Goal: Information Seeking & Learning: Learn about a topic

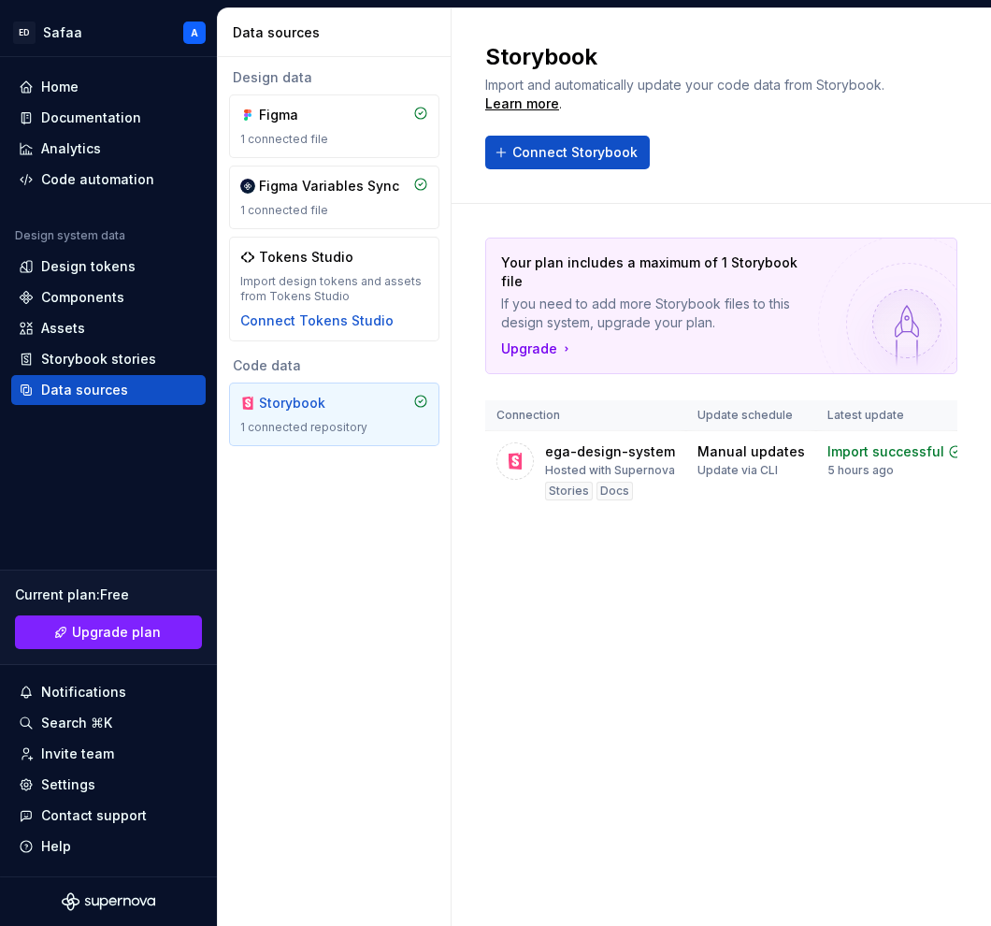
scroll to position [0, 61]
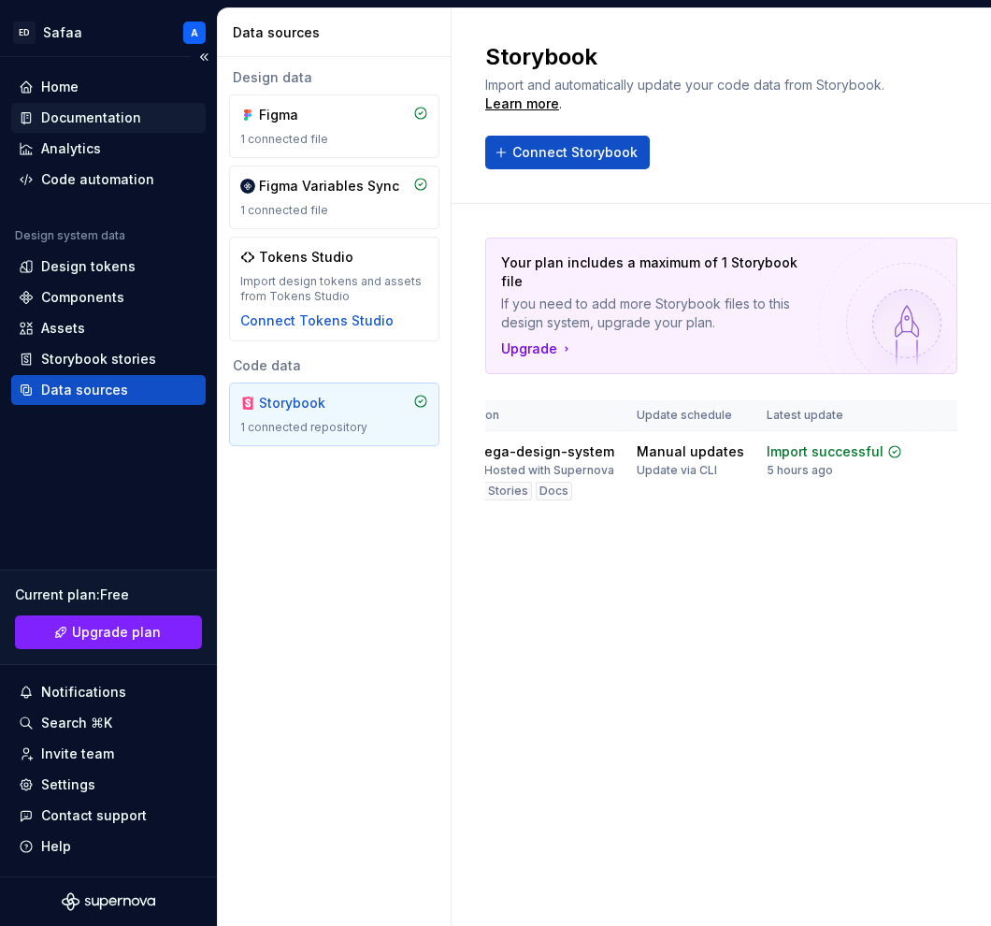
click at [85, 121] on div "Documentation" at bounding box center [91, 117] width 100 height 19
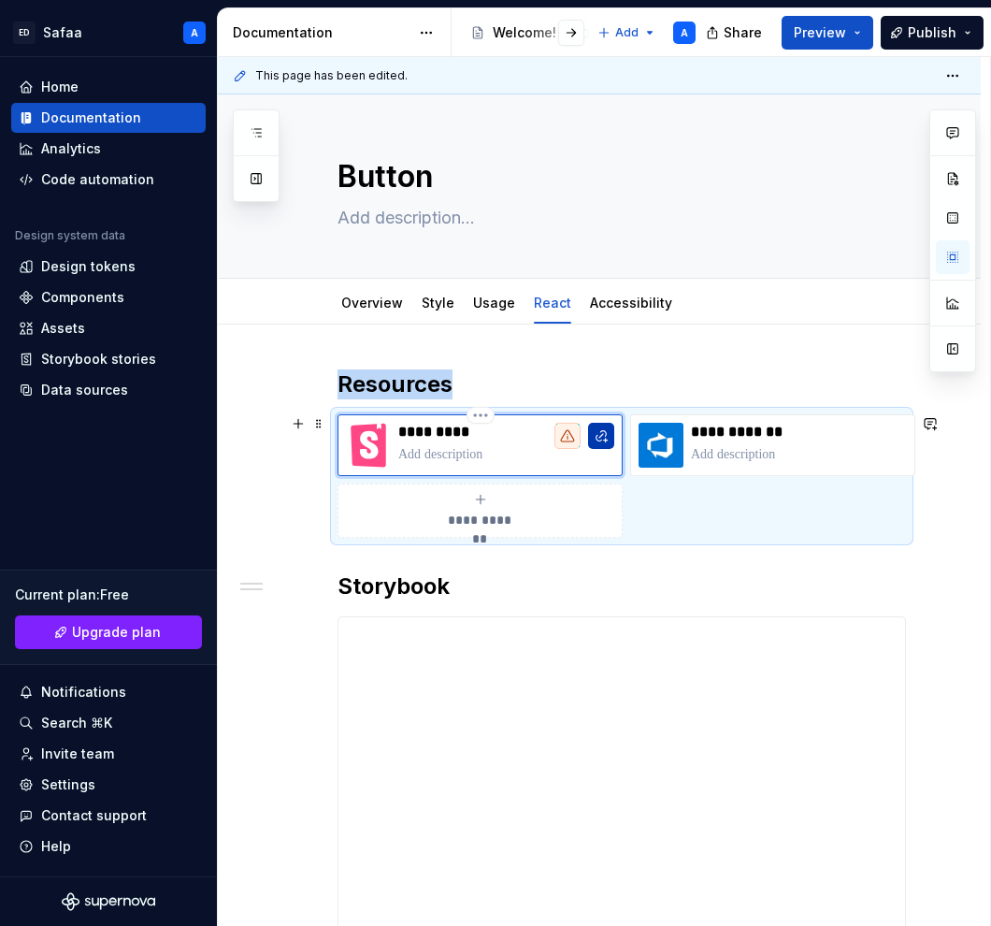
click at [605, 431] on button "button" at bounding box center [601, 436] width 26 height 26
type textarea "*"
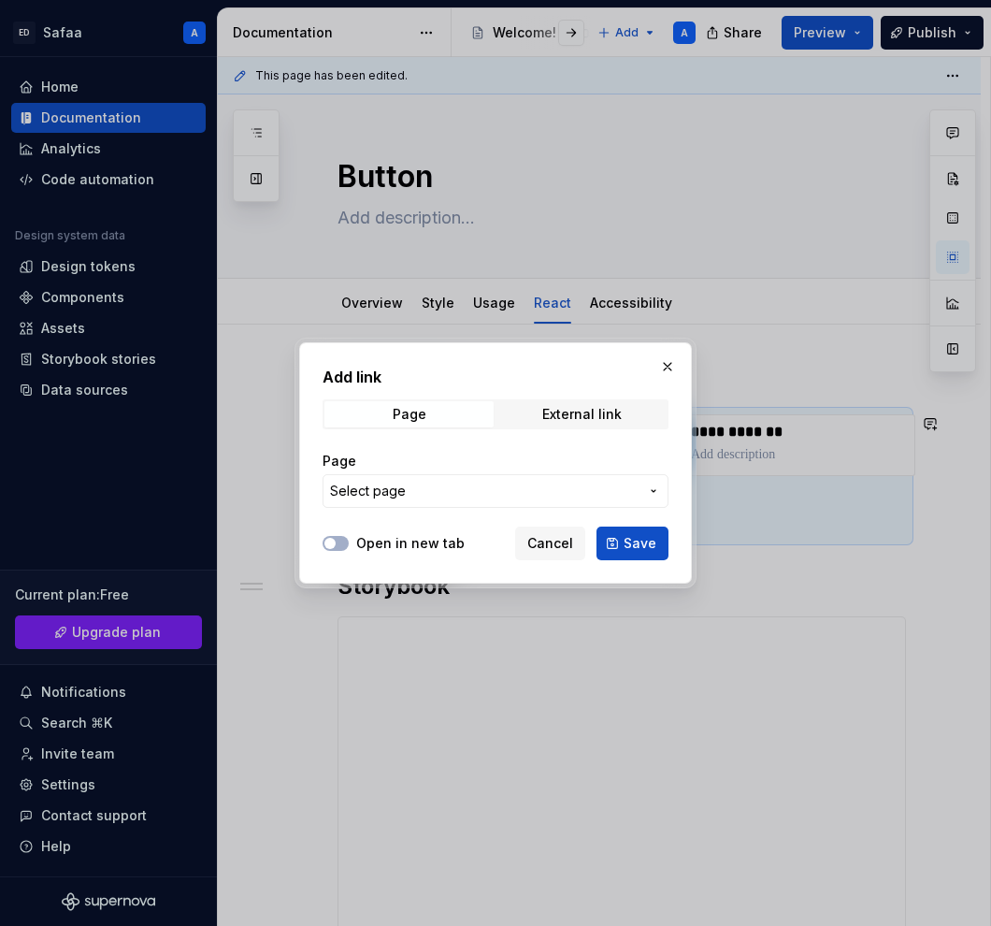
click at [497, 492] on span "Select page" at bounding box center [484, 491] width 309 height 19
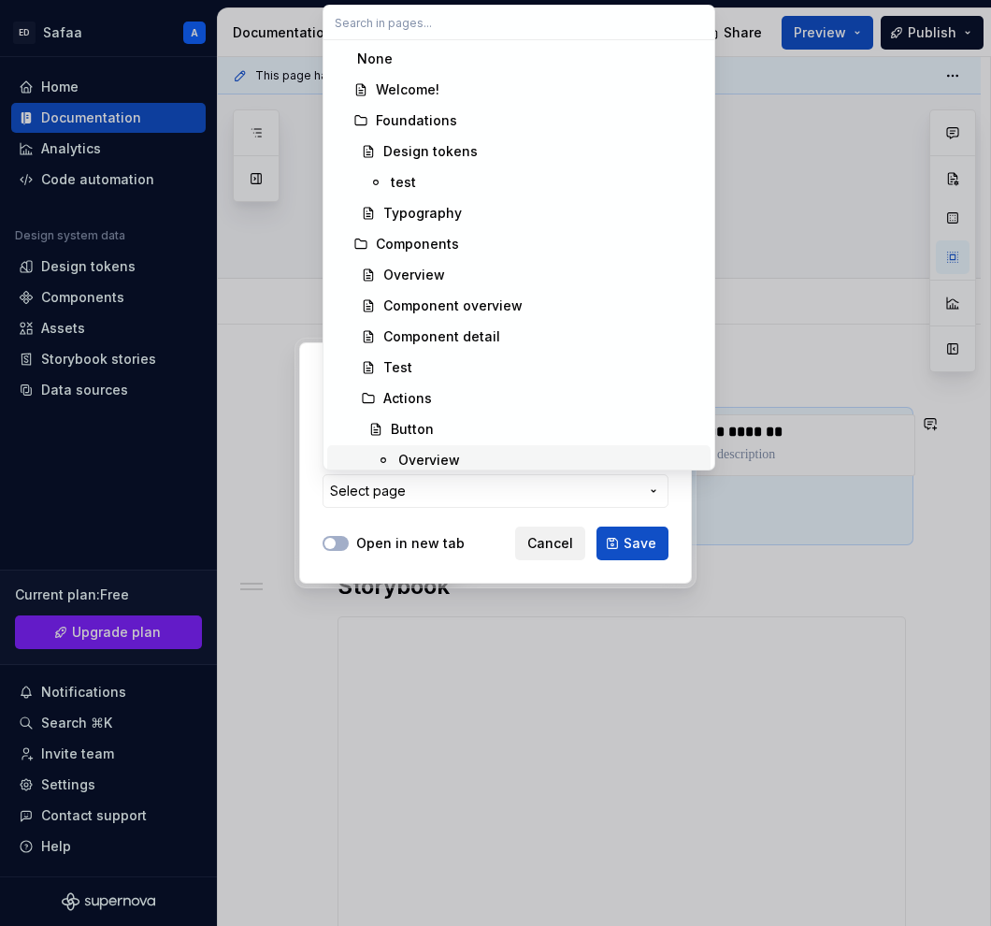
click at [524, 532] on div "Add link Page External link Page Select page Open in new tab Cancel Save" at bounding box center [495, 463] width 991 height 926
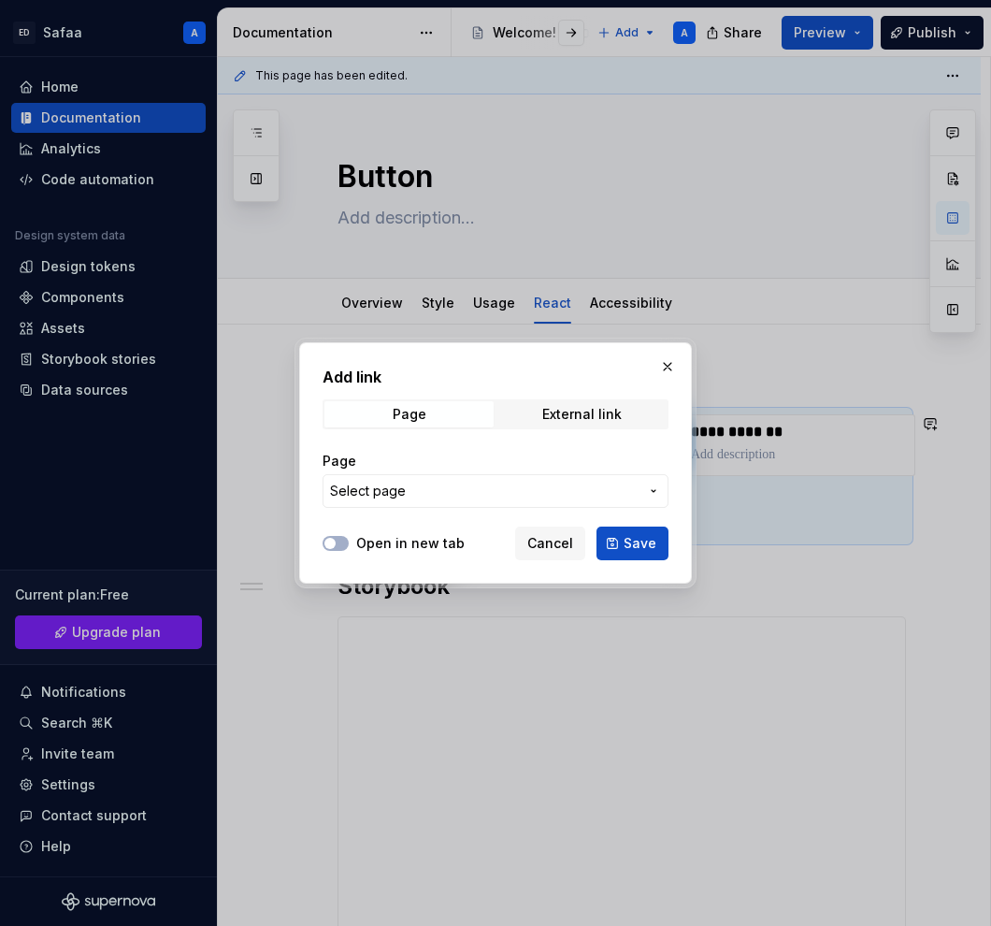
click at [592, 399] on div "Page External link" at bounding box center [496, 414] width 346 height 30
click at [590, 411] on div "External link" at bounding box center [582, 414] width 80 height 15
click at [479, 498] on input "URL" at bounding box center [496, 491] width 346 height 34
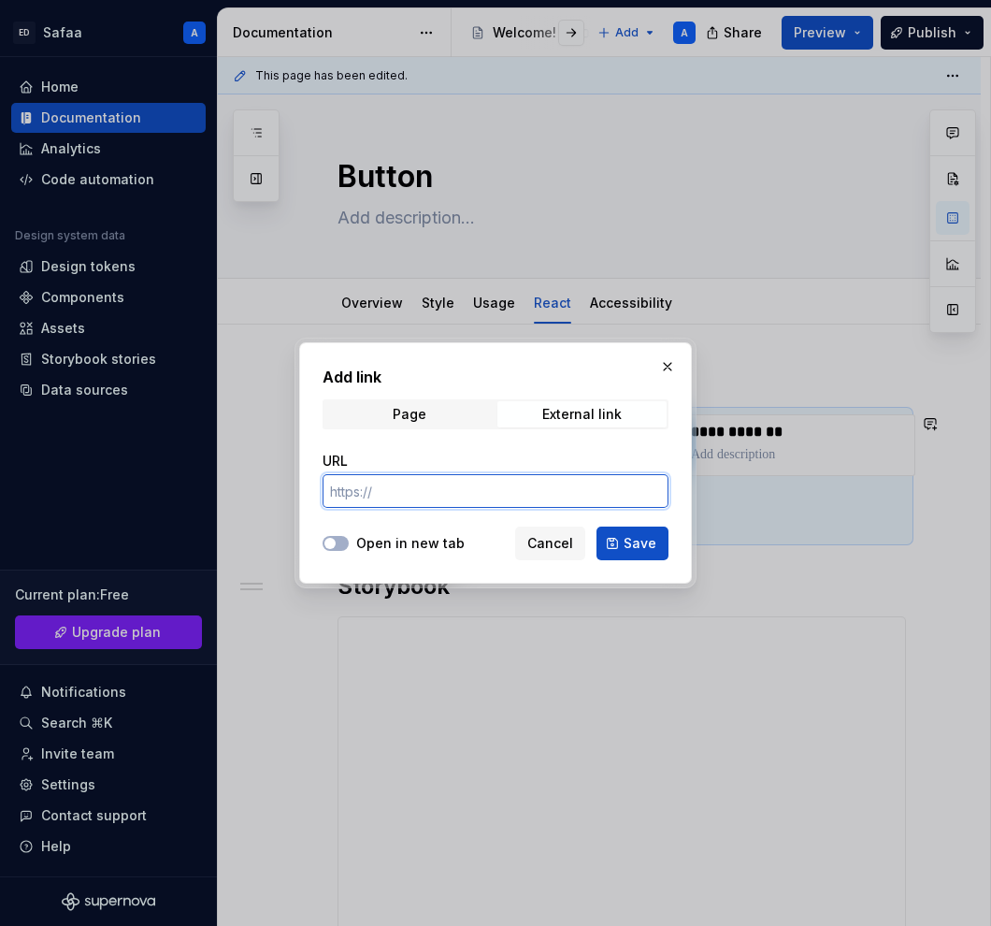
paste input "https://storybook.supernova.io/design-systems/560430/alias/ega-design-system/in…"
type input "https://storybook.supernova.io/design-systems/560430/alias/ega-design-system/in…"
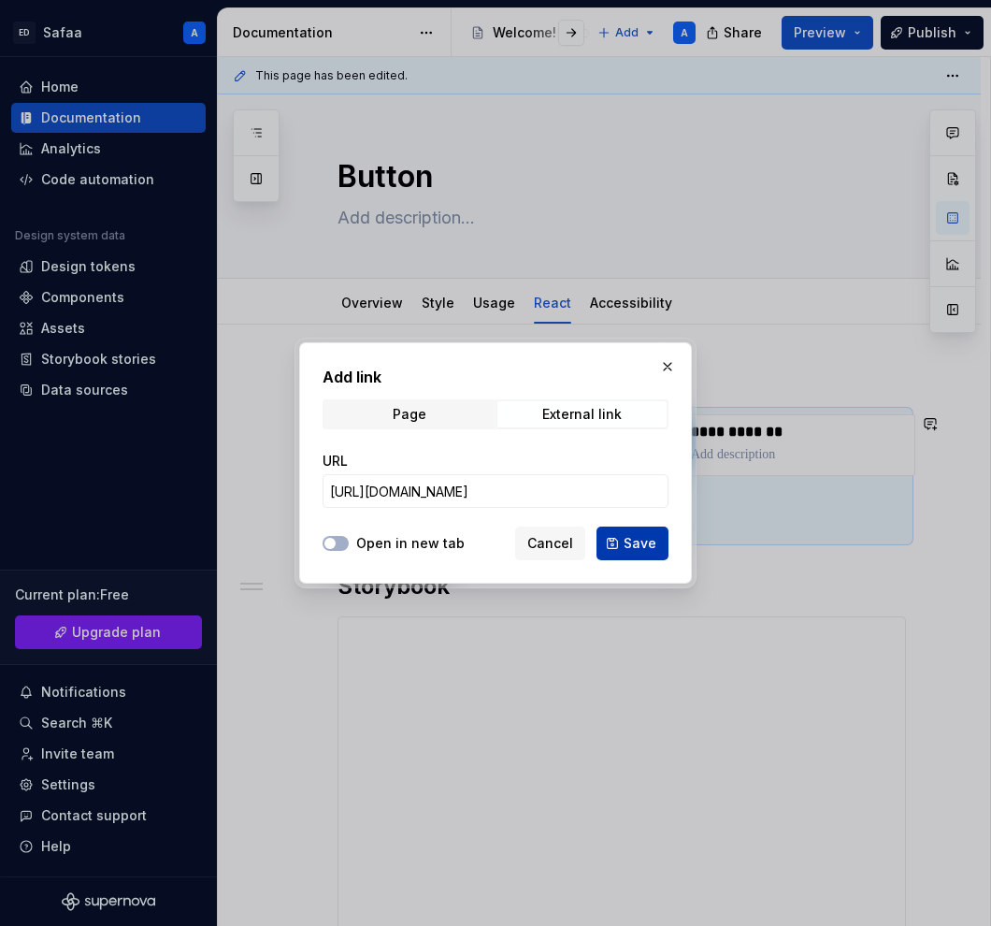
scroll to position [0, 0]
click at [644, 546] on span "Save" at bounding box center [640, 543] width 33 height 19
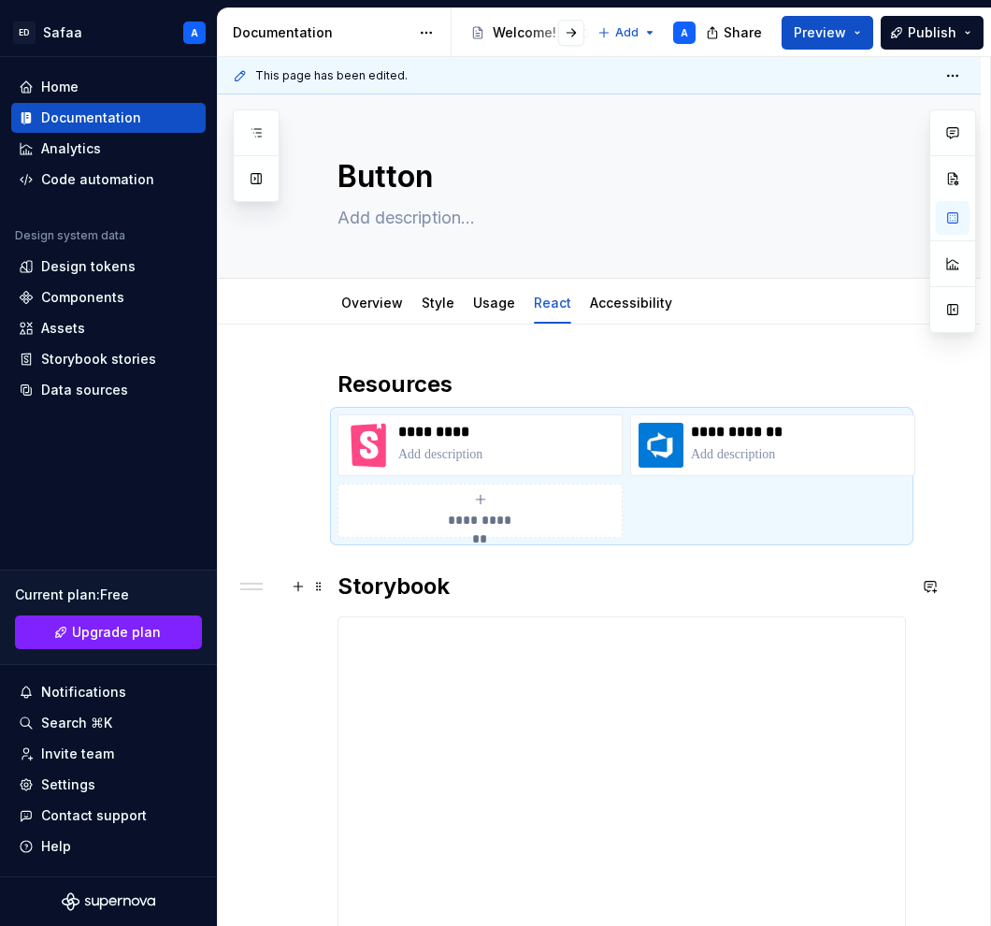
click at [584, 578] on h2 "Storybook" at bounding box center [622, 586] width 569 height 30
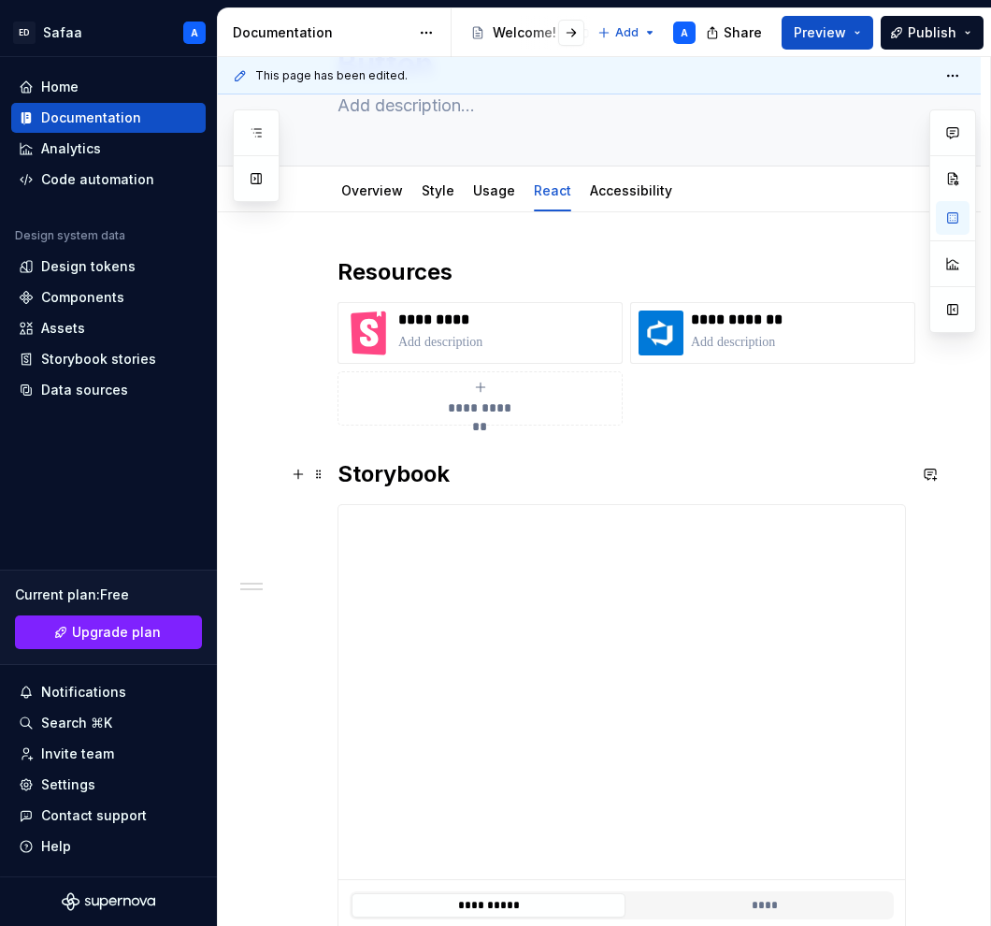
scroll to position [110, 0]
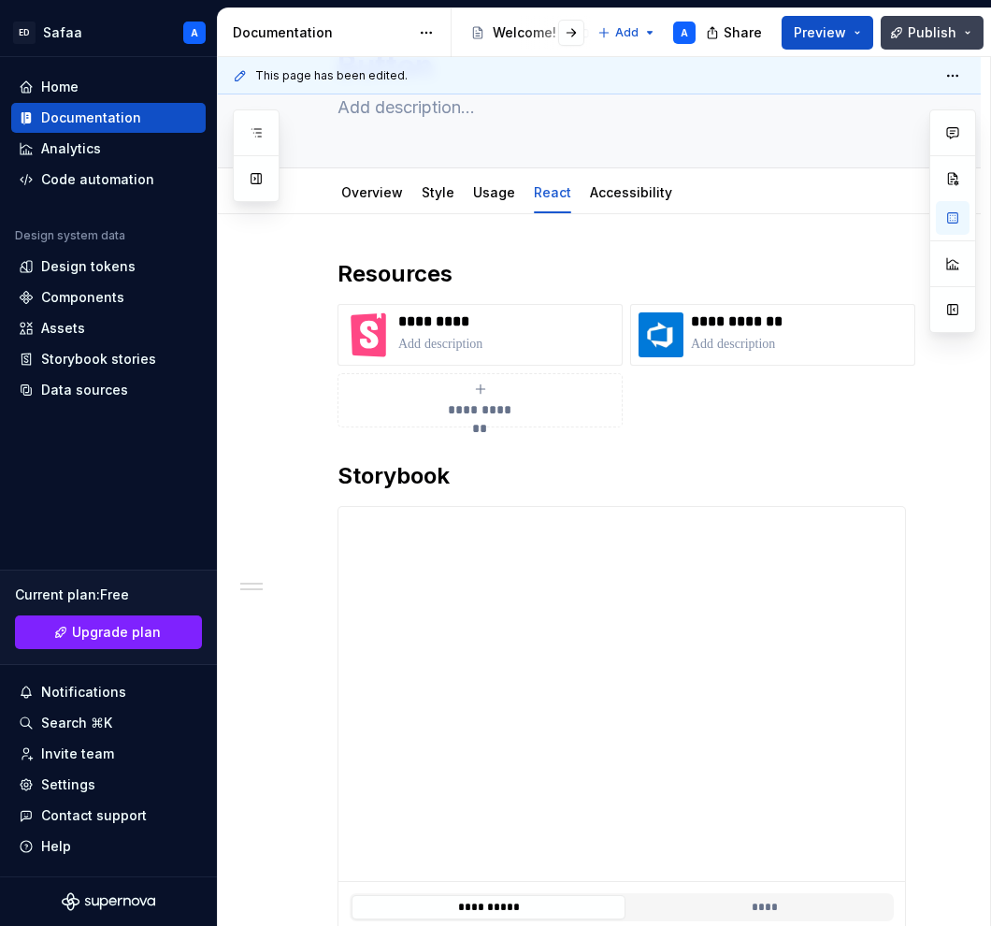
click at [927, 33] on span "Publish" at bounding box center [932, 32] width 49 height 19
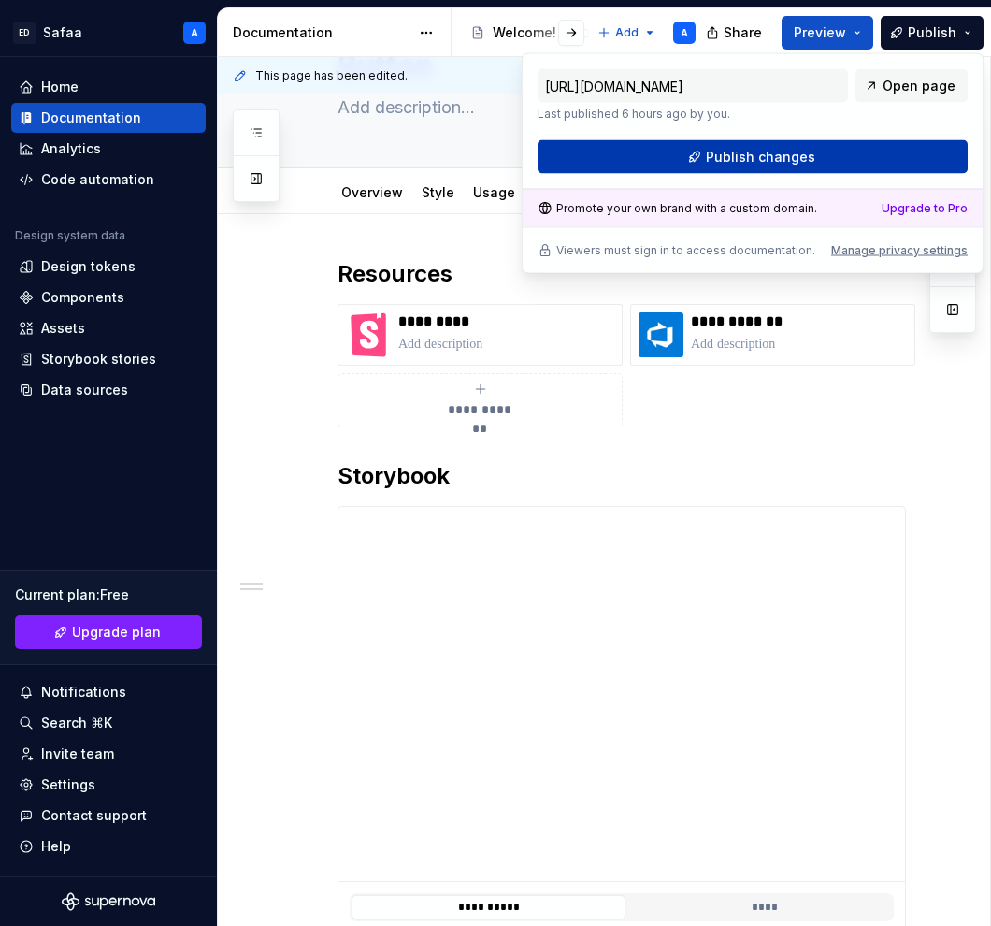
click at [797, 159] on span "Publish changes" at bounding box center [760, 157] width 109 height 19
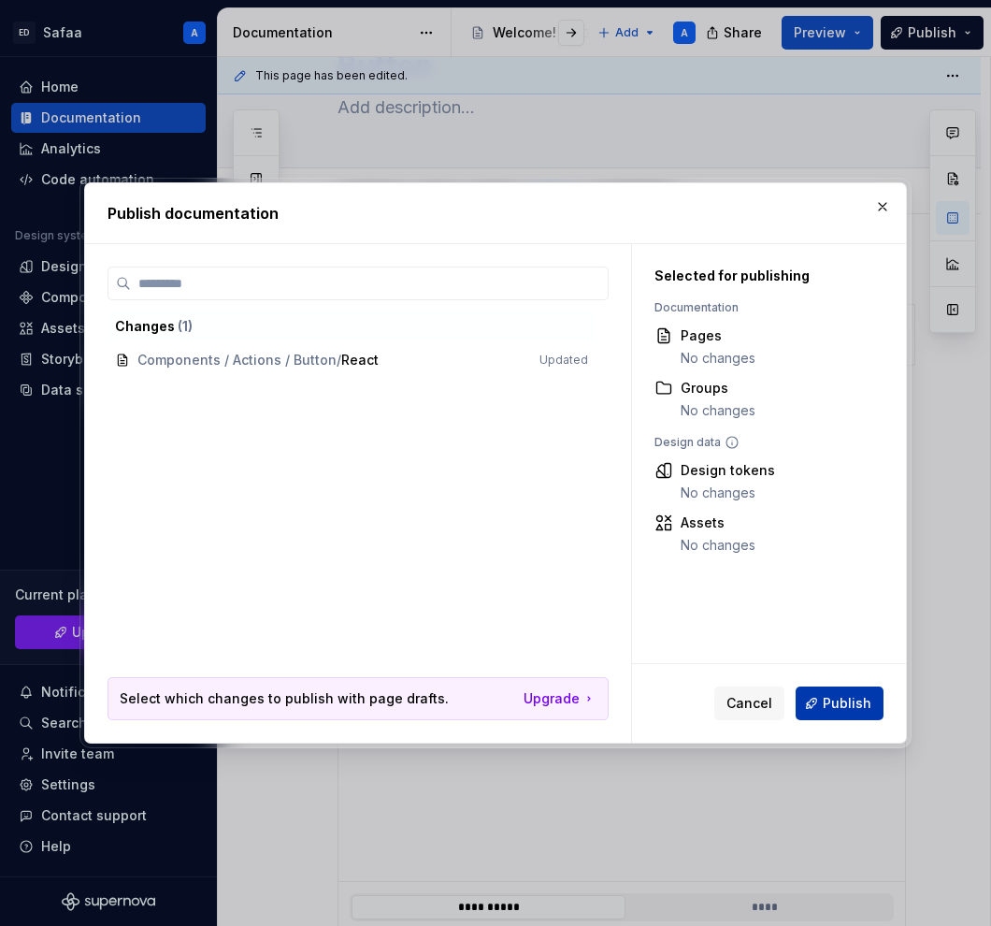
click at [834, 700] on span "Publish" at bounding box center [847, 703] width 49 height 19
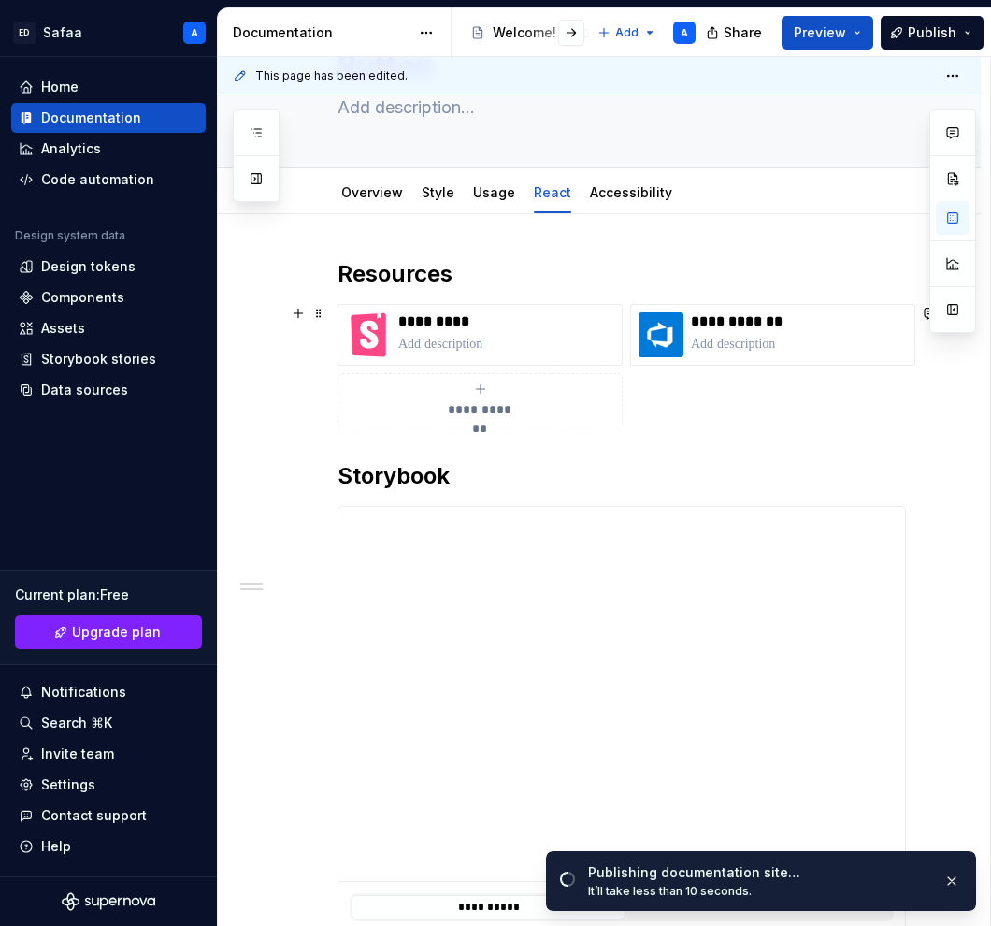
click at [906, 416] on div "**********" at bounding box center [622, 365] width 569 height 123
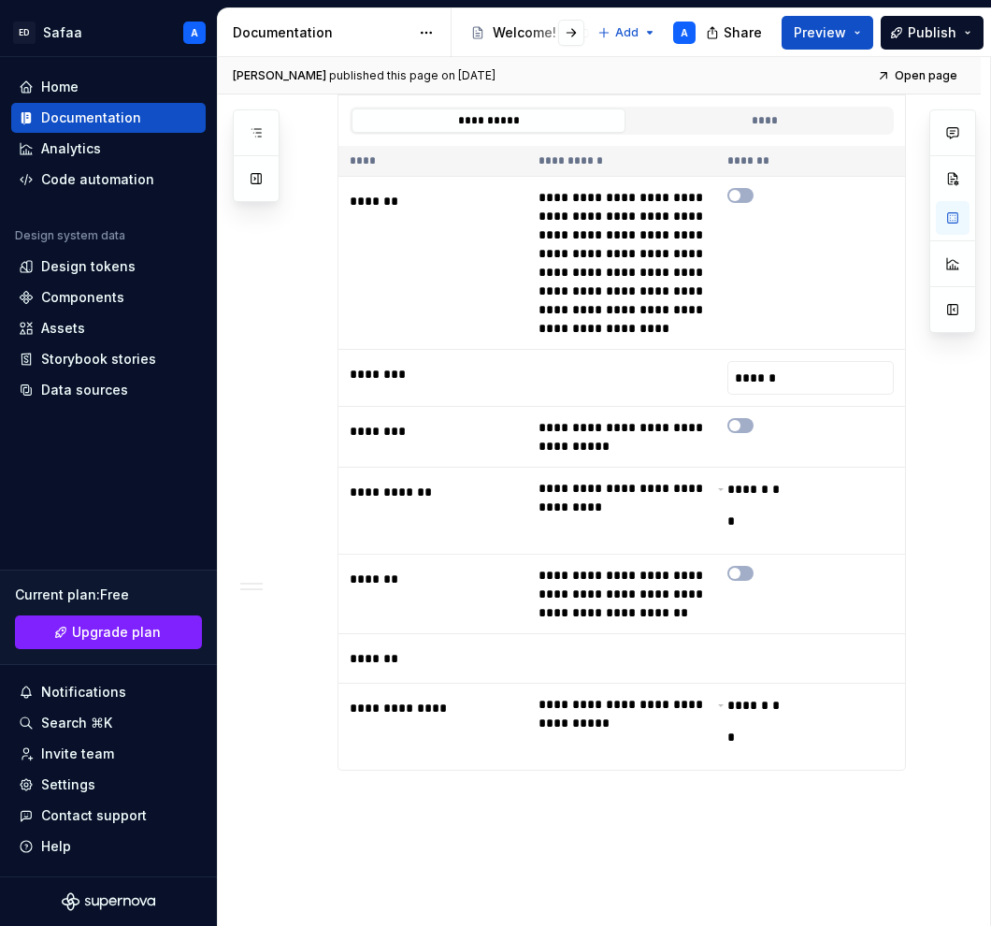
scroll to position [899, 0]
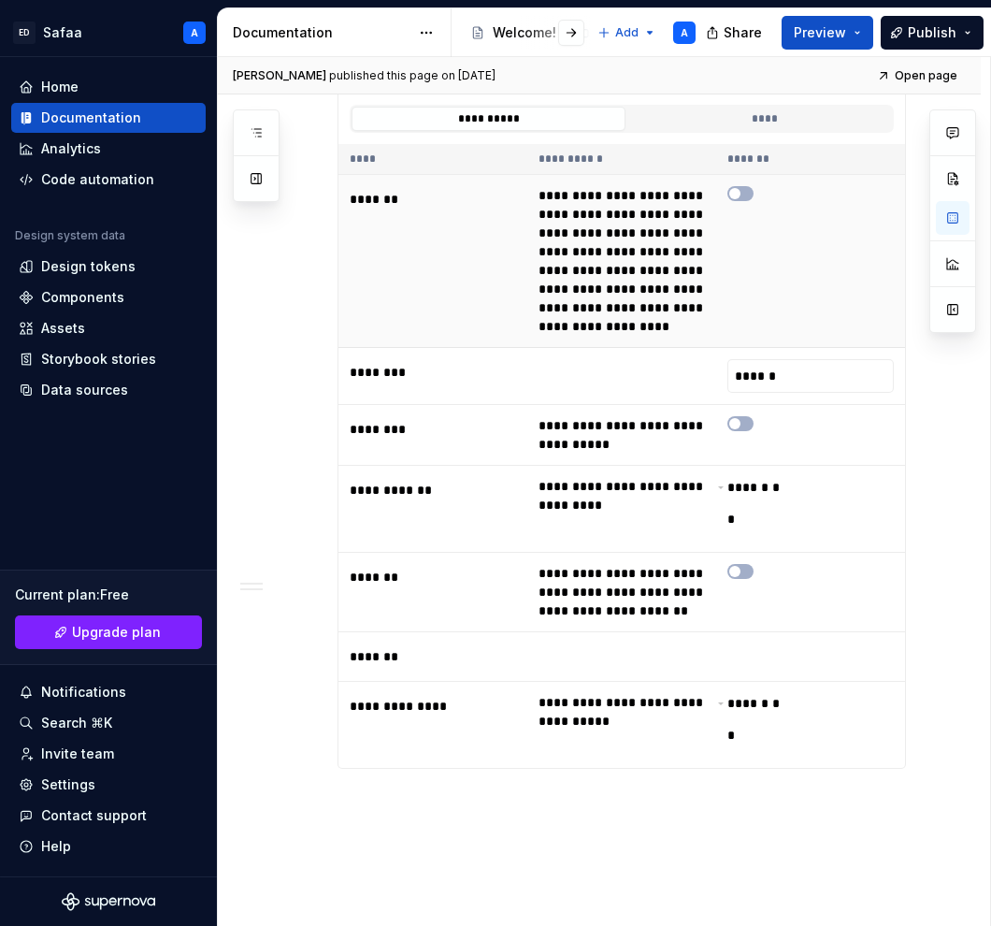
click at [768, 275] on td at bounding box center [810, 261] width 189 height 173
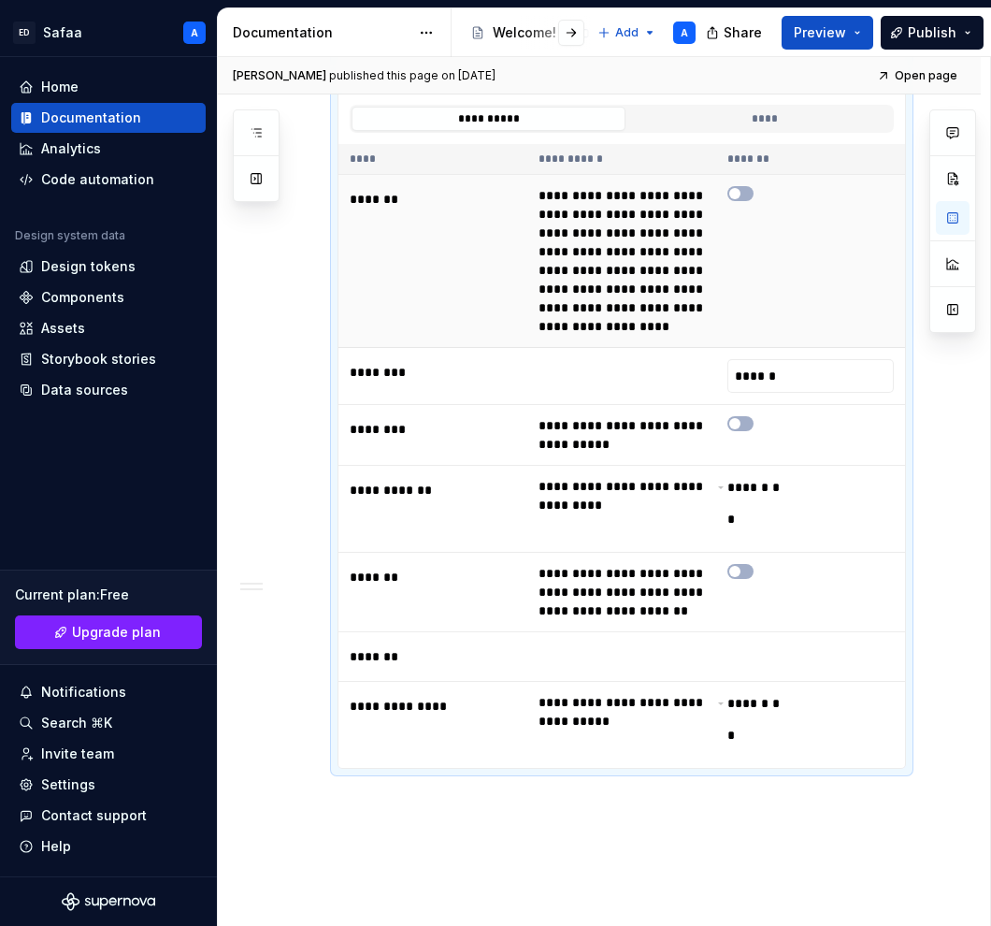
type textarea "*"
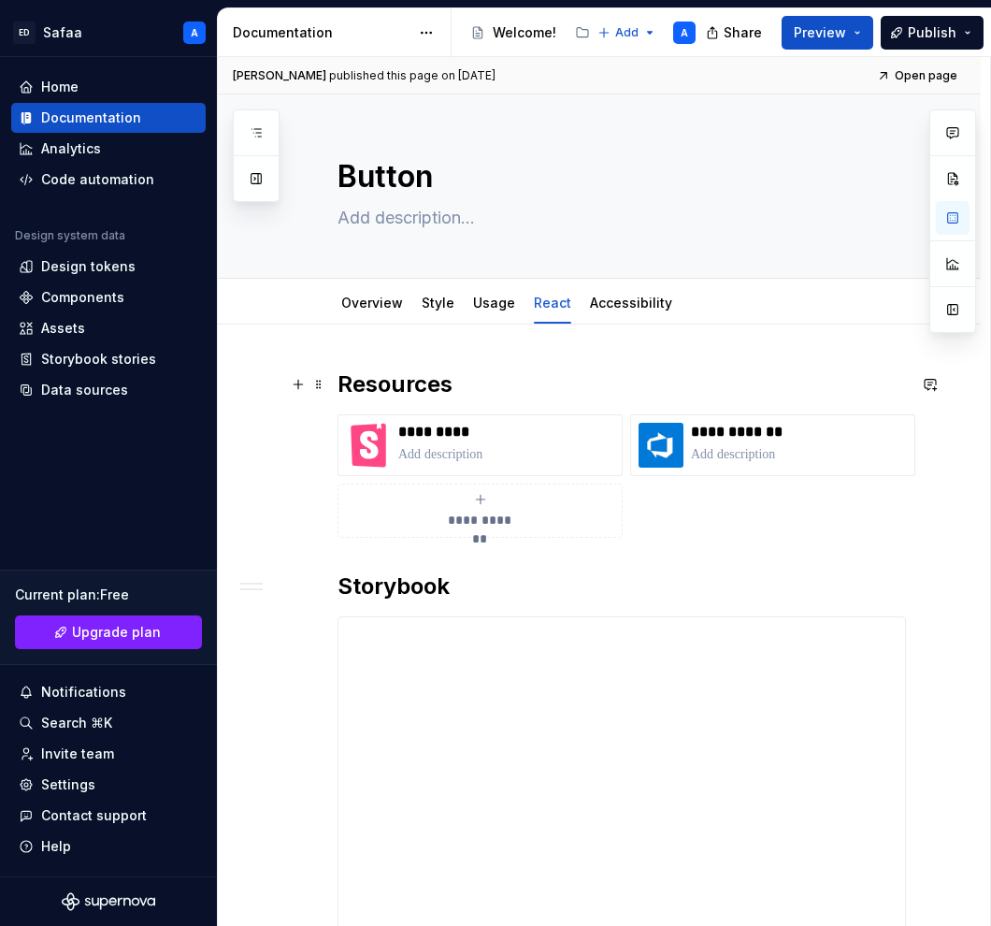
click at [477, 391] on h2 "Resources" at bounding box center [622, 384] width 569 height 30
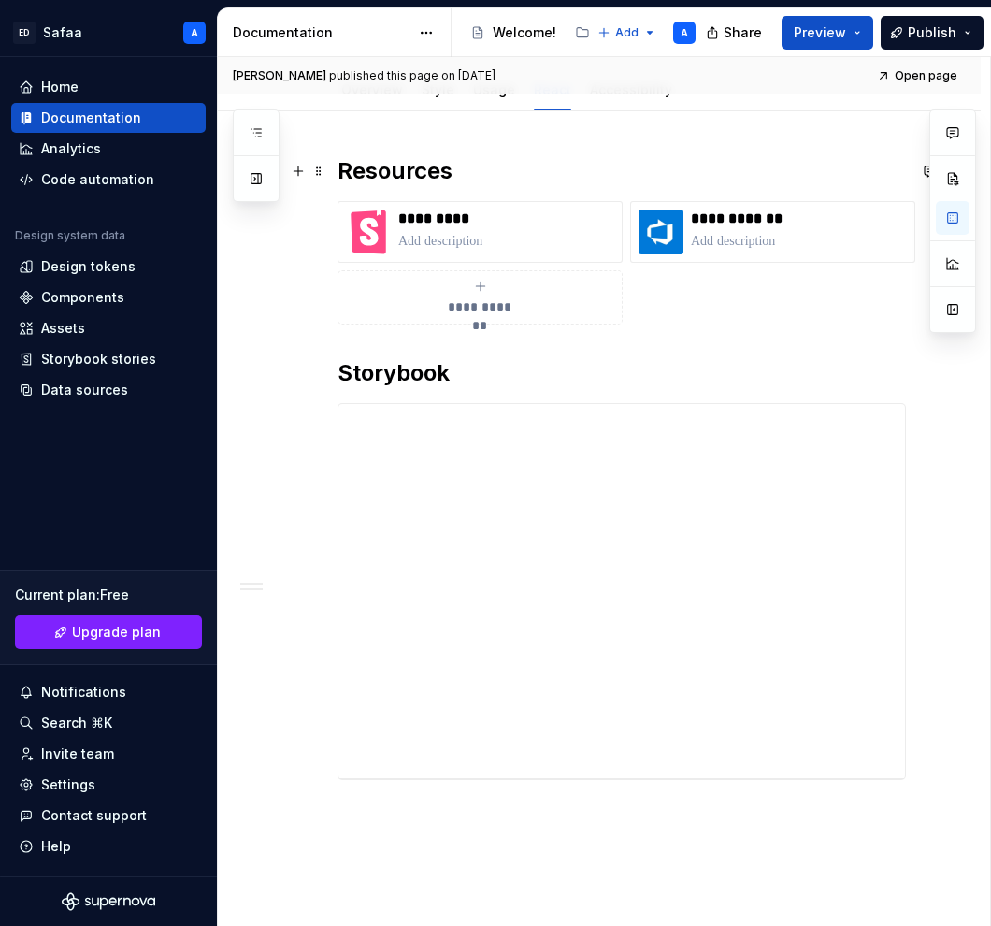
scroll to position [232, 0]
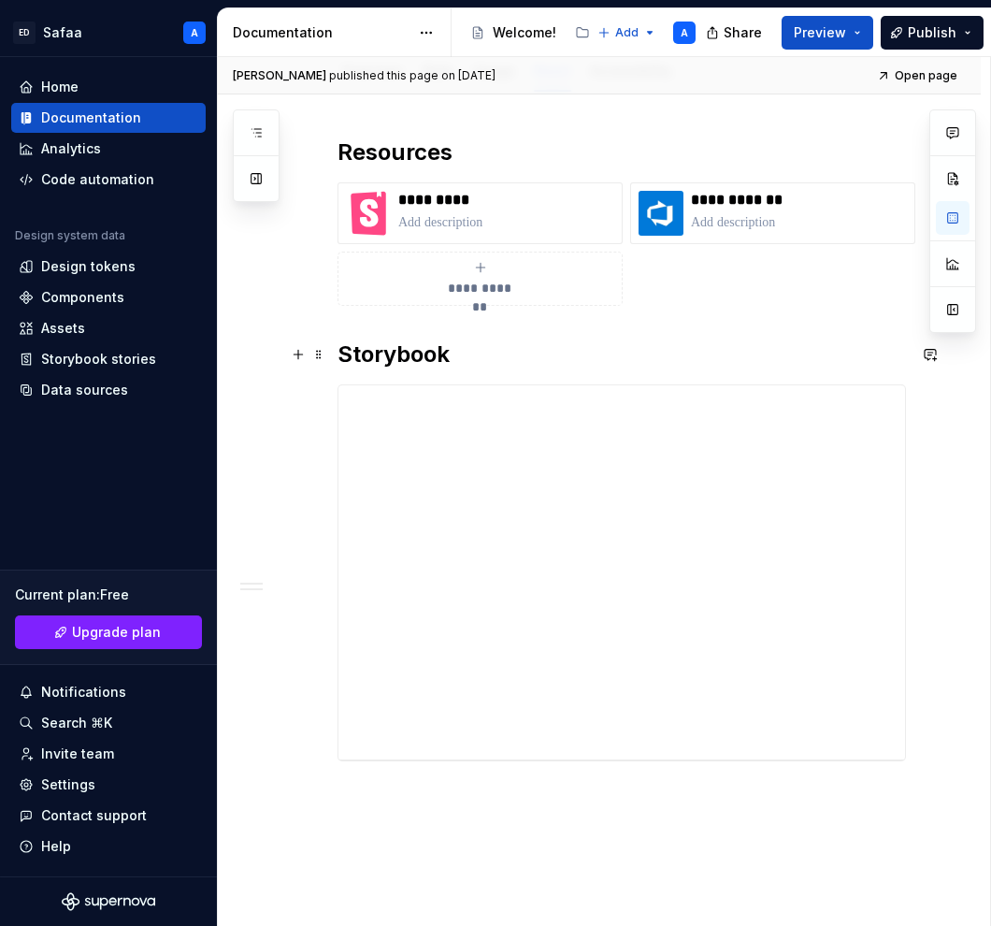
click at [458, 359] on h2 "Storybook" at bounding box center [622, 355] width 569 height 30
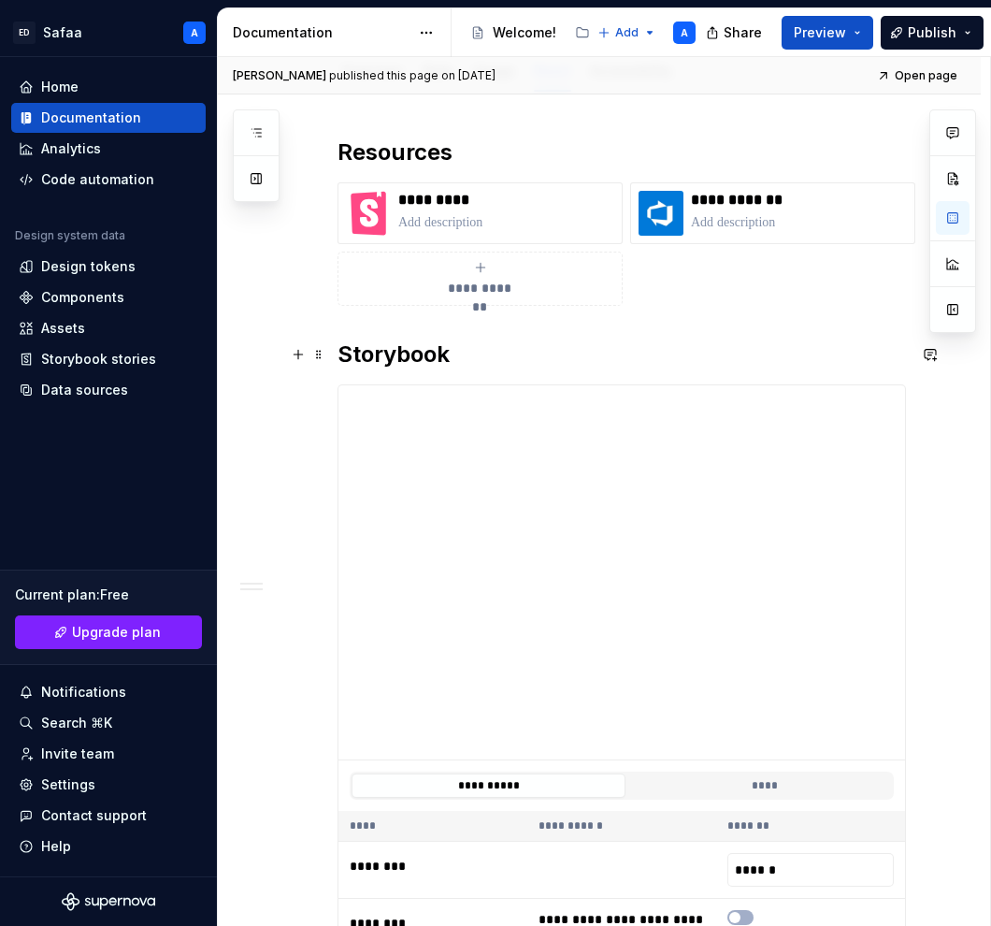
click at [343, 356] on h2 "Storybook" at bounding box center [622, 355] width 569 height 30
click at [451, 352] on h2 "Storybook" at bounding box center [622, 355] width 569 height 30
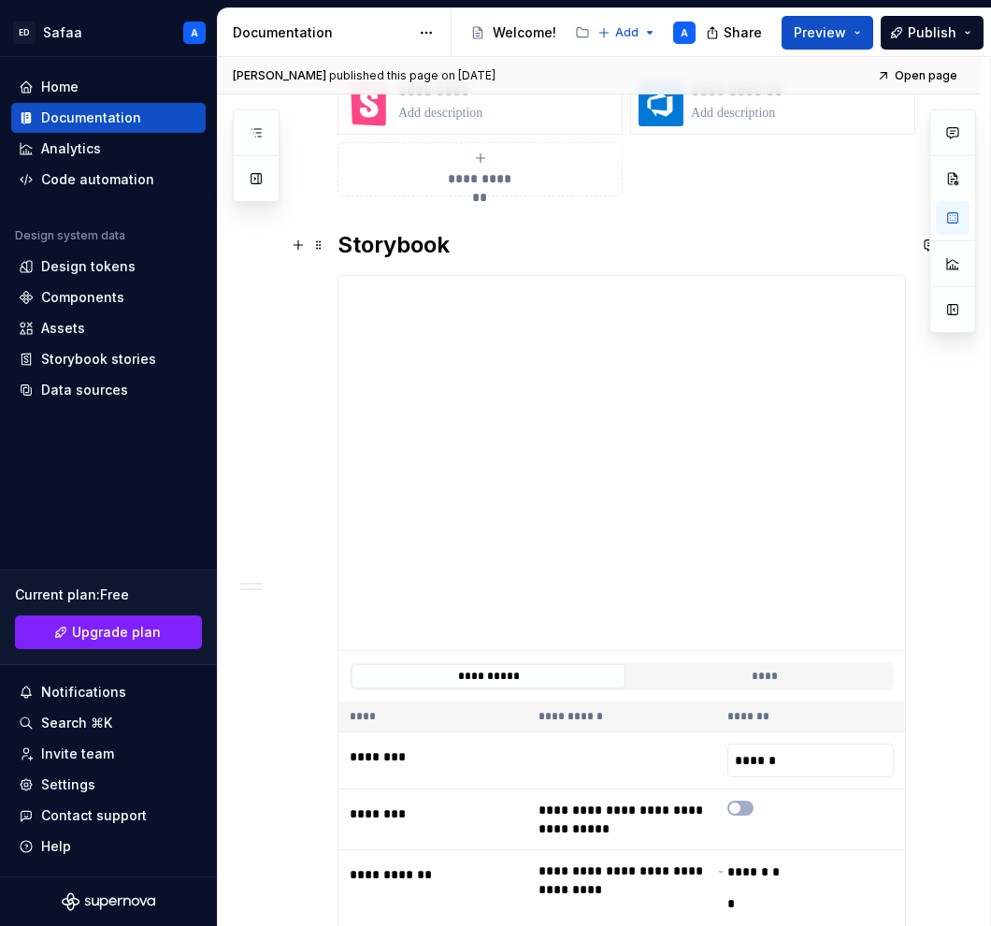
scroll to position [340, 0]
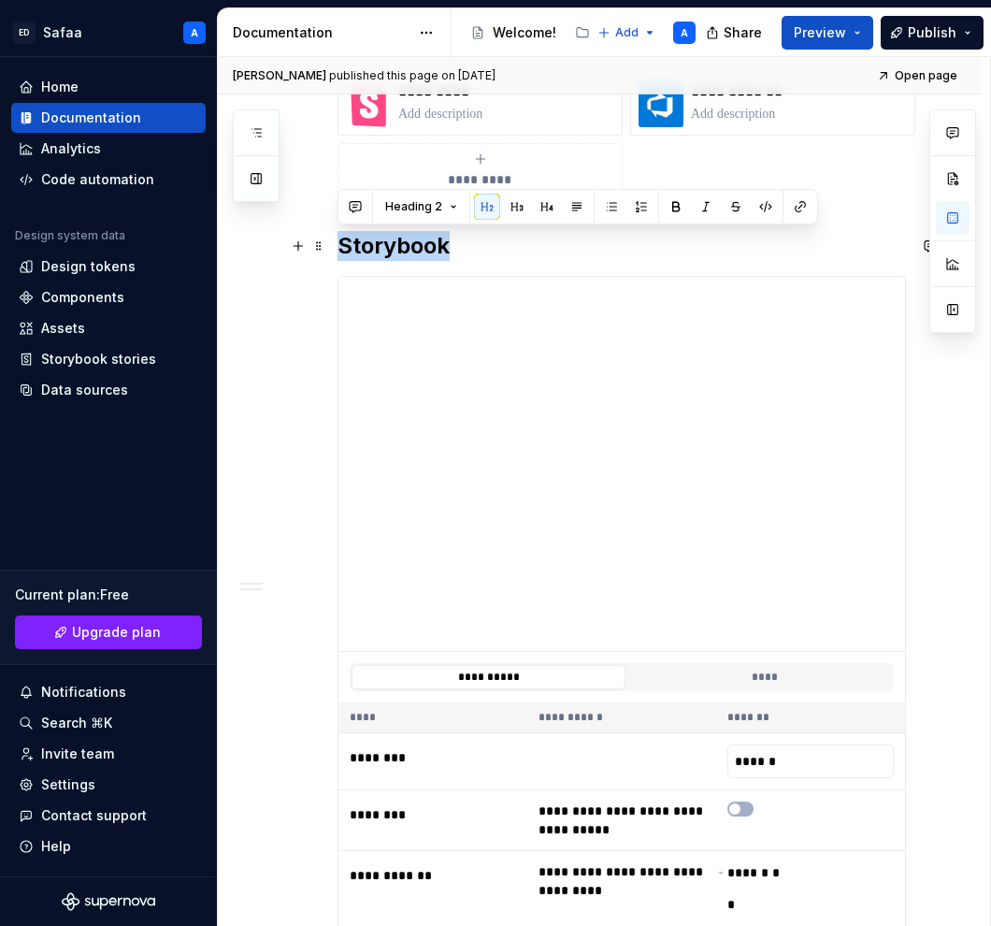
drag, startPoint x: 340, startPoint y: 247, endPoint x: 465, endPoint y: 247, distance: 124.4
click at [465, 247] on h2 "Storybook" at bounding box center [622, 246] width 569 height 30
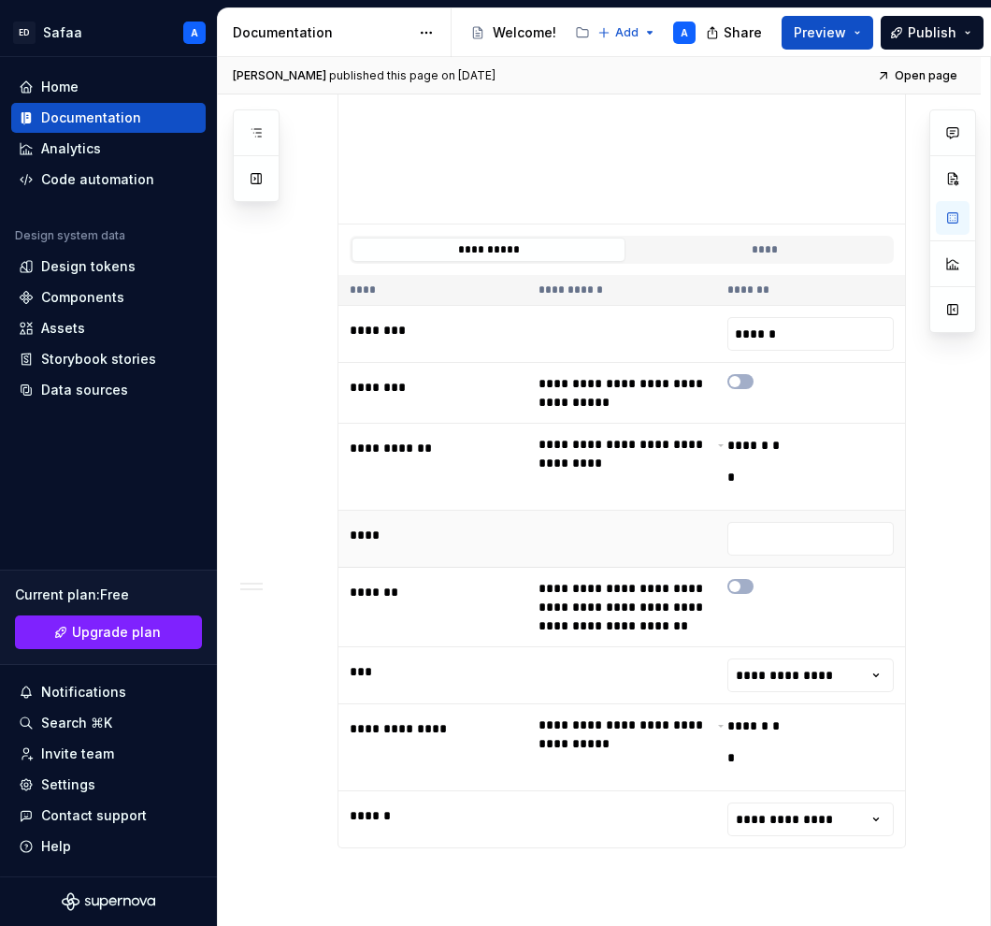
scroll to position [763, 0]
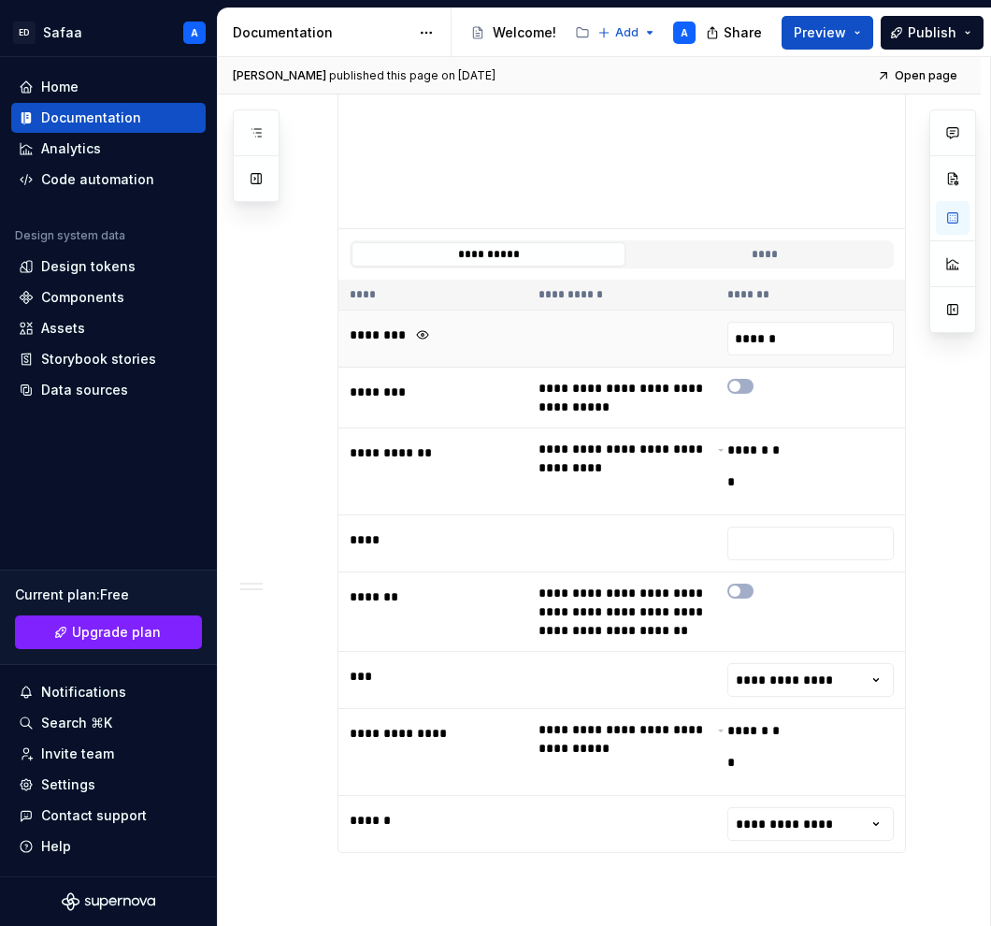
click at [472, 331] on div "********" at bounding box center [434, 335] width 169 height 26
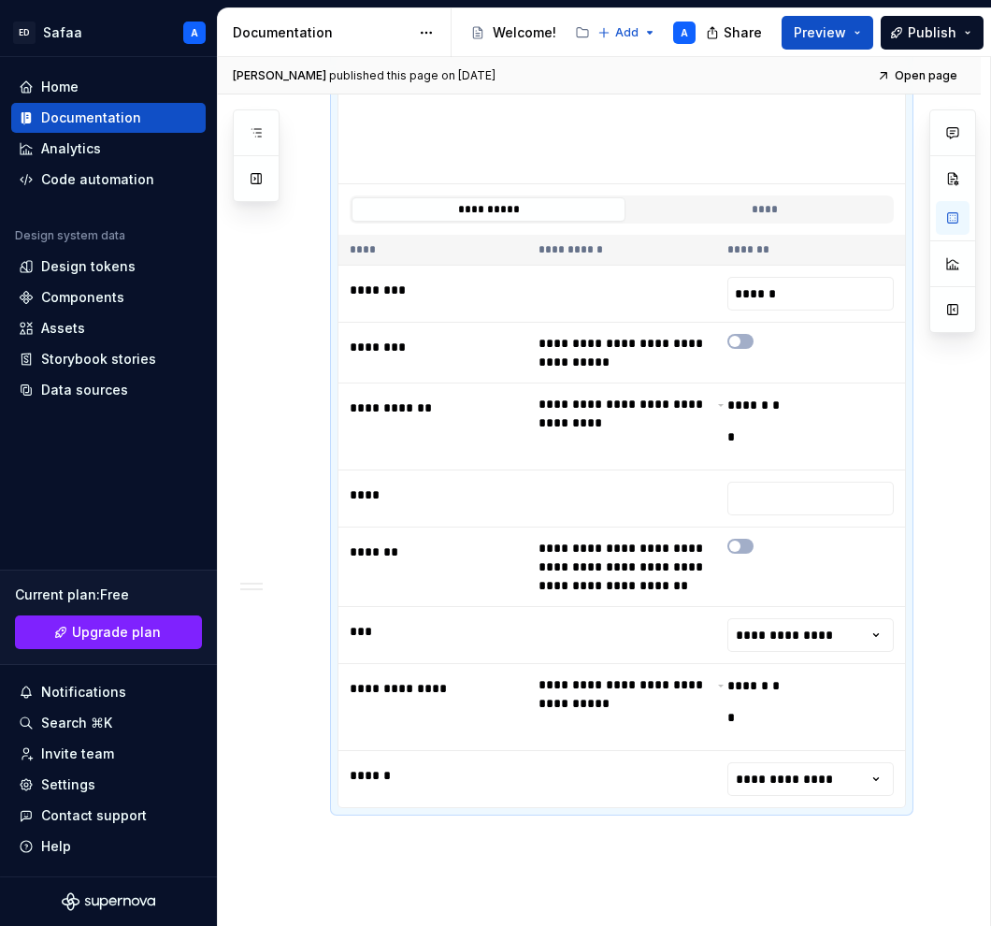
scroll to position [825, 0]
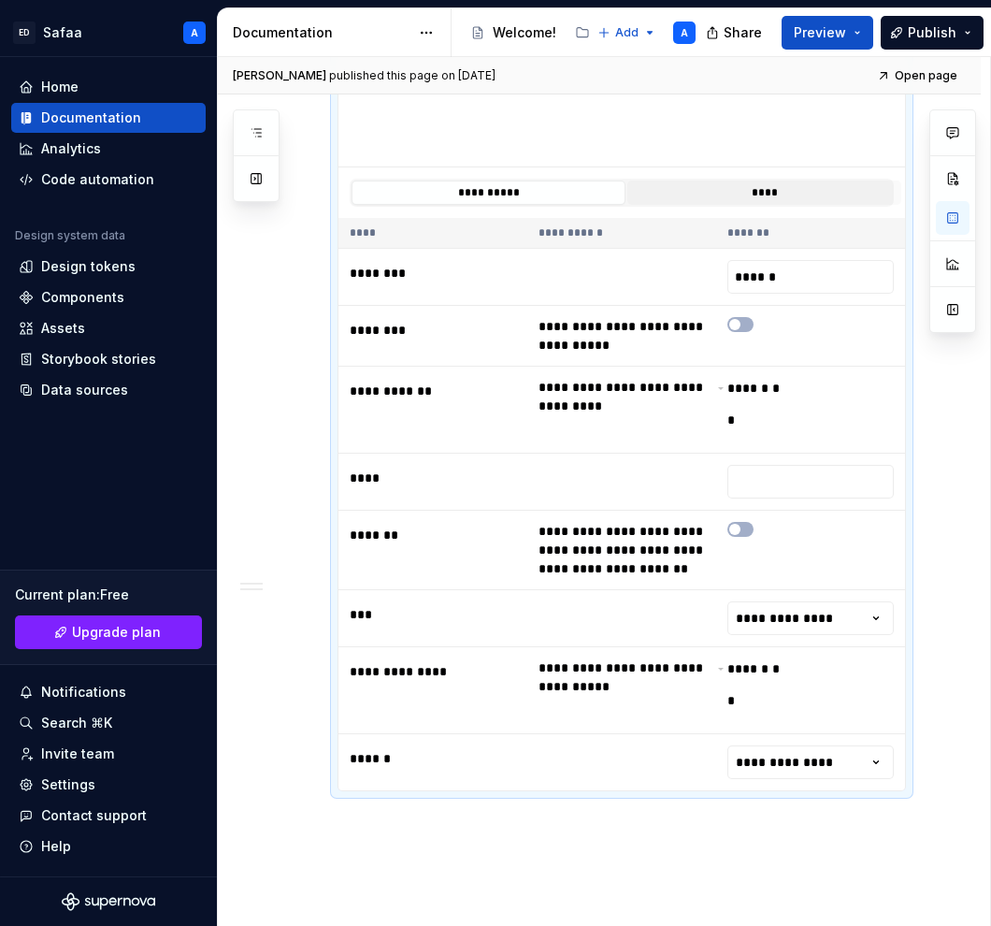
click at [707, 199] on button "****" at bounding box center [765, 193] width 274 height 24
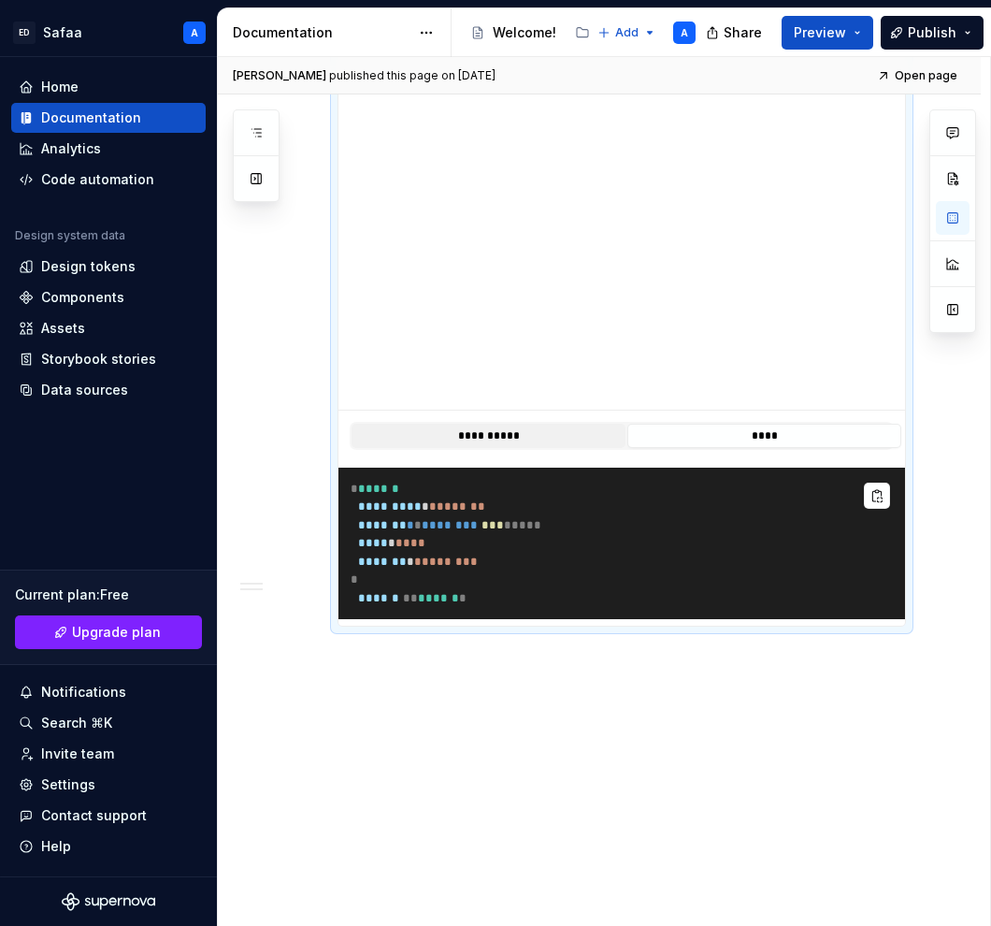
click at [515, 426] on button "**********" at bounding box center [489, 436] width 274 height 24
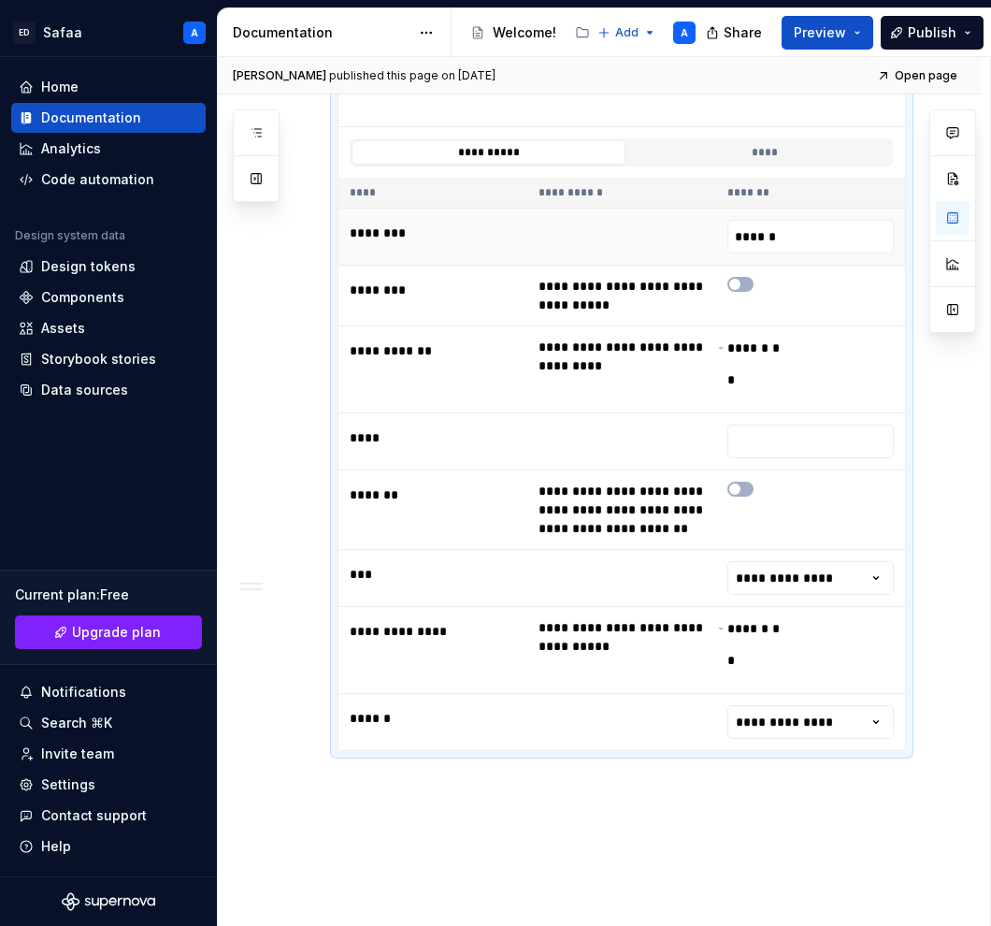
scroll to position [841, 0]
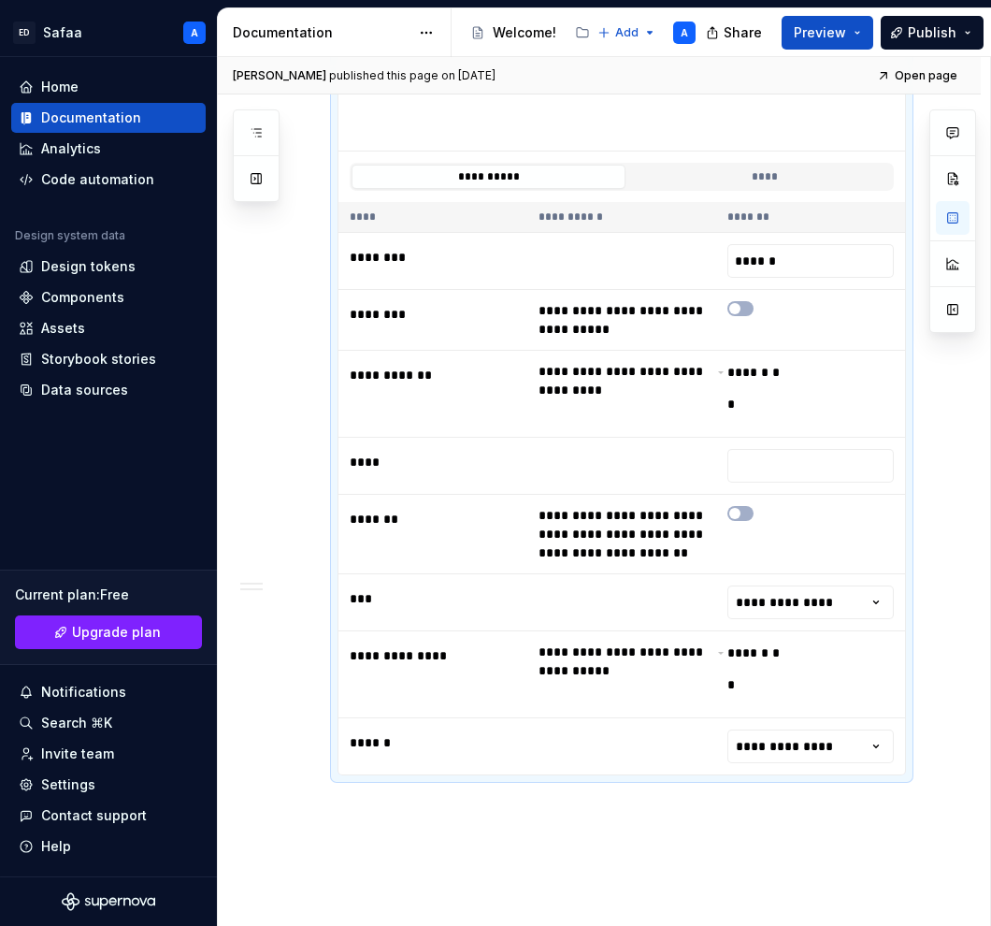
click at [825, 232] on th "*******" at bounding box center [810, 217] width 189 height 31
click at [499, 276] on td "********" at bounding box center [433, 261] width 189 height 57
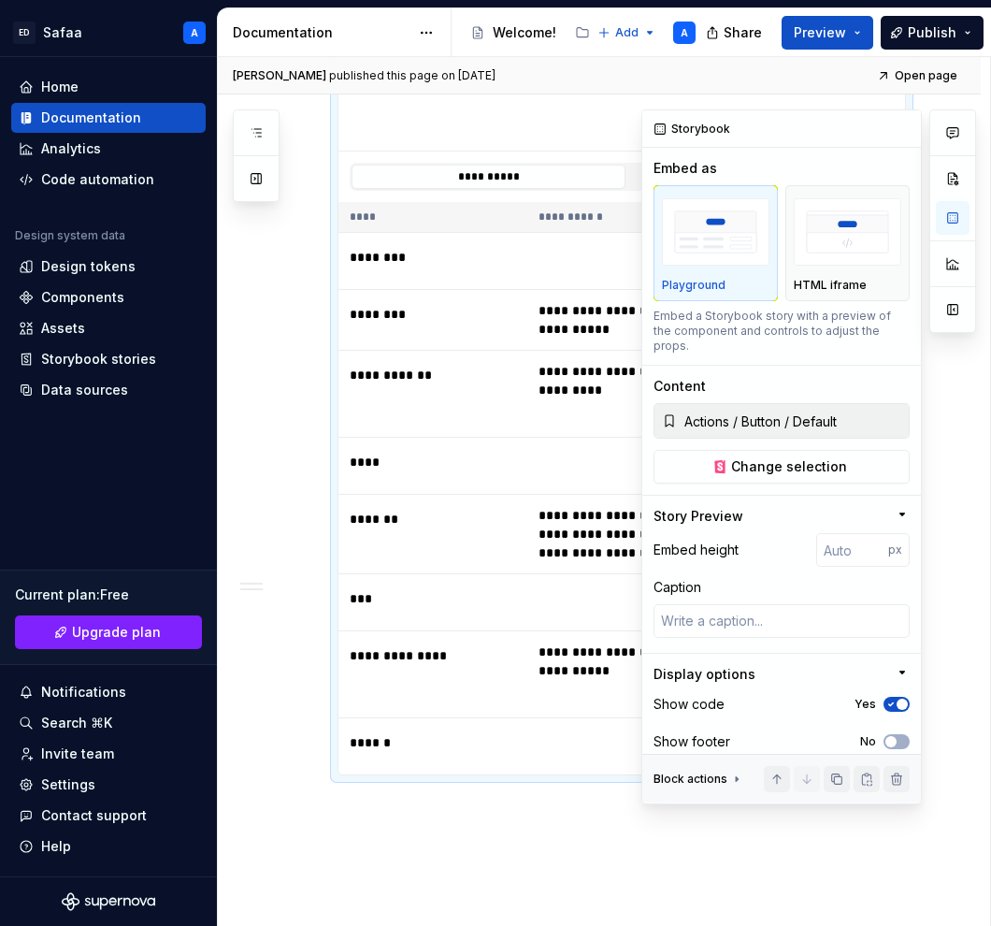
scroll to position [184, 0]
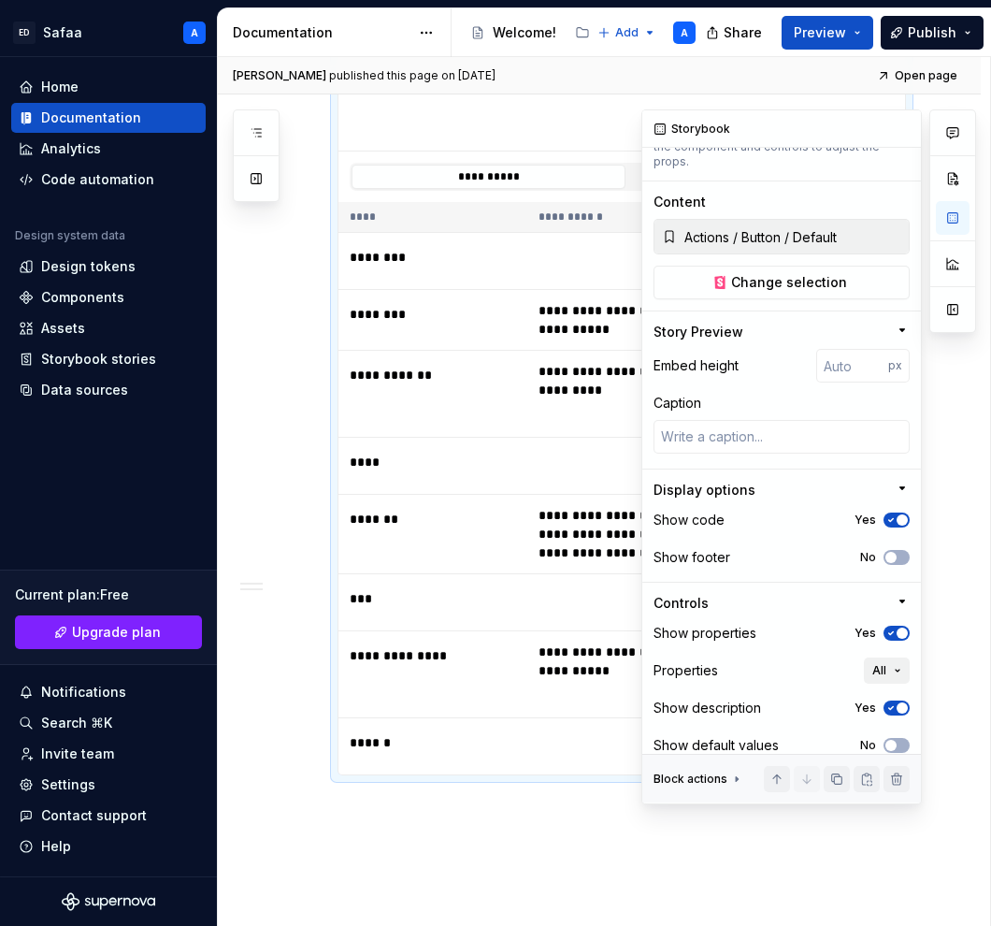
click at [890, 658] on button "All" at bounding box center [887, 671] width 46 height 26
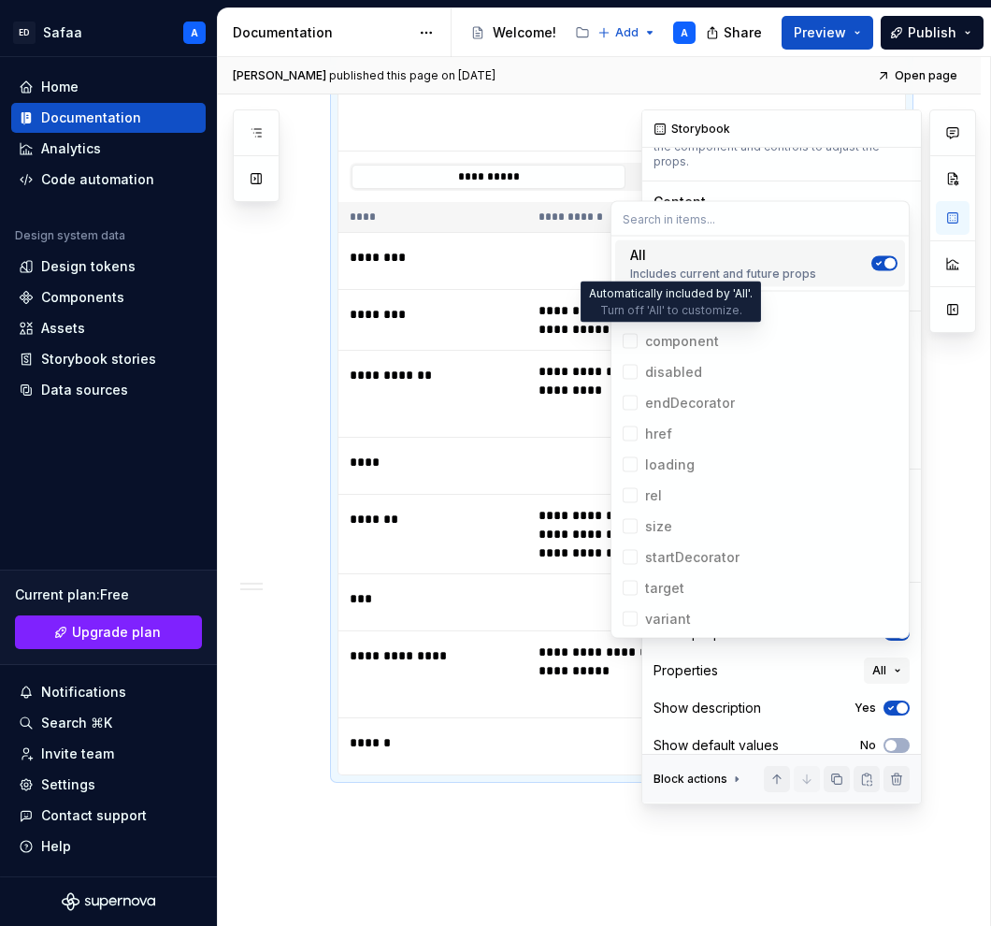
click at [650, 340] on div "component" at bounding box center [682, 341] width 74 height 19
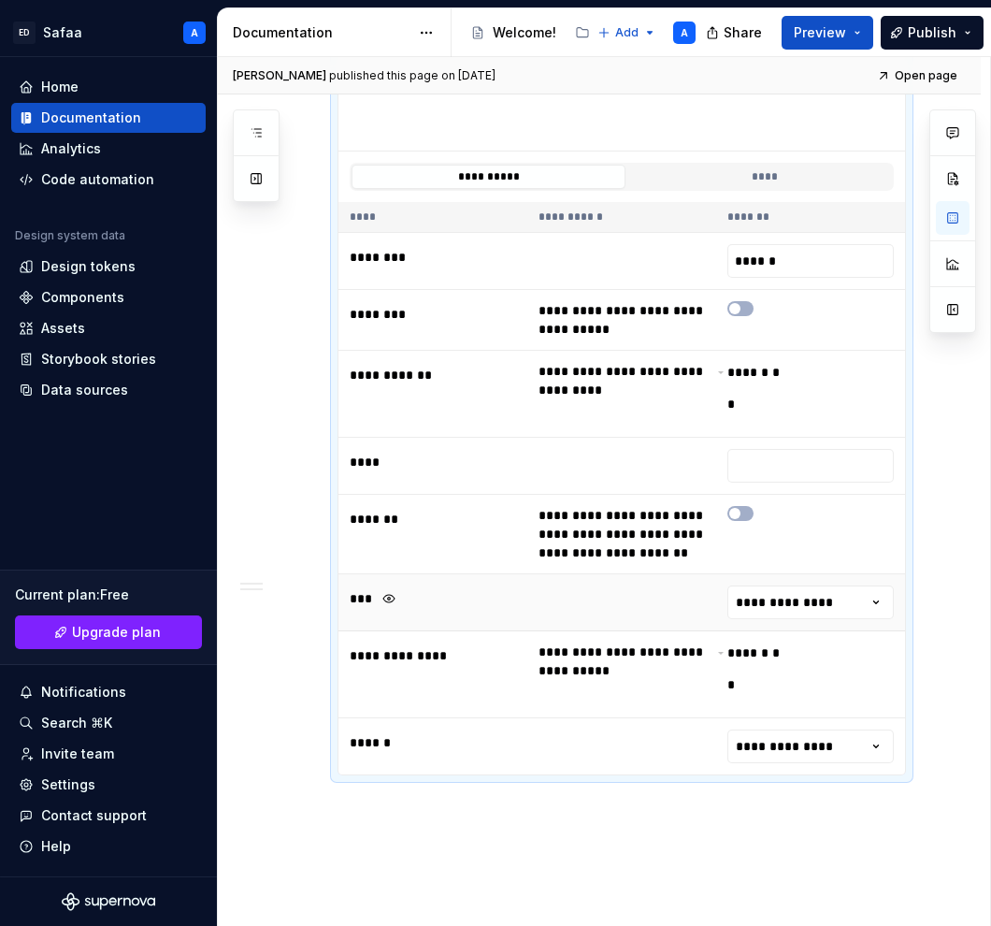
click at [398, 598] on div "***" at bounding box center [434, 599] width 169 height 26
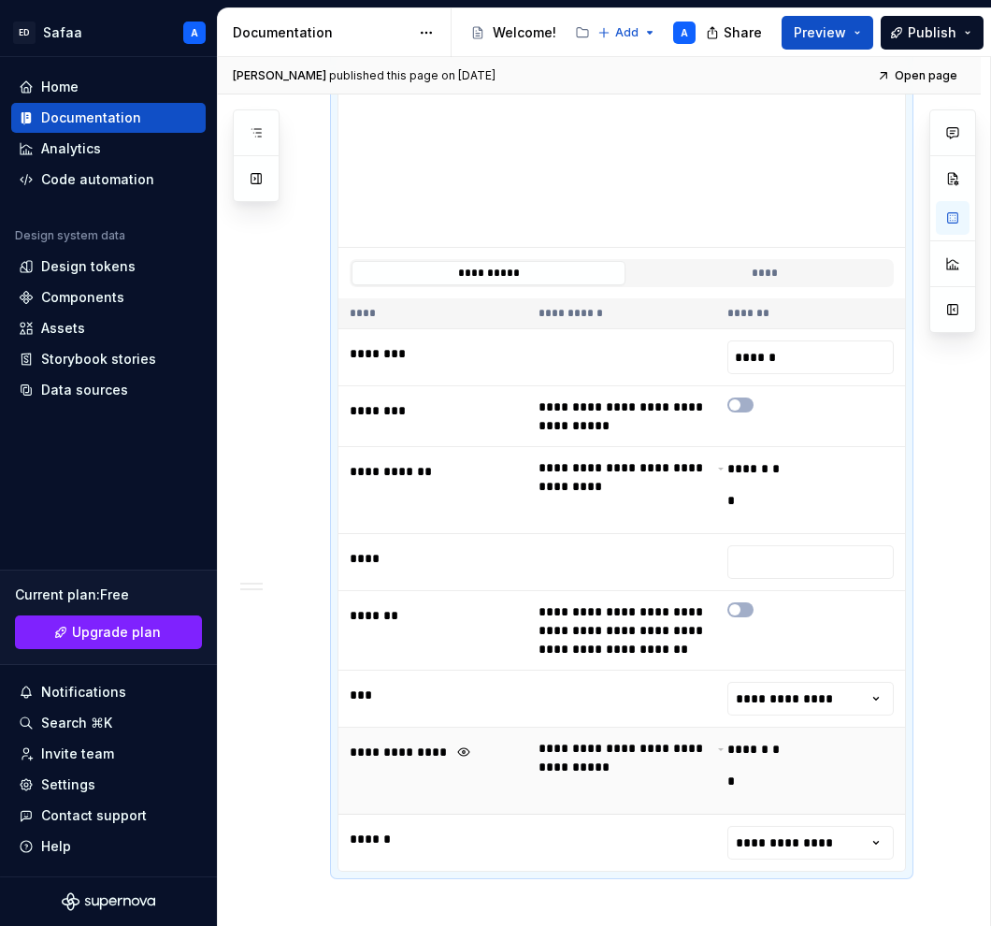
scroll to position [705, 0]
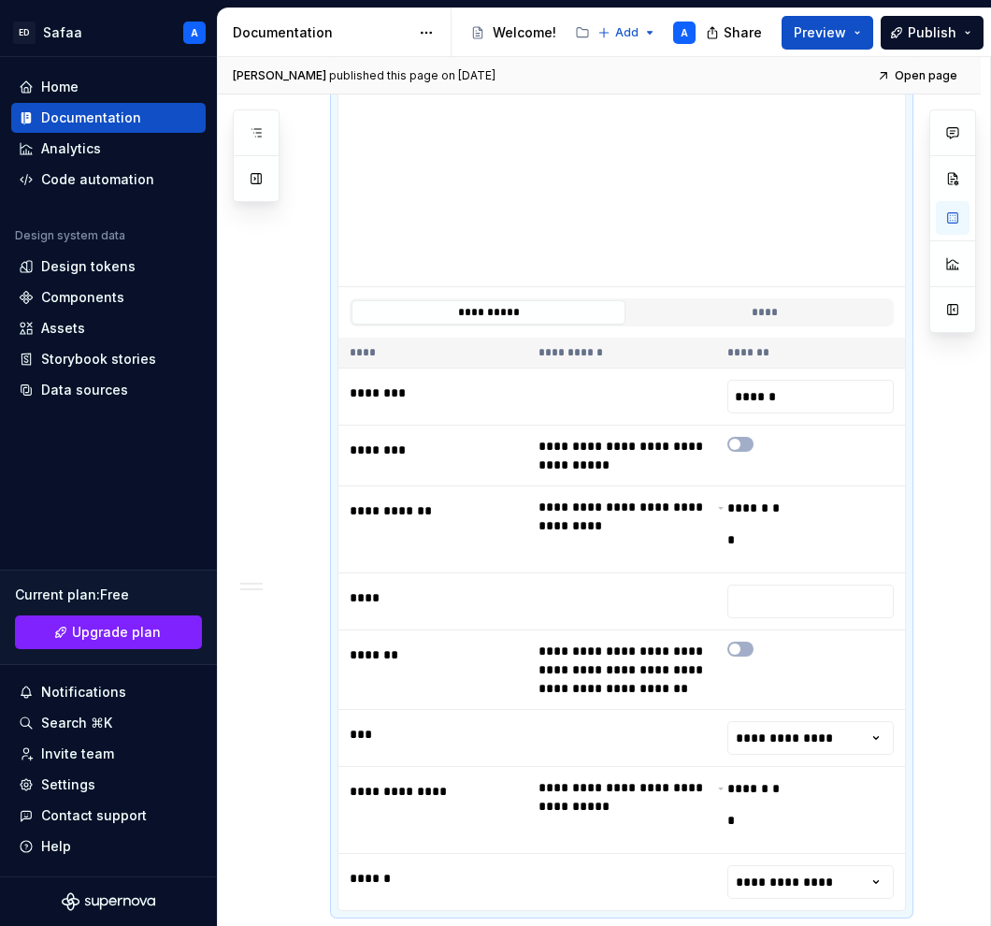
click at [623, 347] on th "**********" at bounding box center [622, 353] width 189 height 31
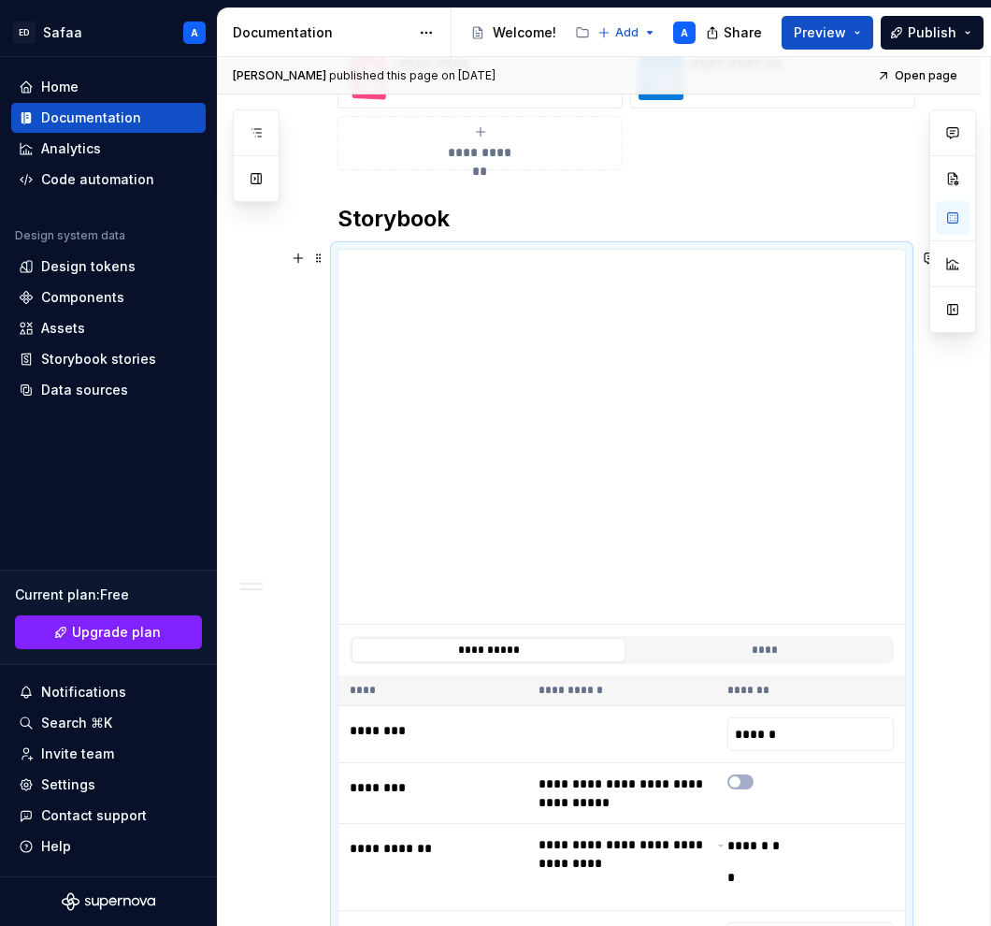
scroll to position [376, 0]
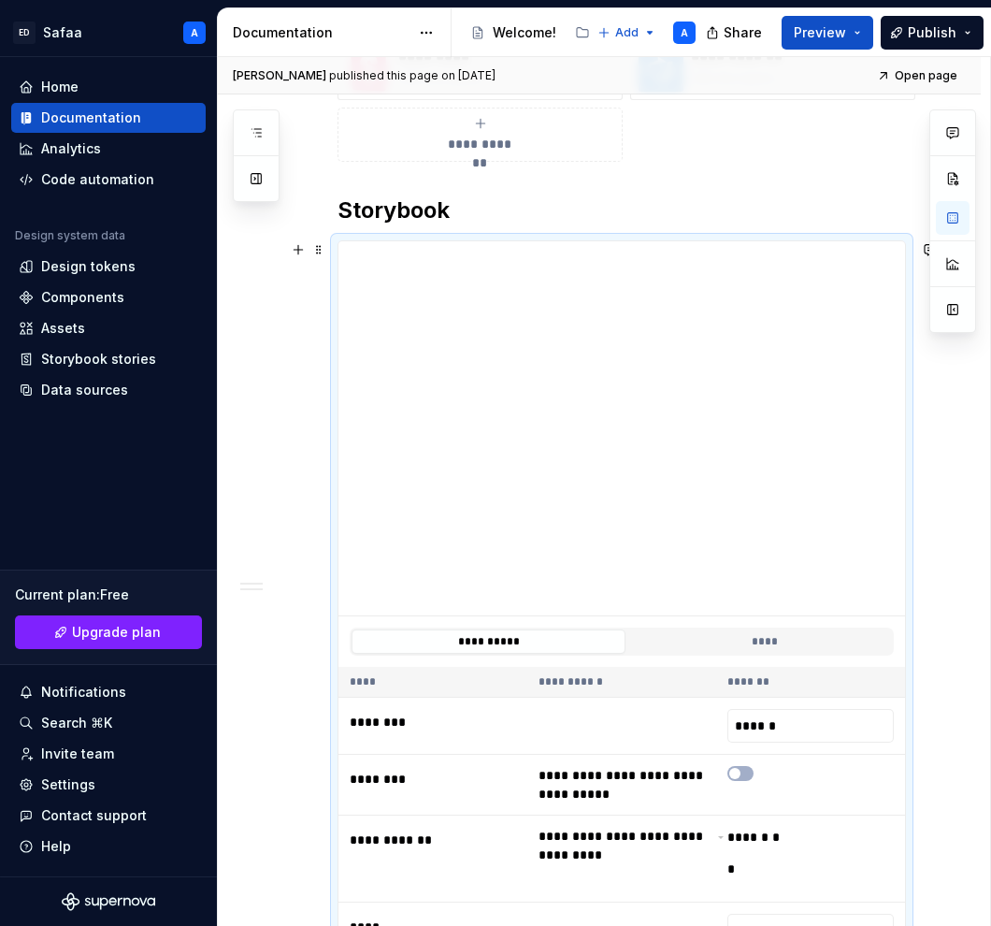
click at [974, 389] on div "**********" at bounding box center [599, 745] width 763 height 1592
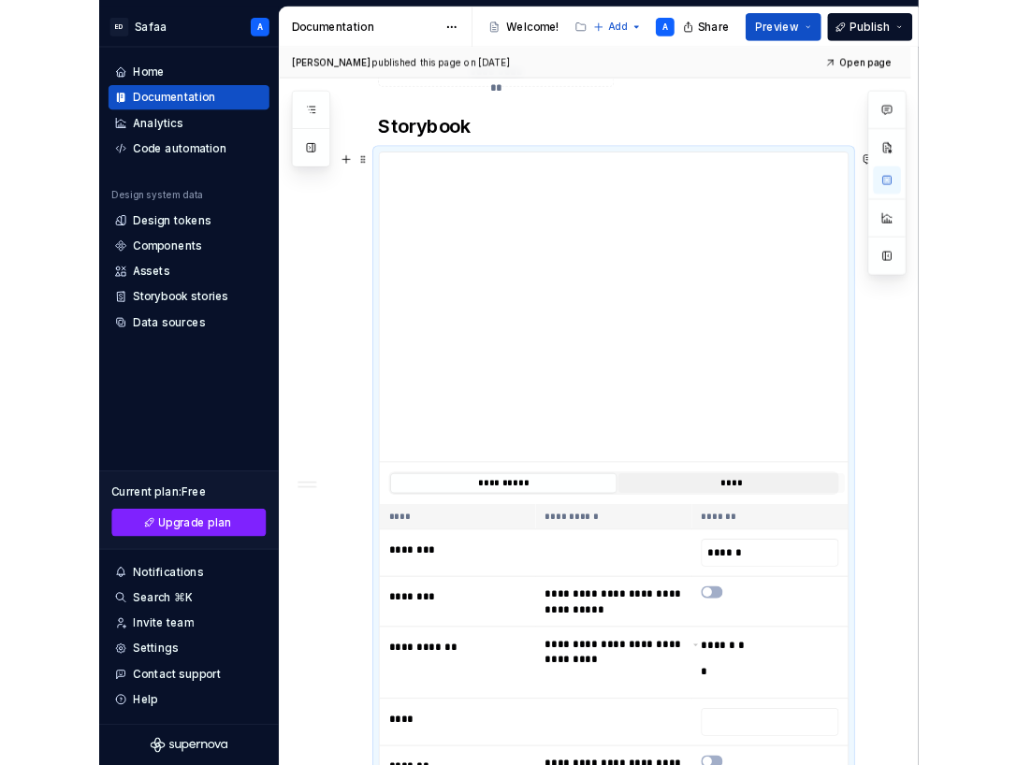
scroll to position [370, 0]
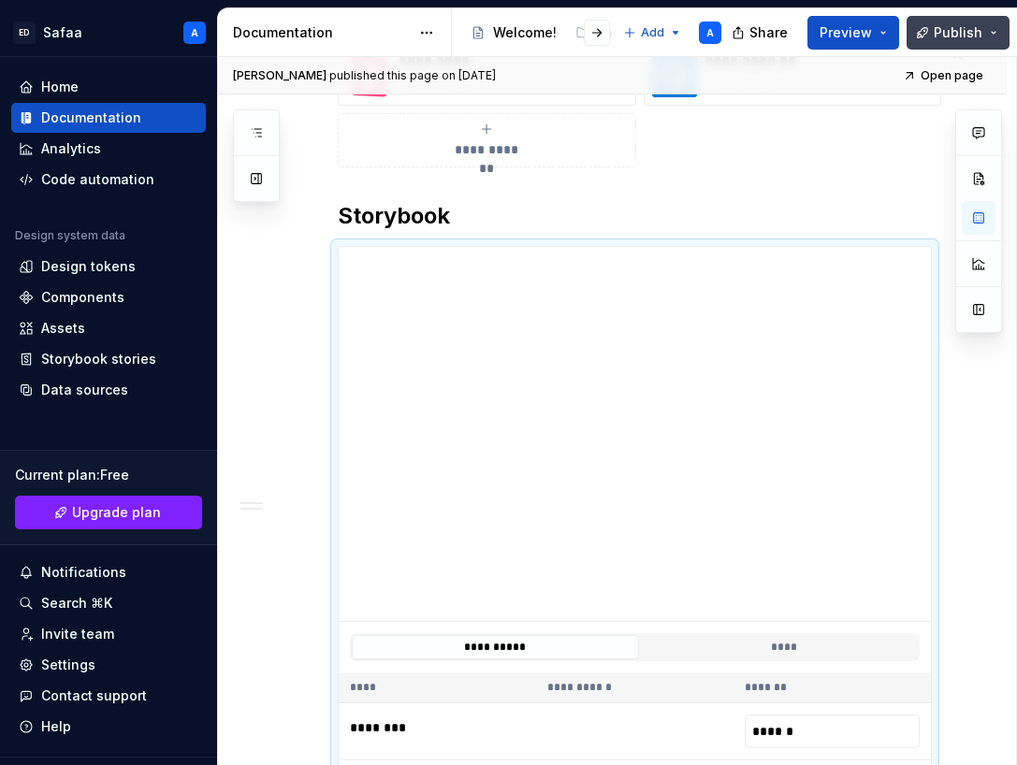
click at [958, 28] on span "Publish" at bounding box center [957, 32] width 49 height 19
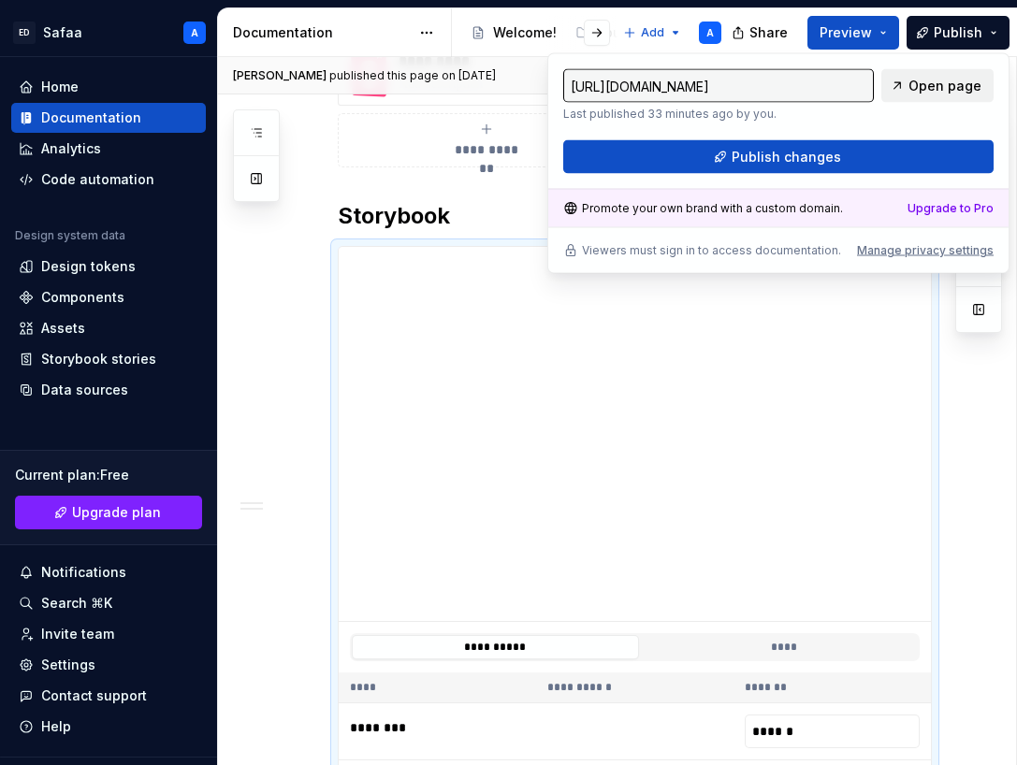
click at [941, 85] on span "Open page" at bounding box center [944, 86] width 73 height 19
click at [438, 182] on div "**********" at bounding box center [635, 622] width 594 height 1247
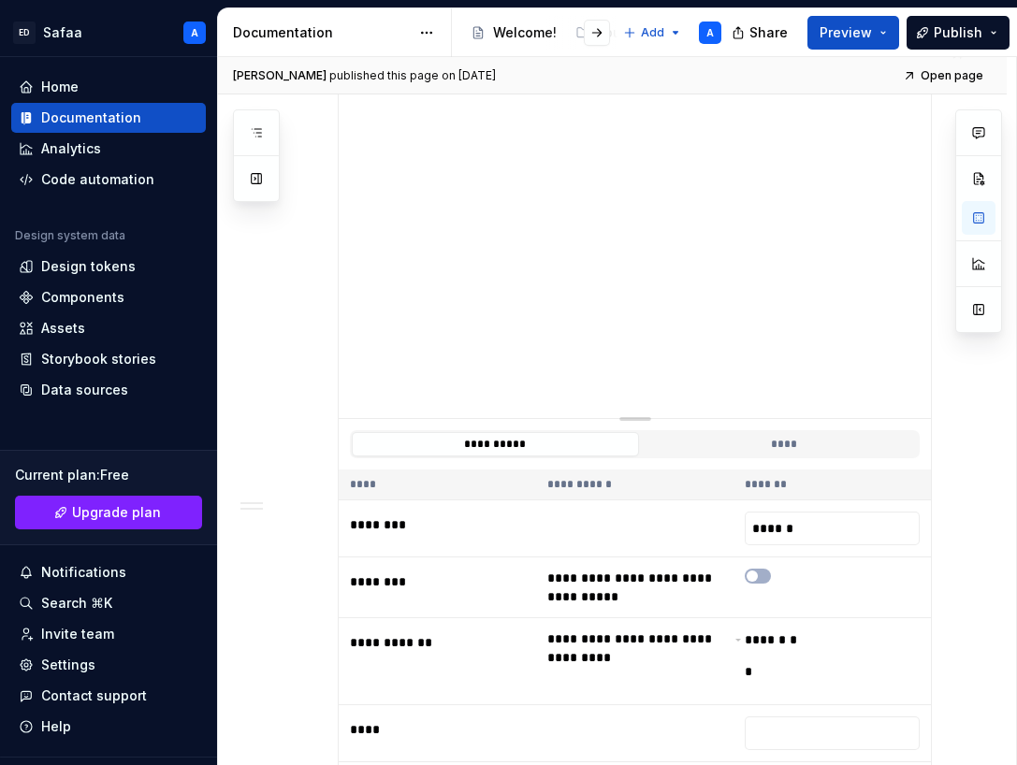
scroll to position [586, 0]
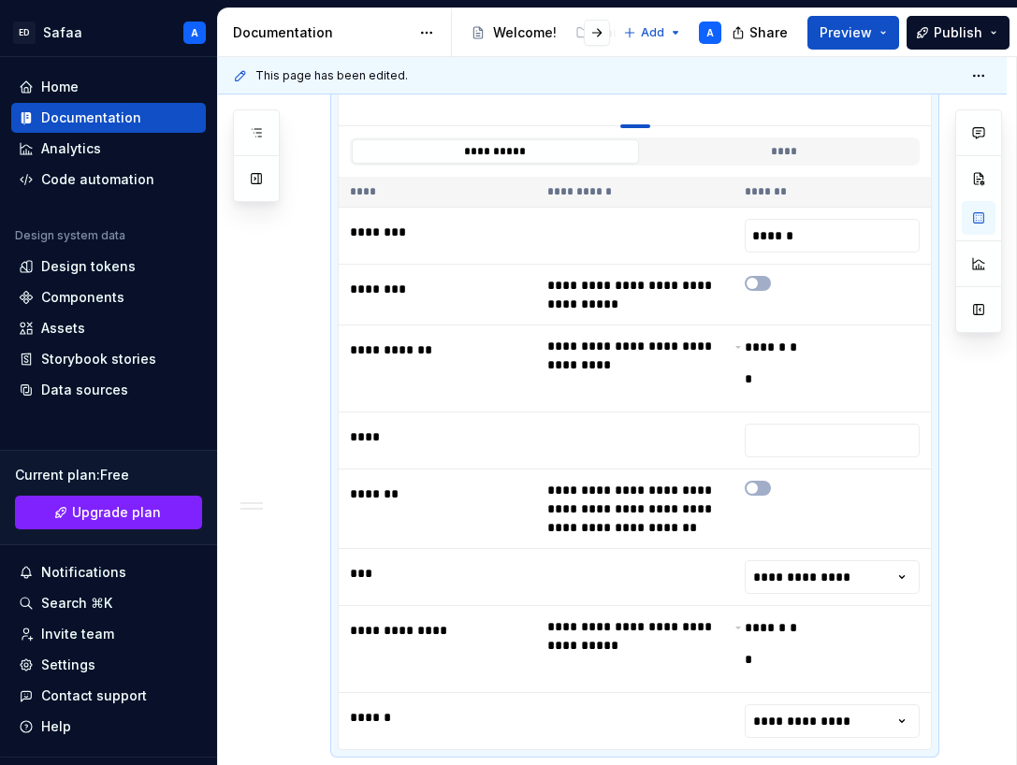
drag, startPoint x: 633, startPoint y: 406, endPoint x: 615, endPoint y: 114, distance: 292.4
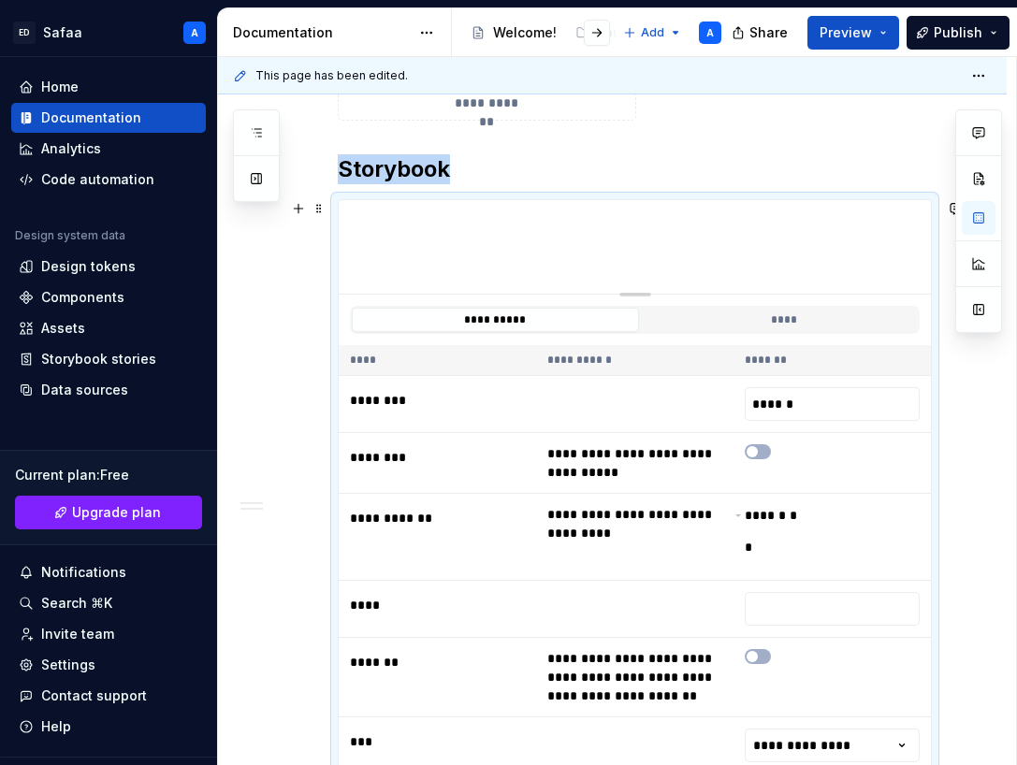
scroll to position [416, 0]
drag, startPoint x: 648, startPoint y: 294, endPoint x: 647, endPoint y: 249, distance: 44.9
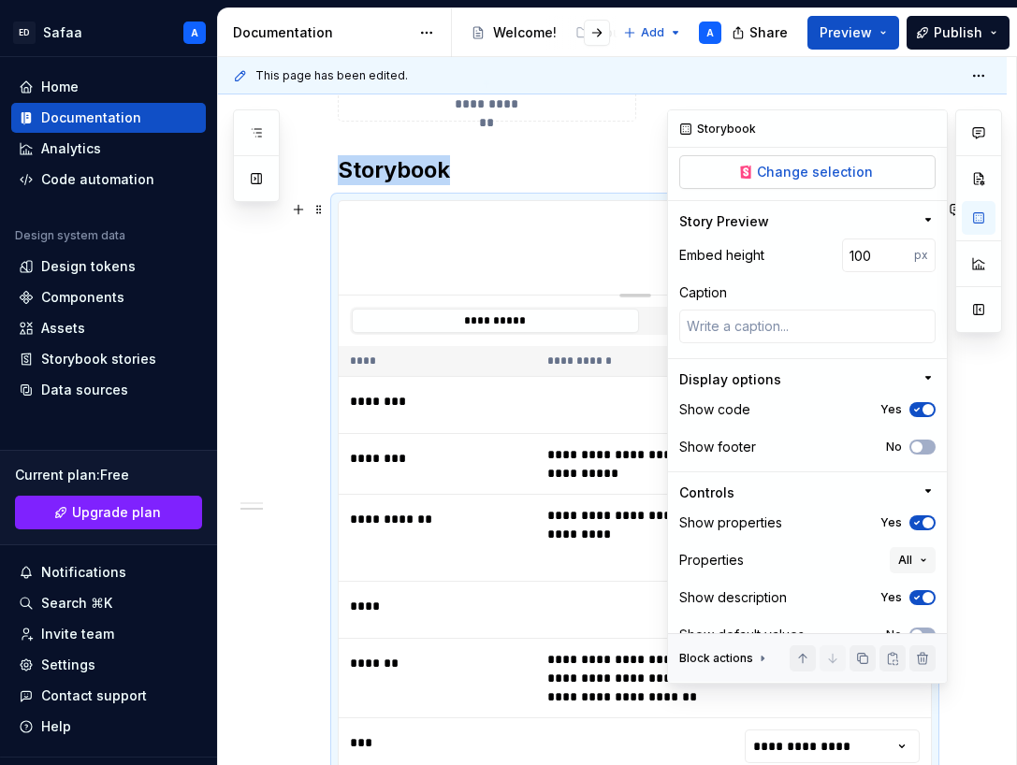
scroll to position [305, 0]
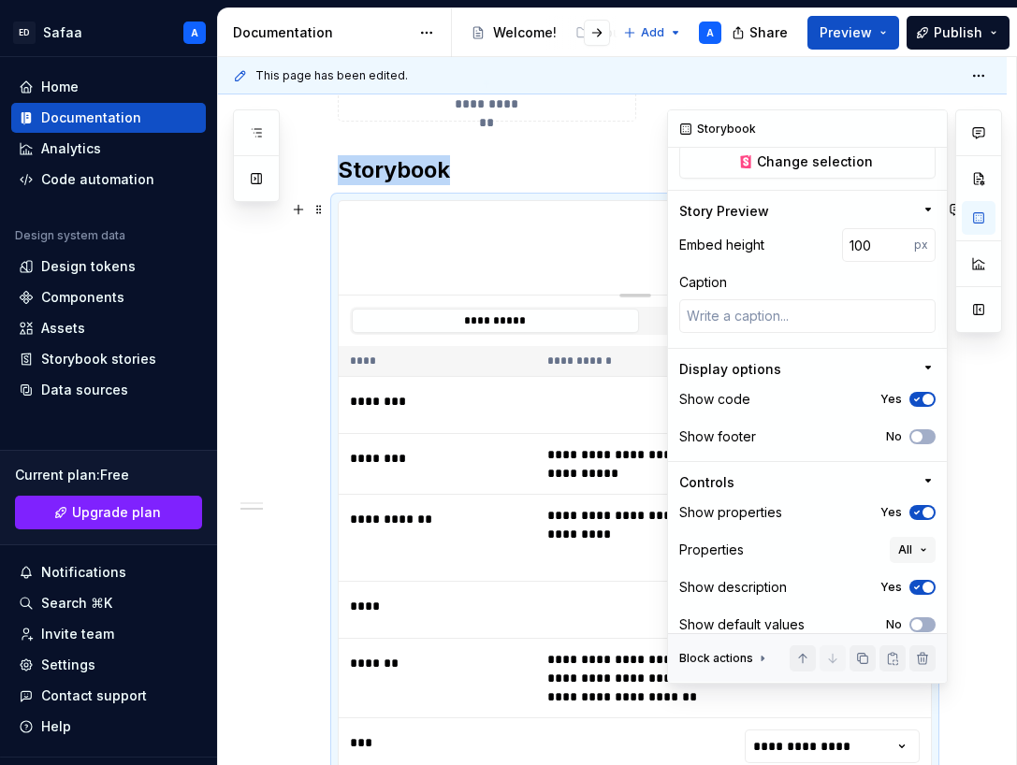
click at [925, 394] on span "button" at bounding box center [927, 399] width 11 height 11
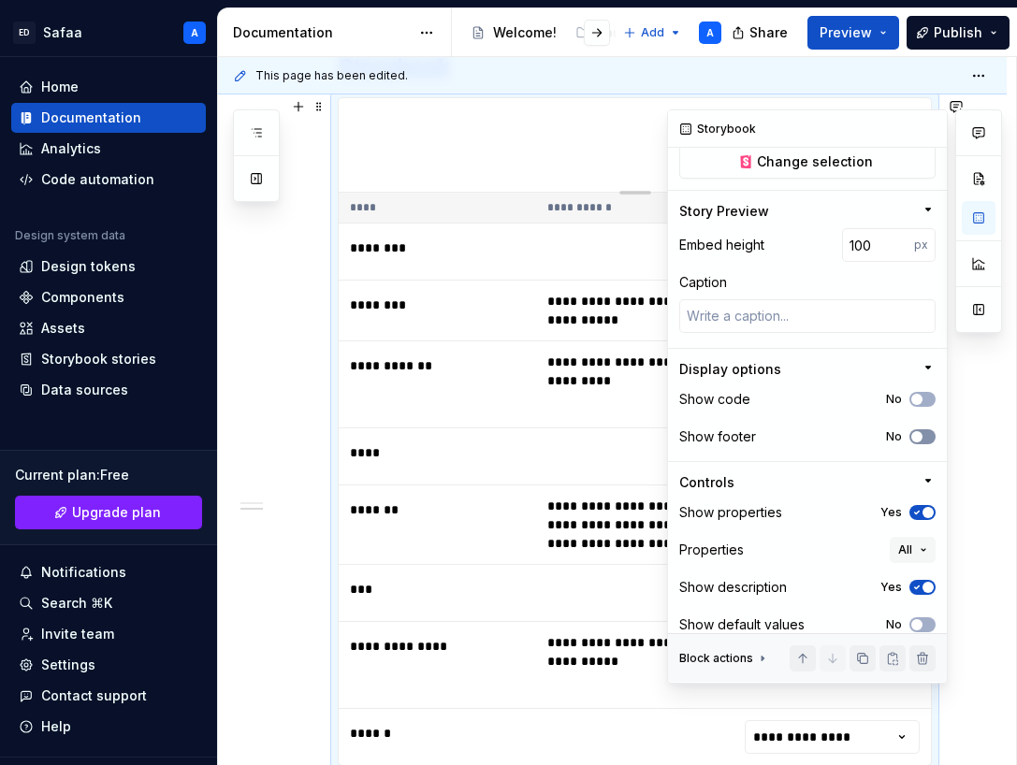
click at [923, 431] on icon "button" at bounding box center [916, 436] width 15 height 11
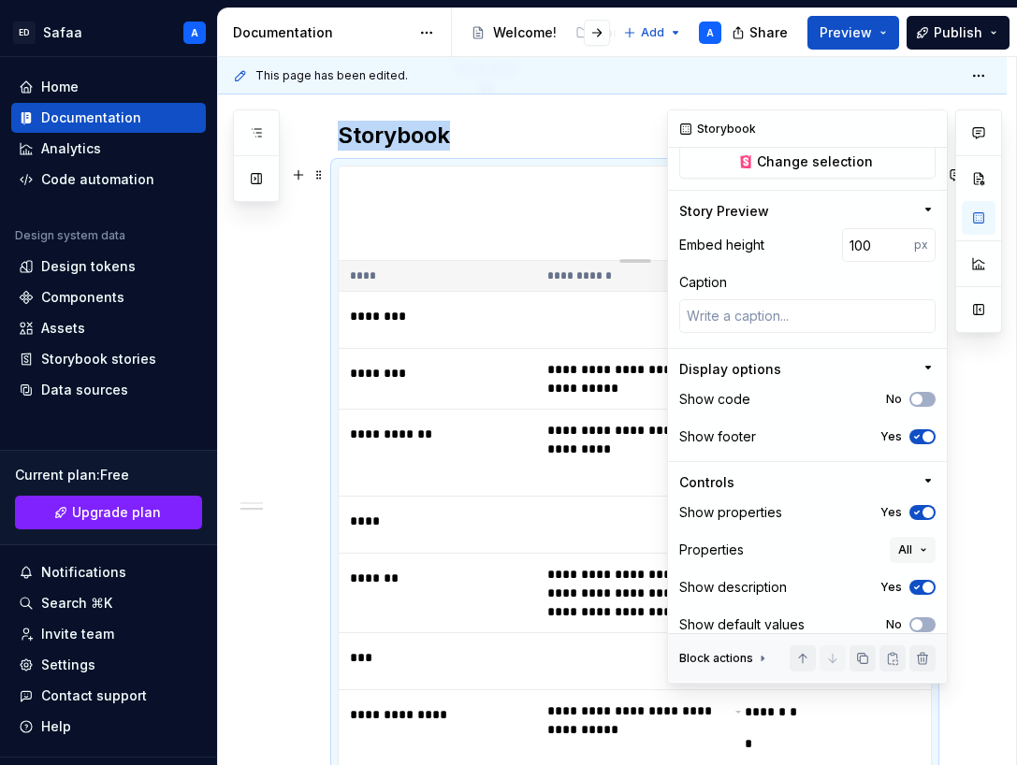
click at [930, 582] on span "button" at bounding box center [927, 587] width 11 height 11
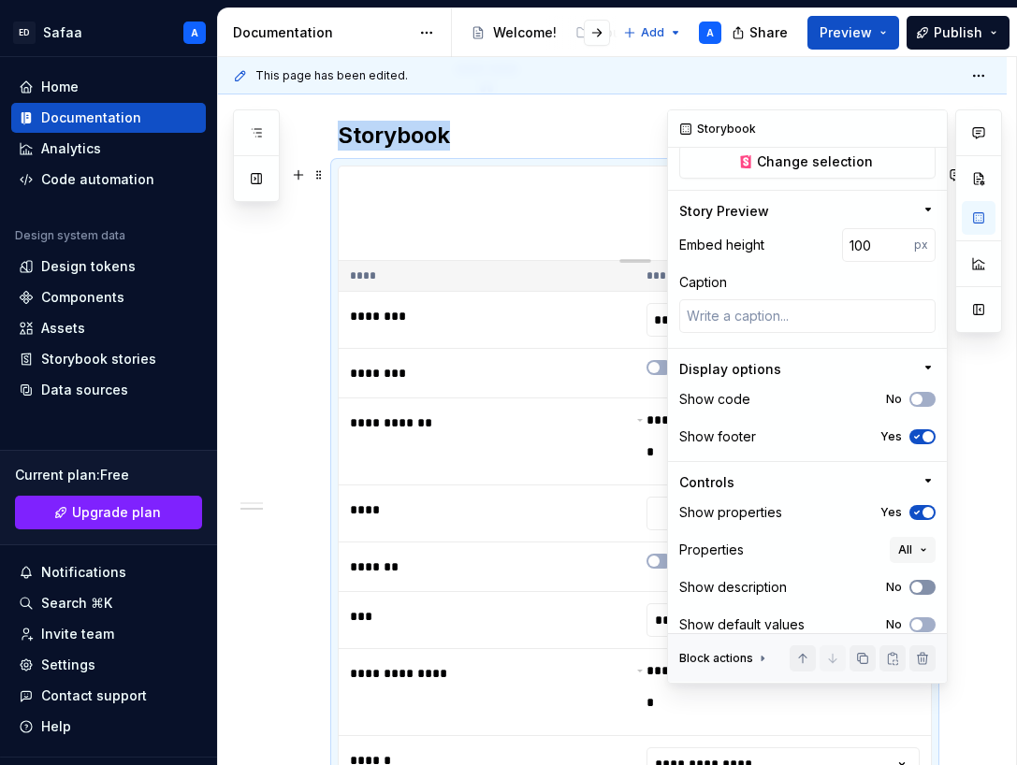
scroll to position [523, 0]
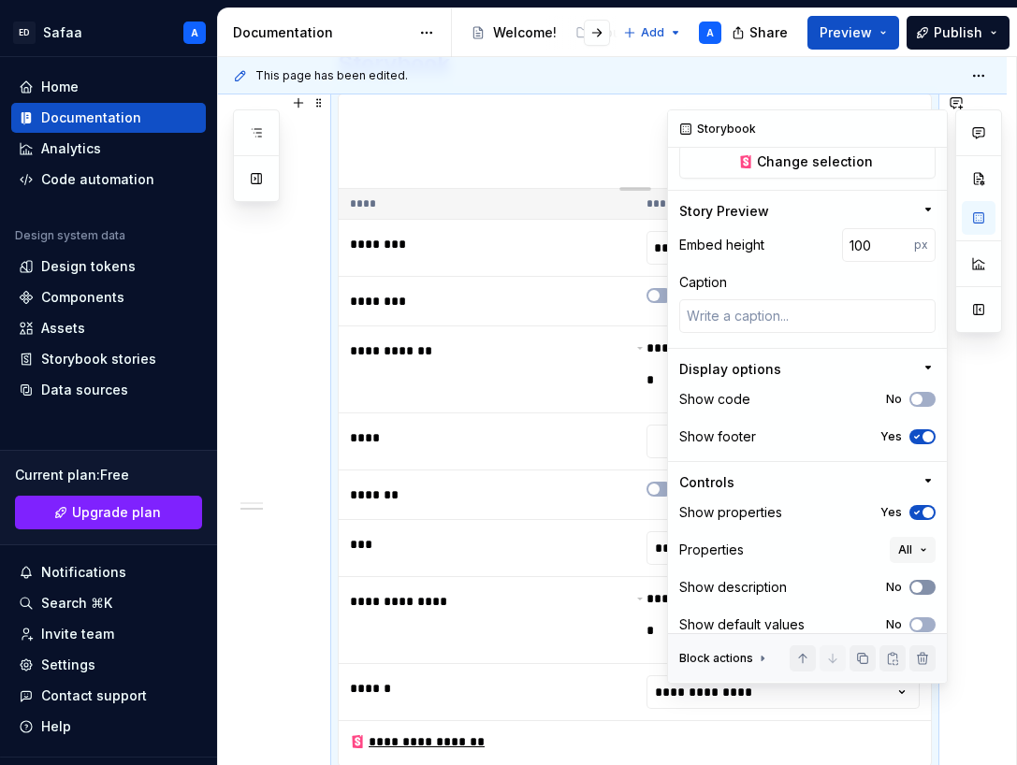
click at [925, 580] on button "No" at bounding box center [922, 587] width 26 height 15
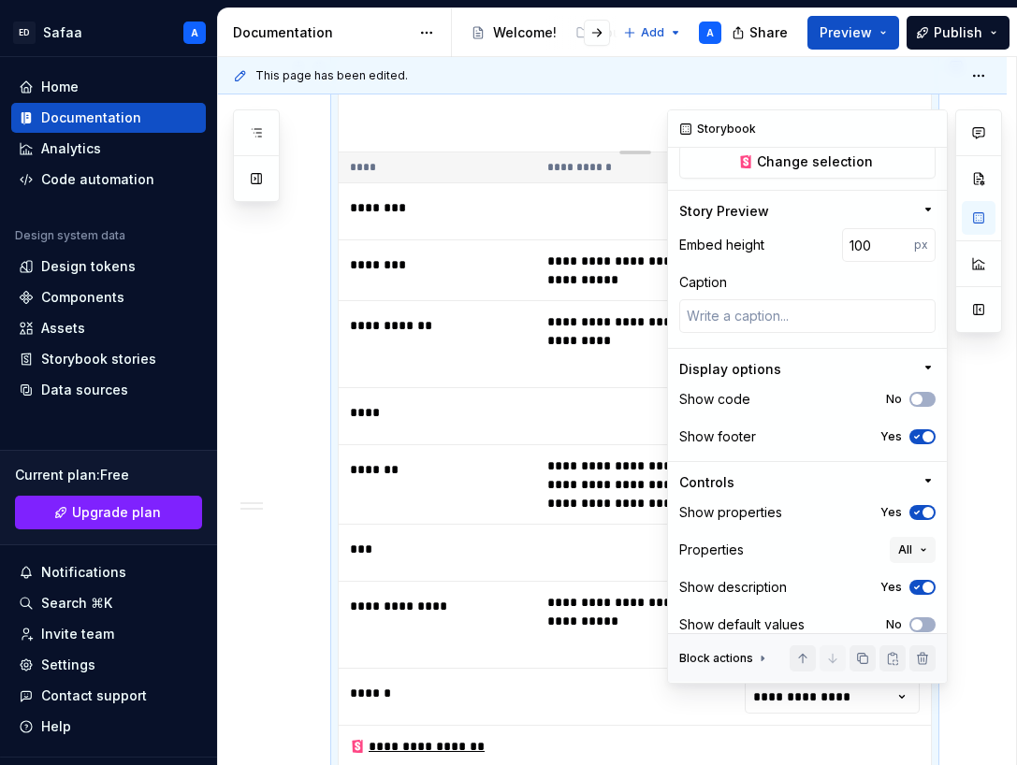
click at [925, 582] on span "button" at bounding box center [927, 587] width 11 height 11
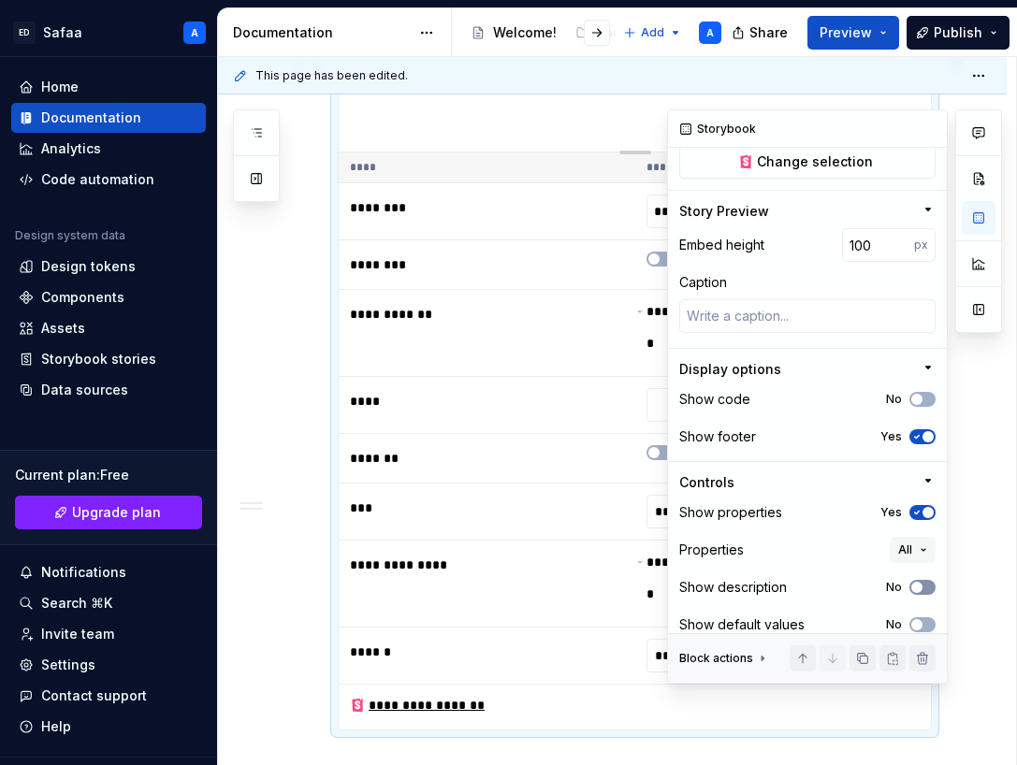
click at [925, 580] on button "No" at bounding box center [922, 587] width 26 height 15
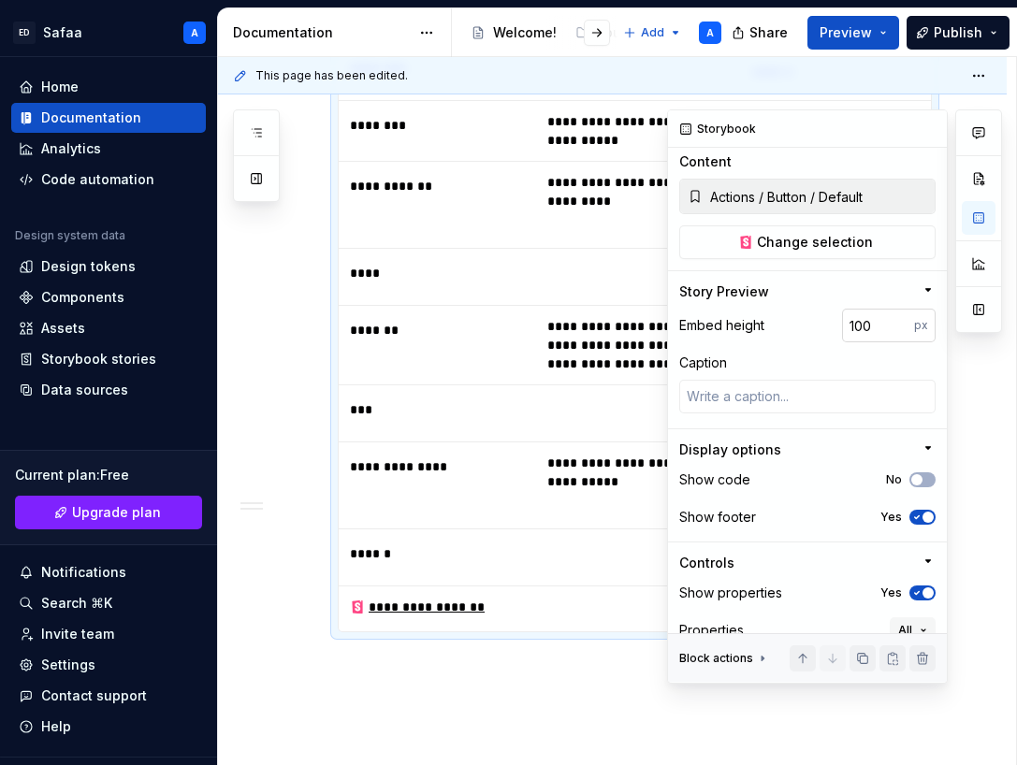
scroll to position [305, 0]
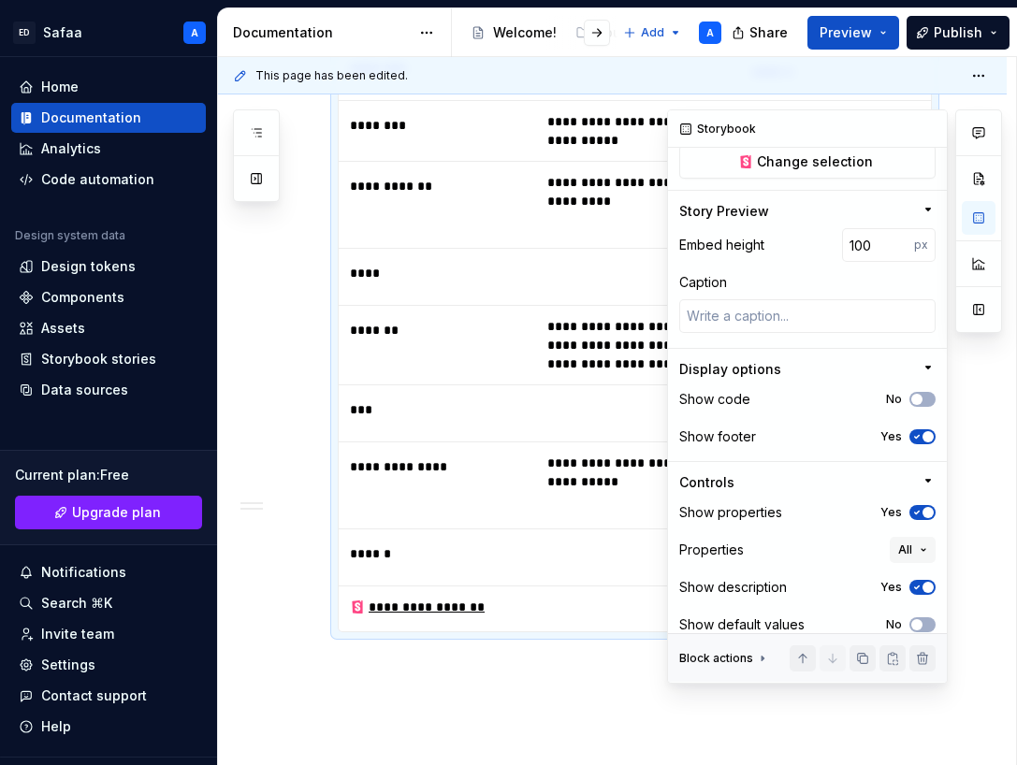
click at [916, 582] on icon "button" at bounding box center [916, 587] width 15 height 11
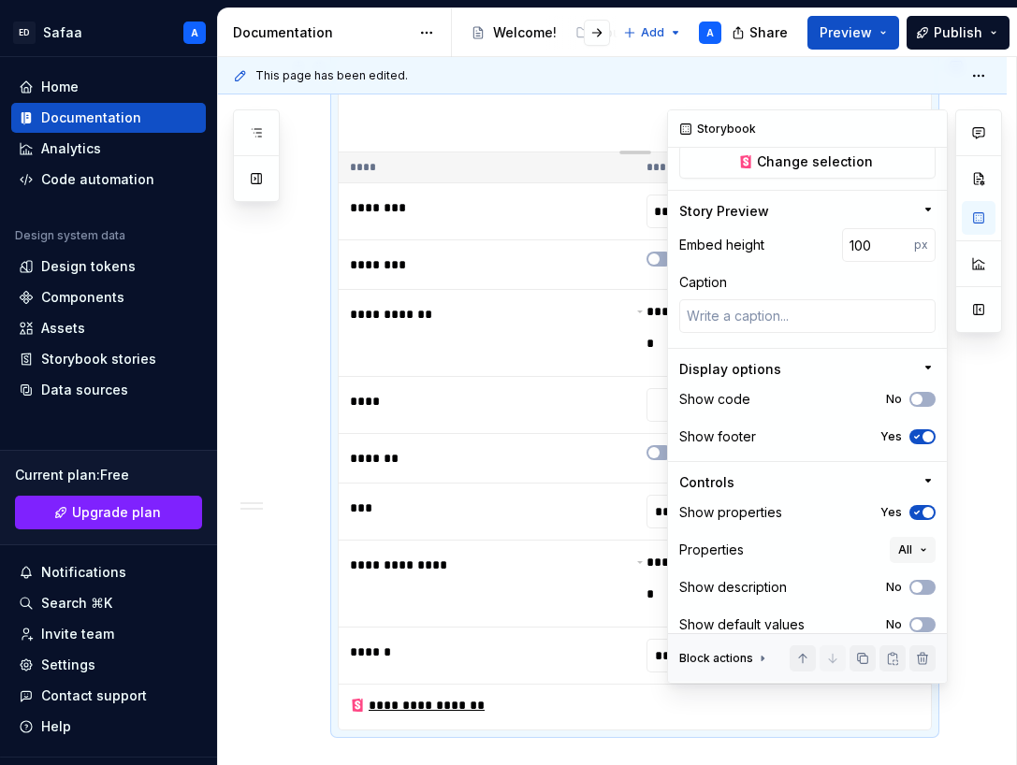
click at [923, 507] on span "button" at bounding box center [927, 512] width 11 height 11
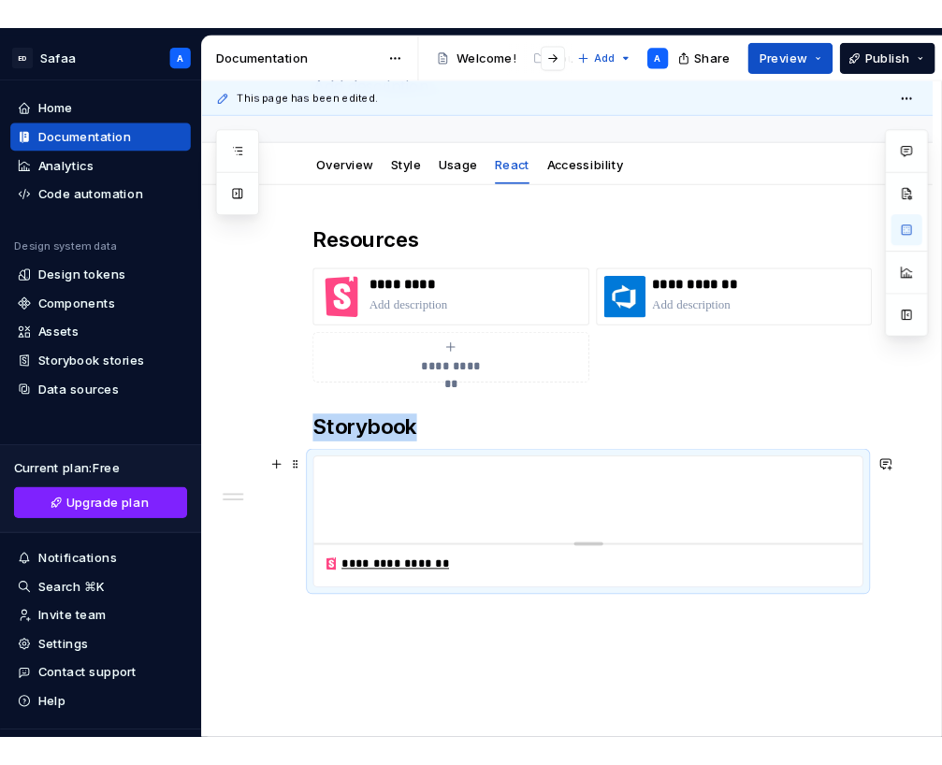
scroll to position [152, 0]
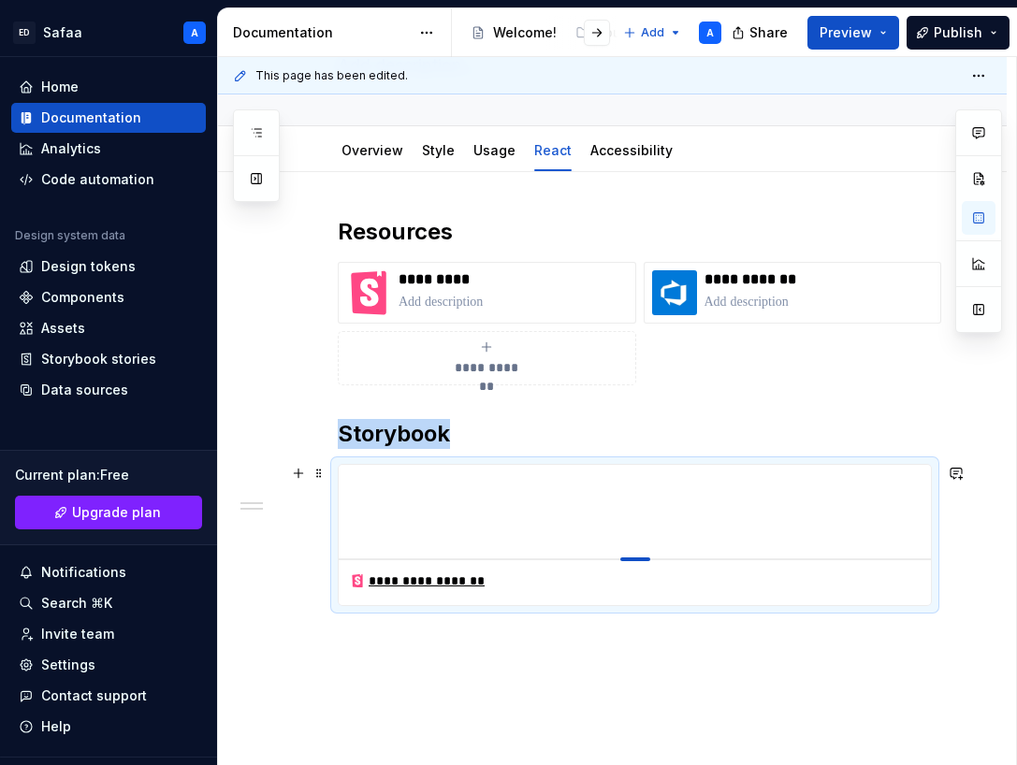
drag, startPoint x: 637, startPoint y: 557, endPoint x: 637, endPoint y: 518, distance: 38.3
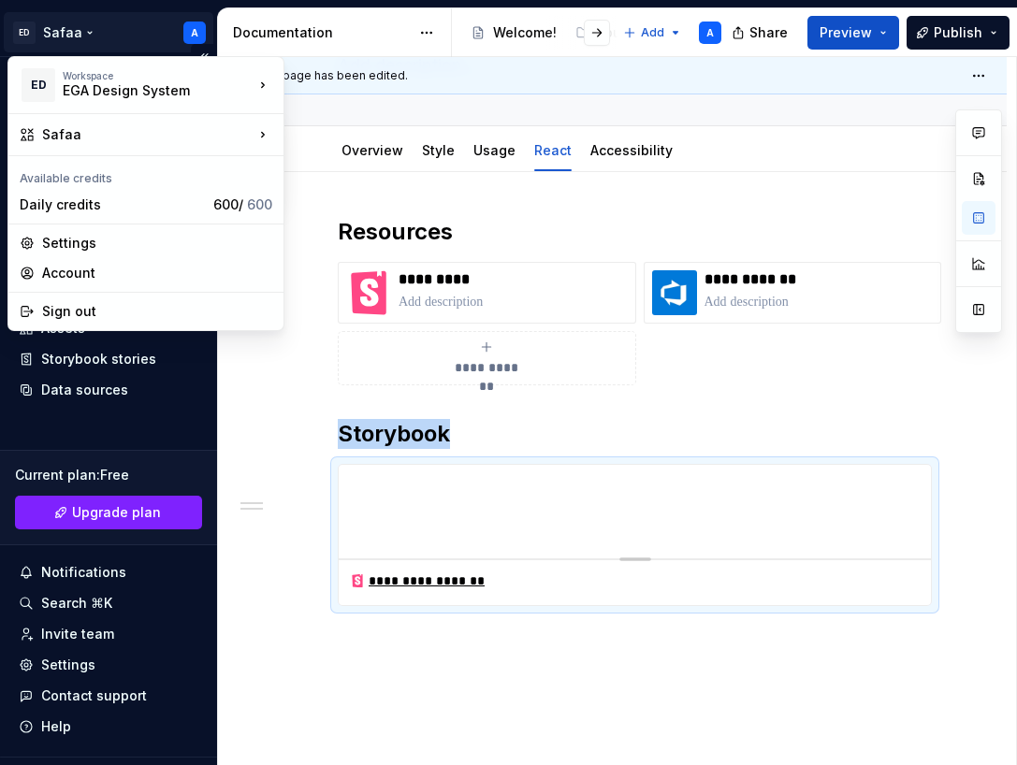
click at [58, 23] on html "[PERSON_NAME] A Home Documentation Analytics Code automation Design system data…" at bounding box center [508, 382] width 1017 height 765
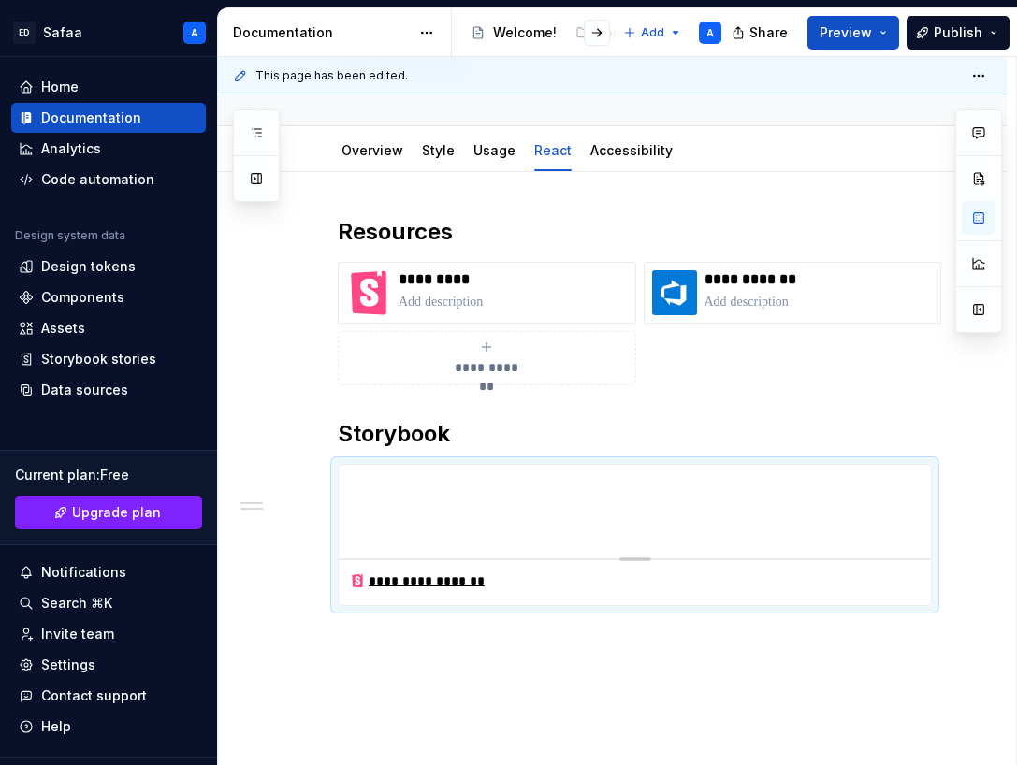
click at [104, 632] on html "[PERSON_NAME] A Home Documentation Analytics Code automation Design system data…" at bounding box center [508, 382] width 1017 height 765
click at [81, 632] on div "Invite team" at bounding box center [77, 634] width 73 height 19
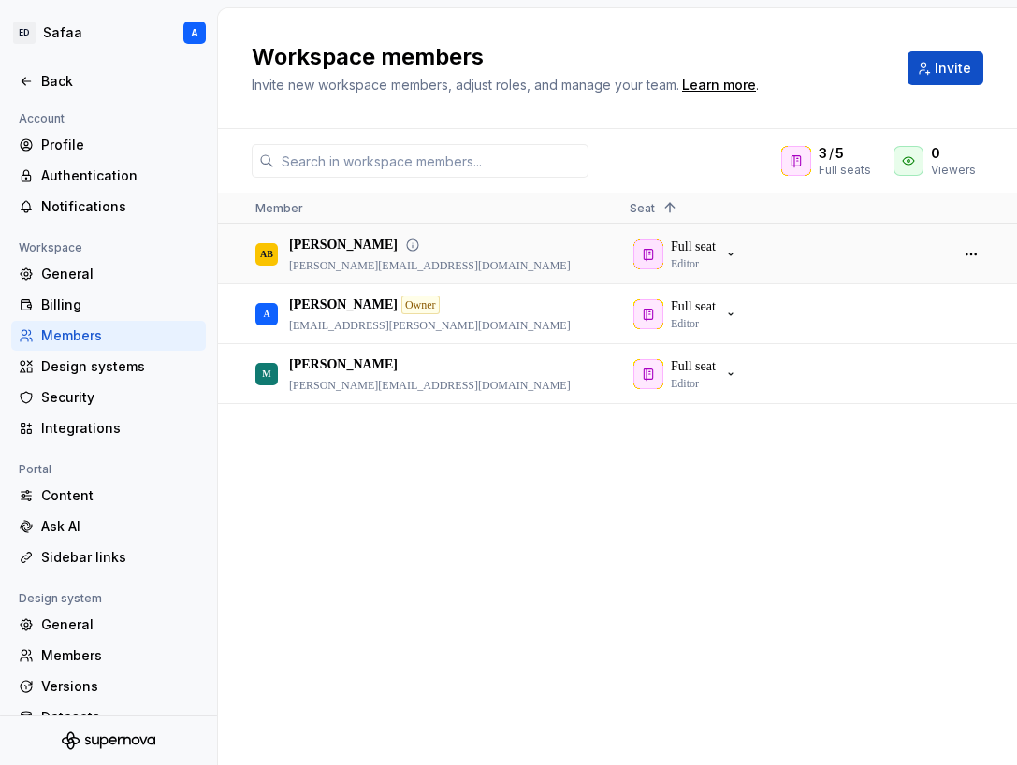
drag, startPoint x: 476, startPoint y: 263, endPoint x: 309, endPoint y: 261, distance: 167.4
click at [309, 261] on div "[PERSON_NAME] [PERSON_NAME][EMAIL_ADDRESS][DOMAIN_NAME]" at bounding box center [427, 253] width 344 height 57
click at [965, 255] on button "button" at bounding box center [971, 254] width 26 height 26
click at [413, 244] on icon at bounding box center [412, 245] width 15 height 15
drag, startPoint x: 288, startPoint y: 267, endPoint x: 485, endPoint y: 265, distance: 196.4
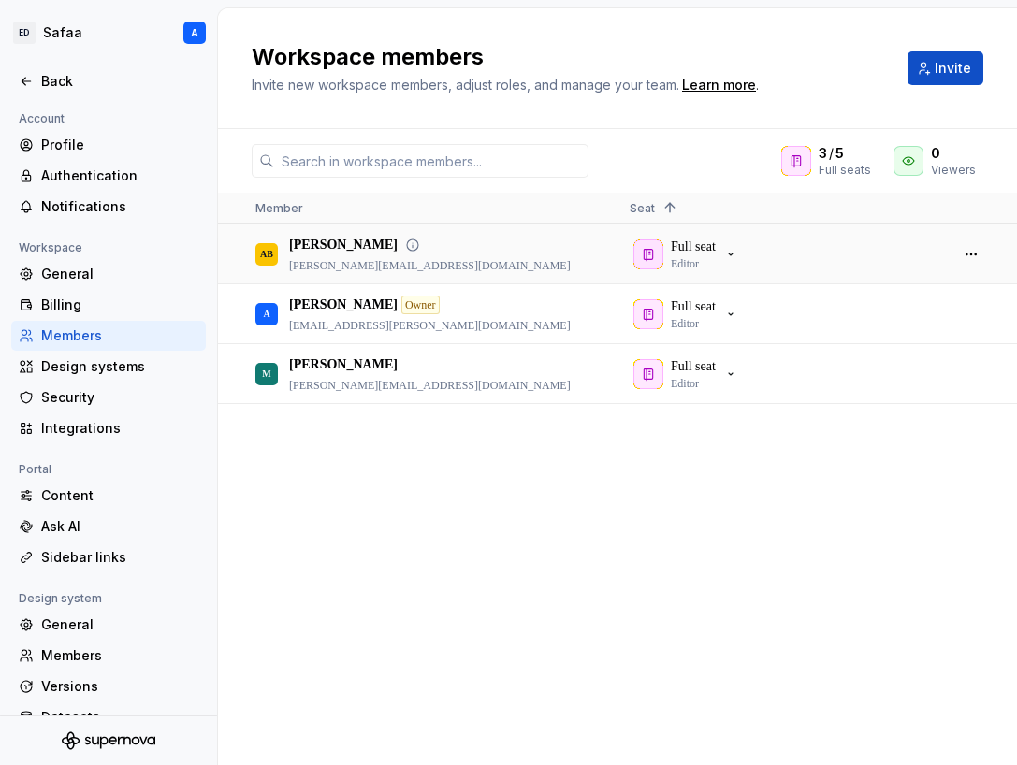
click at [485, 265] on div "[PERSON_NAME] [PERSON_NAME][EMAIL_ADDRESS][DOMAIN_NAME]" at bounding box center [427, 253] width 344 height 57
click at [972, 255] on button "button" at bounding box center [971, 254] width 26 height 26
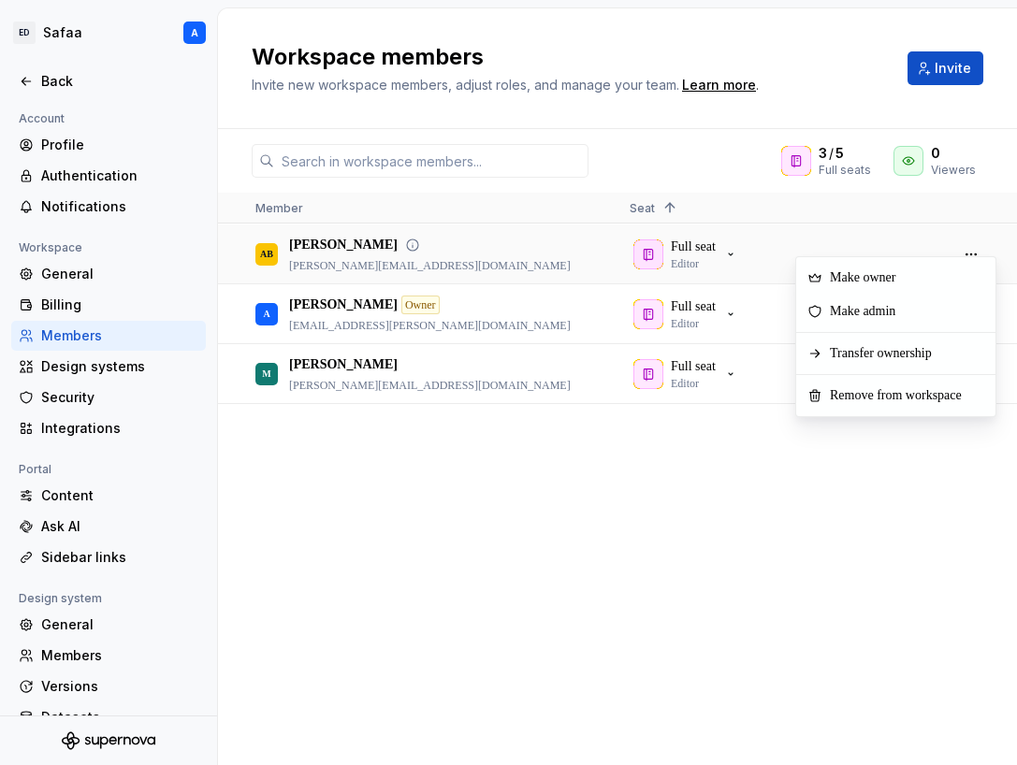
click at [309, 262] on p "[PERSON_NAME][EMAIL_ADDRESS][DOMAIN_NAME]" at bounding box center [430, 265] width 282 height 15
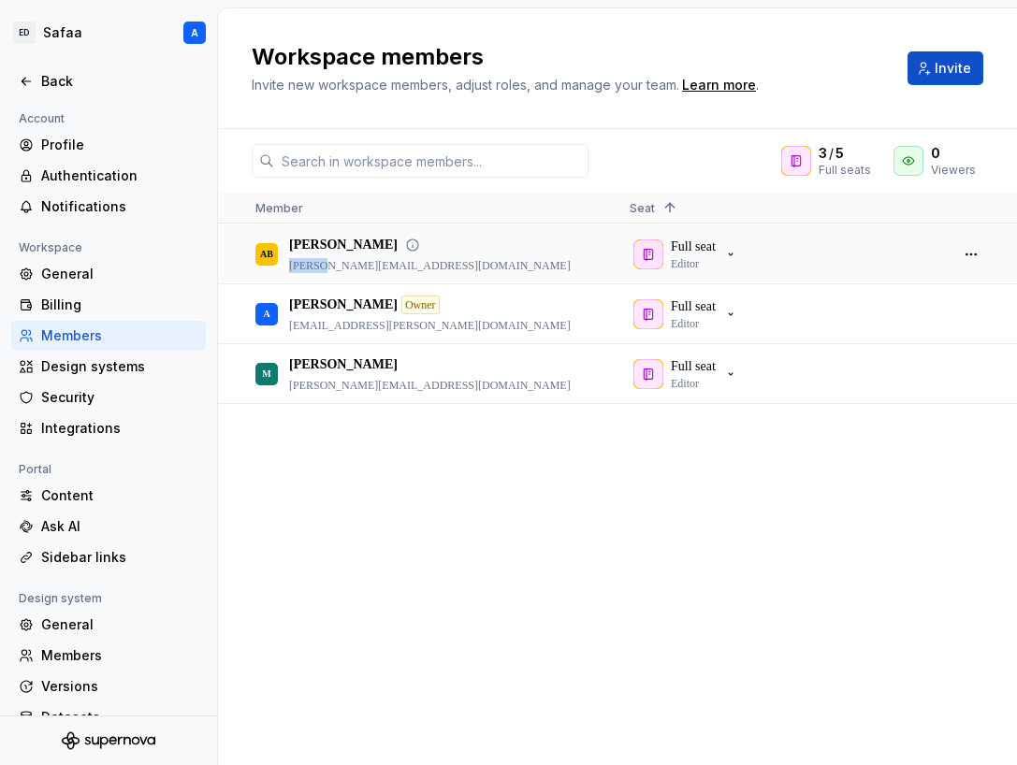
click at [309, 262] on p "[PERSON_NAME][EMAIL_ADDRESS][DOMAIN_NAME]" at bounding box center [430, 265] width 282 height 15
click at [301, 263] on p "[PERSON_NAME][EMAIL_ADDRESS][DOMAIN_NAME]" at bounding box center [430, 265] width 282 height 15
click at [586, 536] on div "[PERSON_NAME] [PERSON_NAME][EMAIL_ADDRESS][DOMAIN_NAME] Full seat Editor A [PER…" at bounding box center [617, 494] width 799 height 540
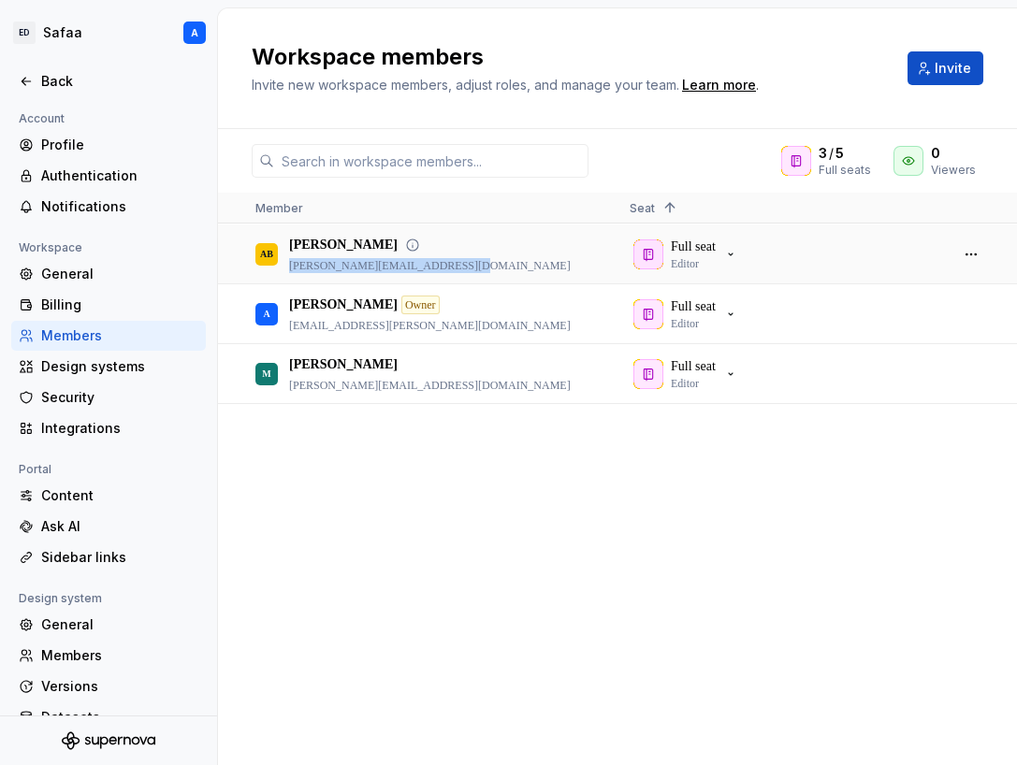
click at [456, 270] on p "[PERSON_NAME][EMAIL_ADDRESS][DOMAIN_NAME]" at bounding box center [430, 265] width 282 height 15
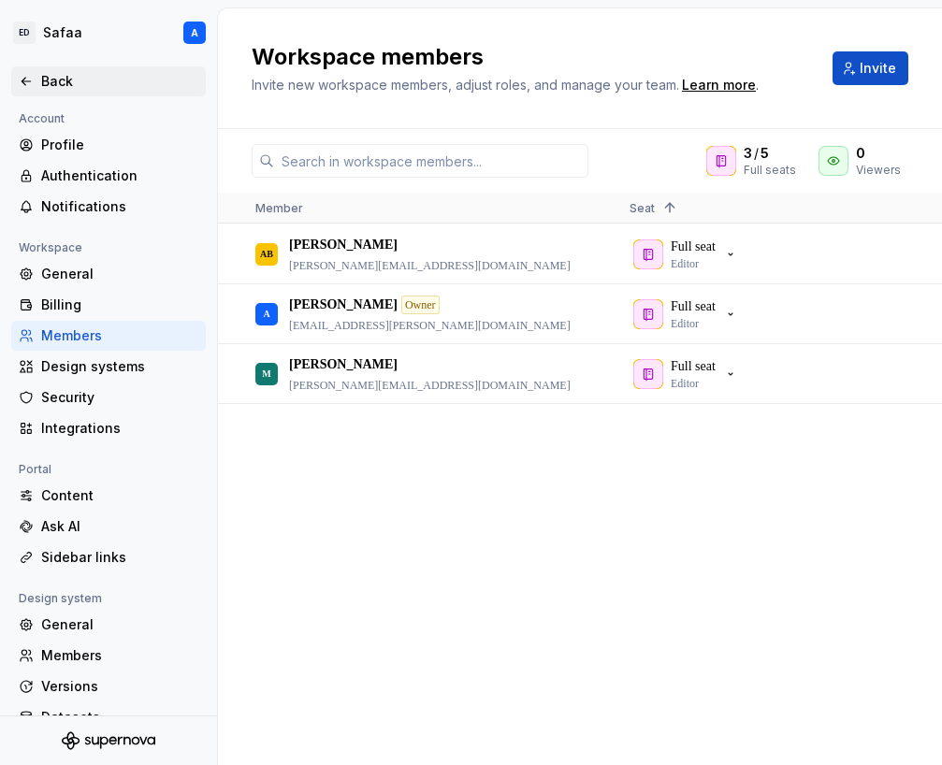
click at [35, 80] on div "Back" at bounding box center [109, 81] width 180 height 19
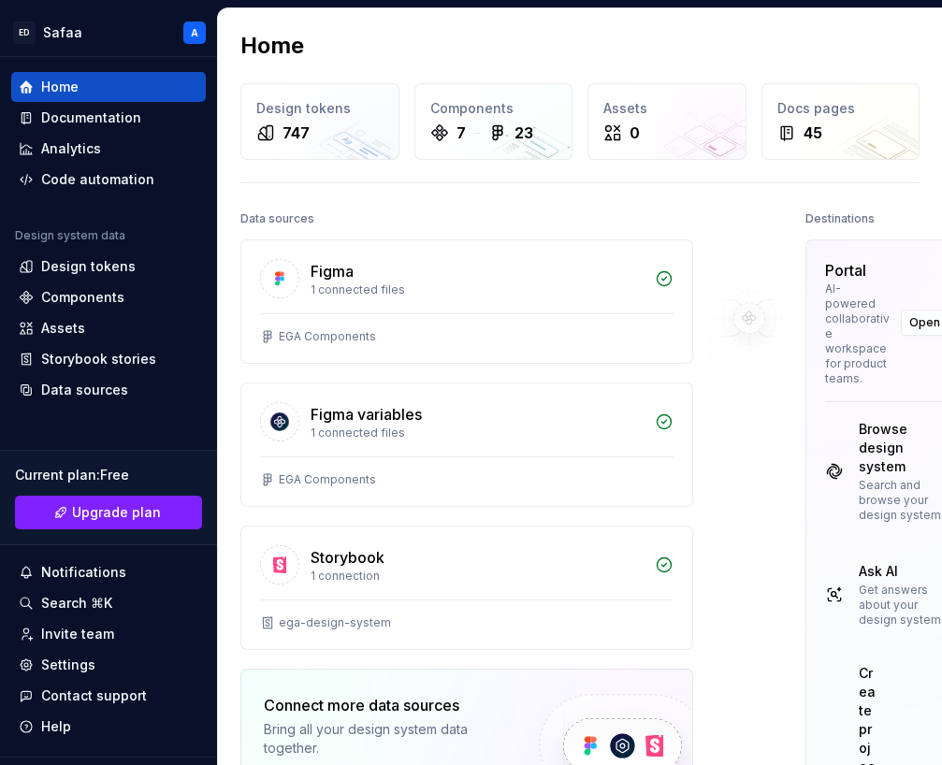
click at [88, 270] on div "Design tokens" at bounding box center [88, 266] width 94 height 19
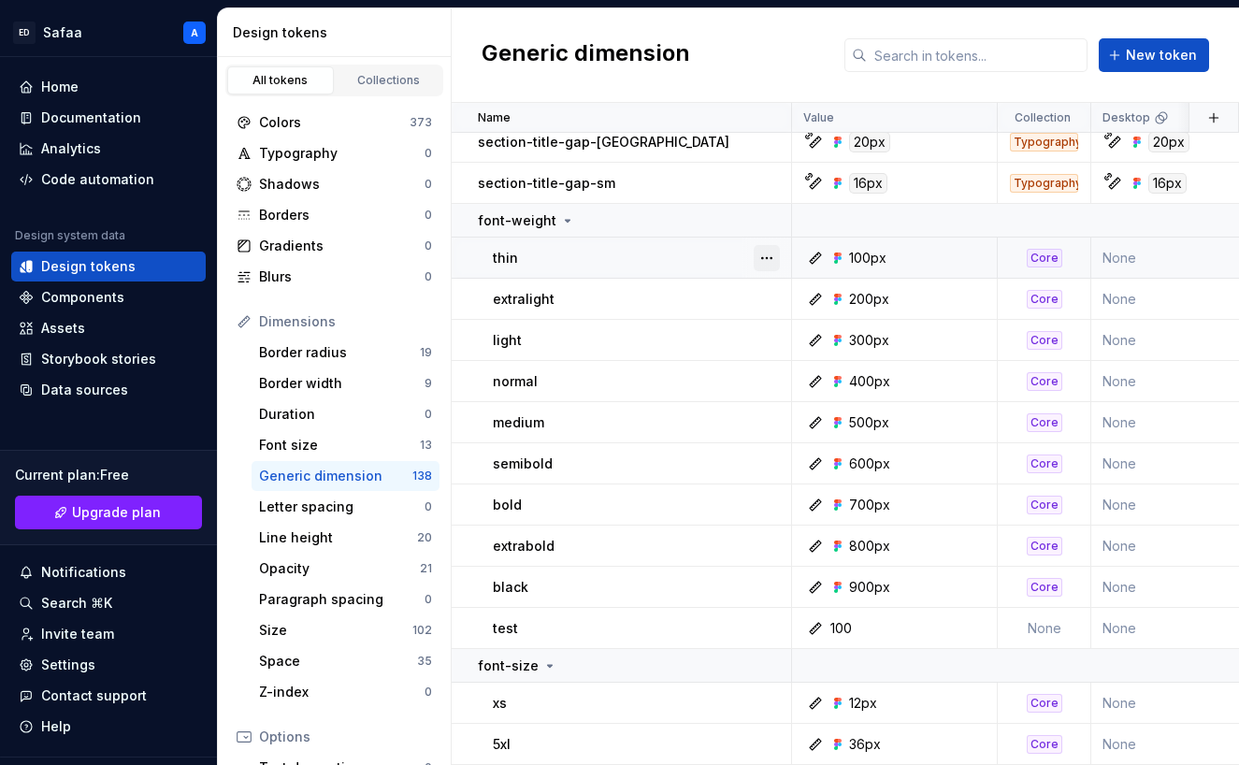
click at [772, 258] on button "button" at bounding box center [767, 258] width 26 height 26
click at [702, 261] on html "[PERSON_NAME] A Home Documentation Analytics Code automation Design system data…" at bounding box center [619, 382] width 1239 height 765
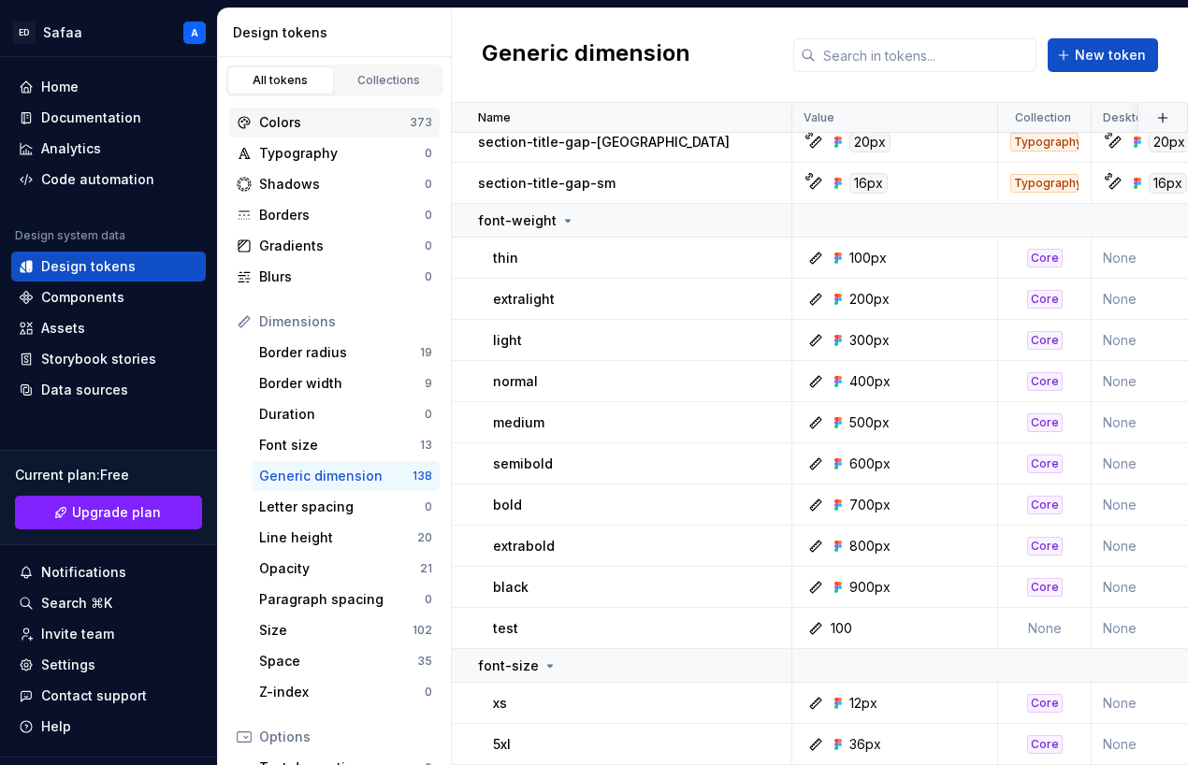
click at [325, 130] on div "Colors" at bounding box center [334, 122] width 151 height 19
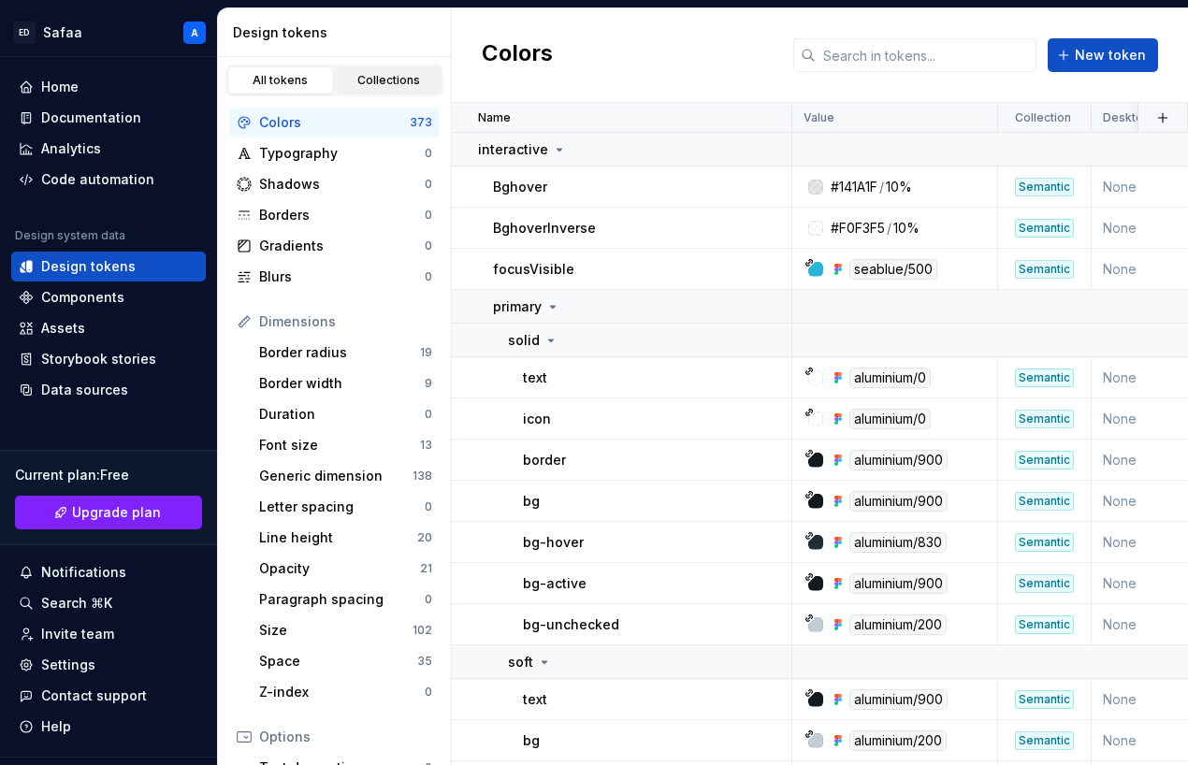
click at [392, 80] on div "Collections" at bounding box center [389, 80] width 94 height 15
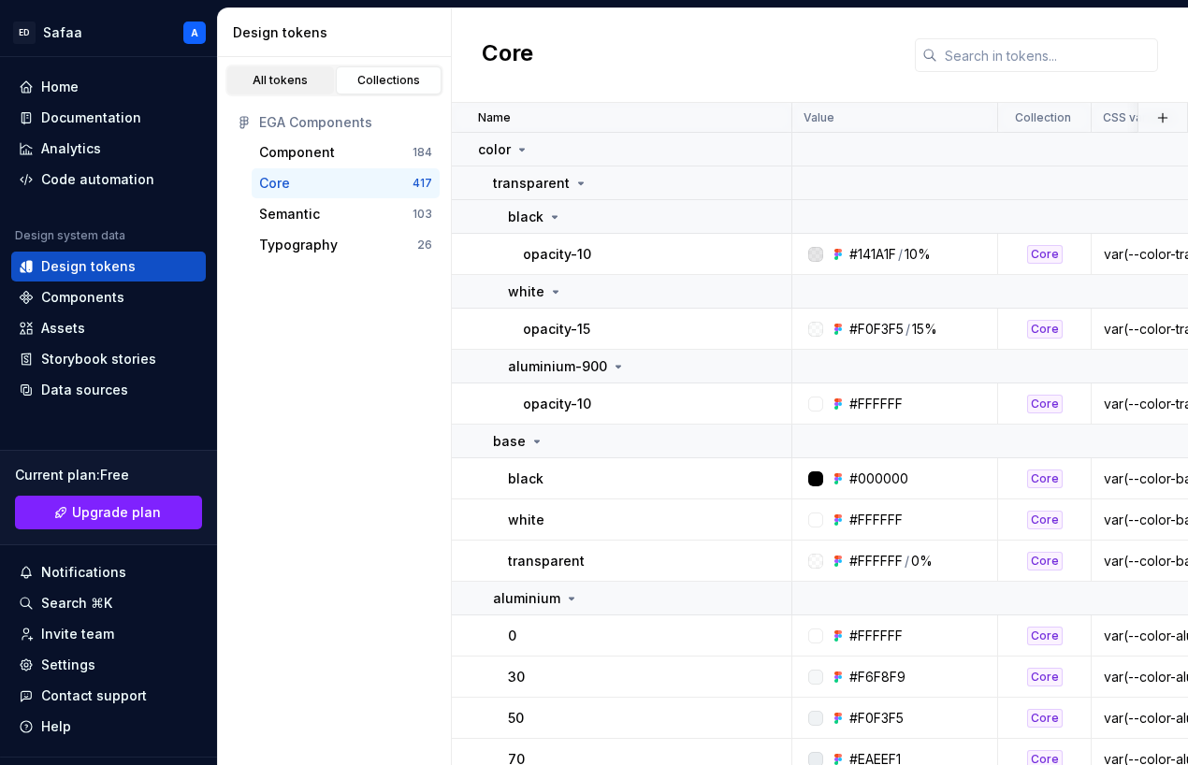
click at [277, 90] on link "All tokens" at bounding box center [280, 80] width 107 height 28
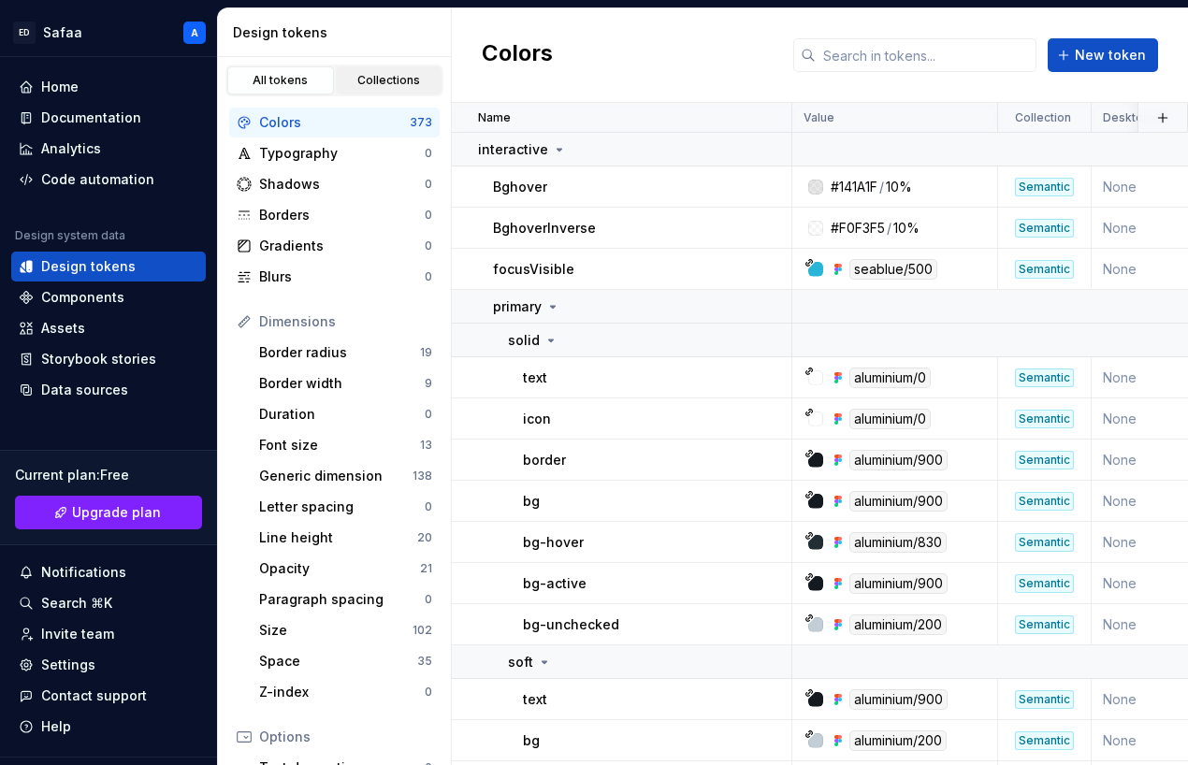
click at [383, 85] on div "Collections" at bounding box center [389, 80] width 94 height 15
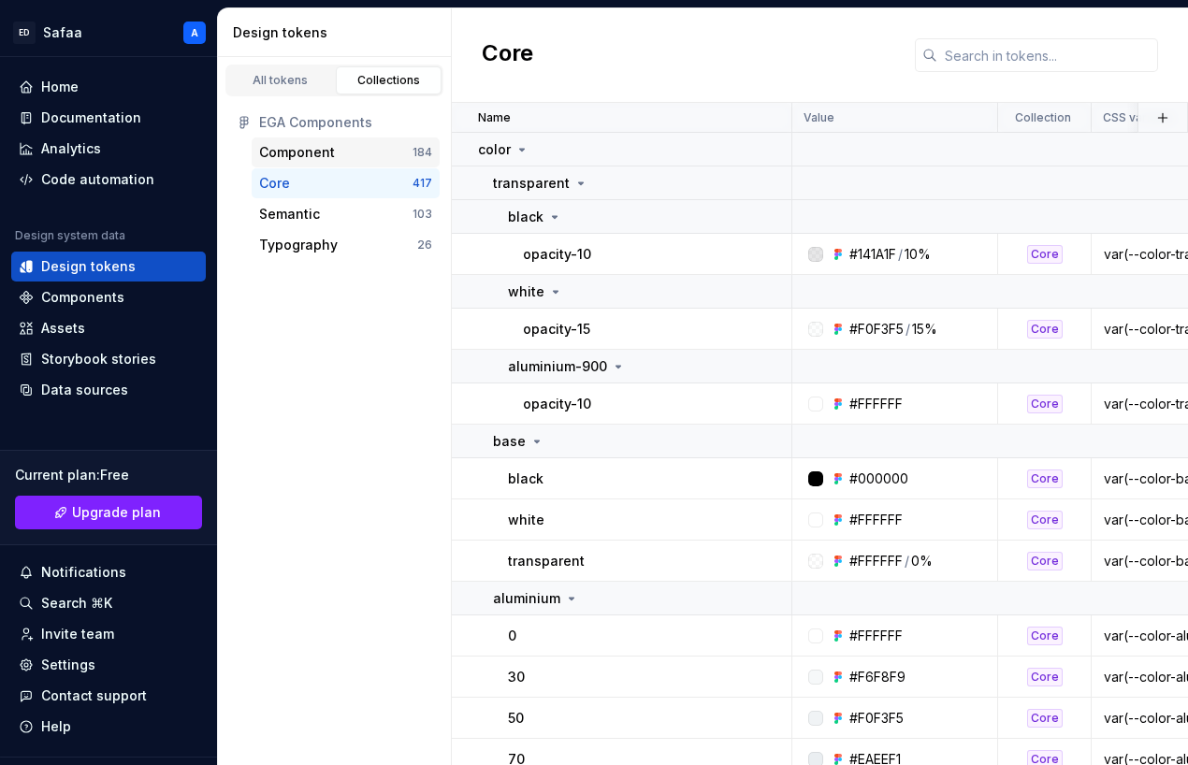
click at [343, 158] on div "Component" at bounding box center [335, 152] width 153 height 19
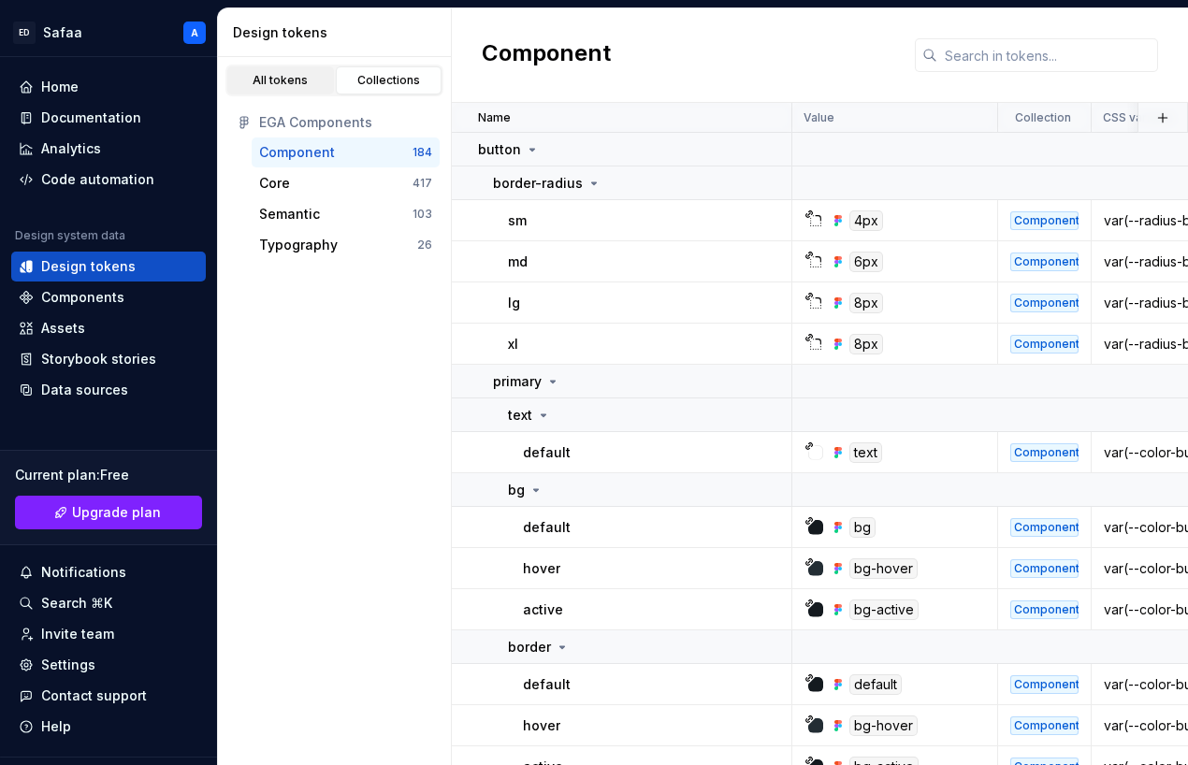
click at [282, 80] on div "All tokens" at bounding box center [281, 80] width 94 height 15
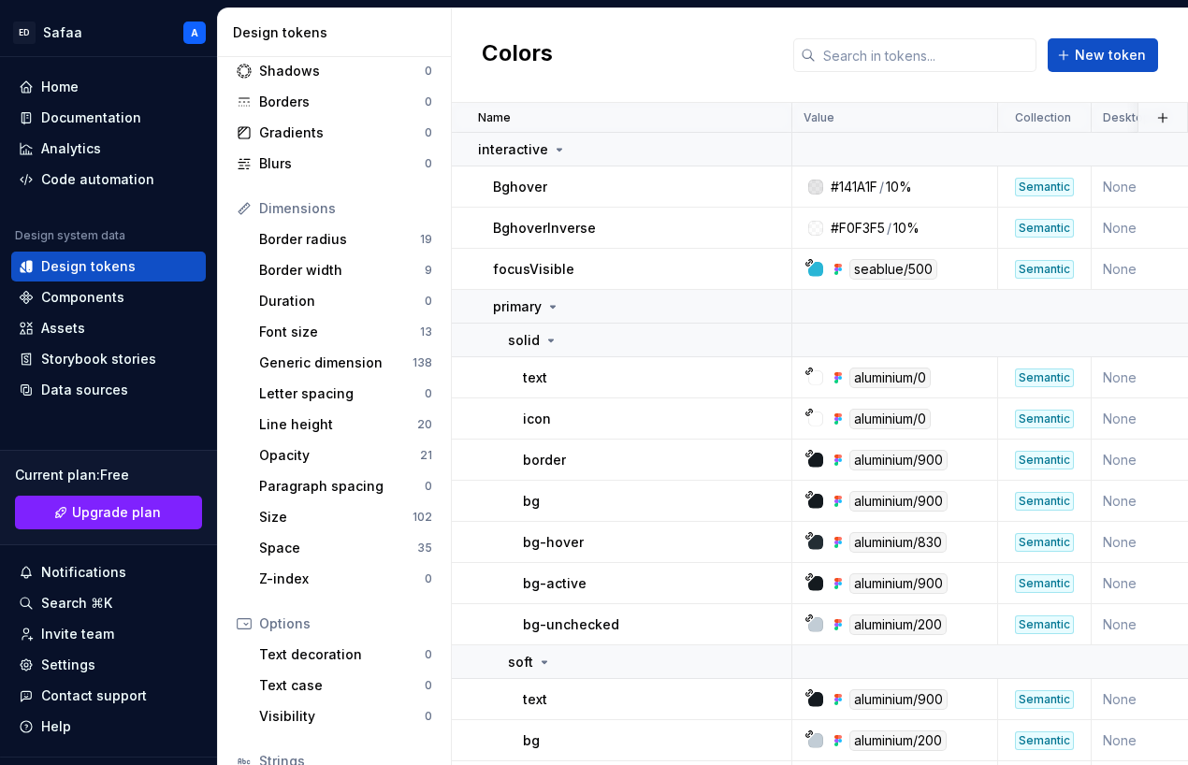
scroll to position [259, 0]
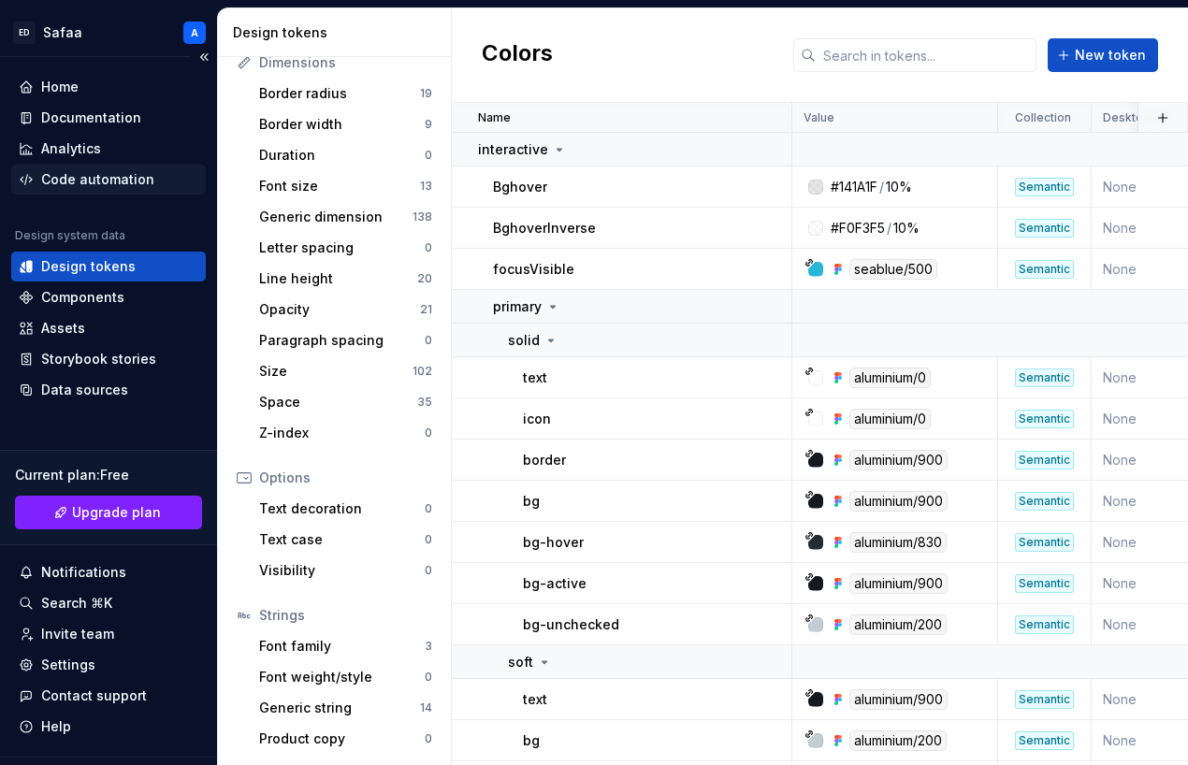
click at [90, 172] on div "Code automation" at bounding box center [97, 179] width 113 height 19
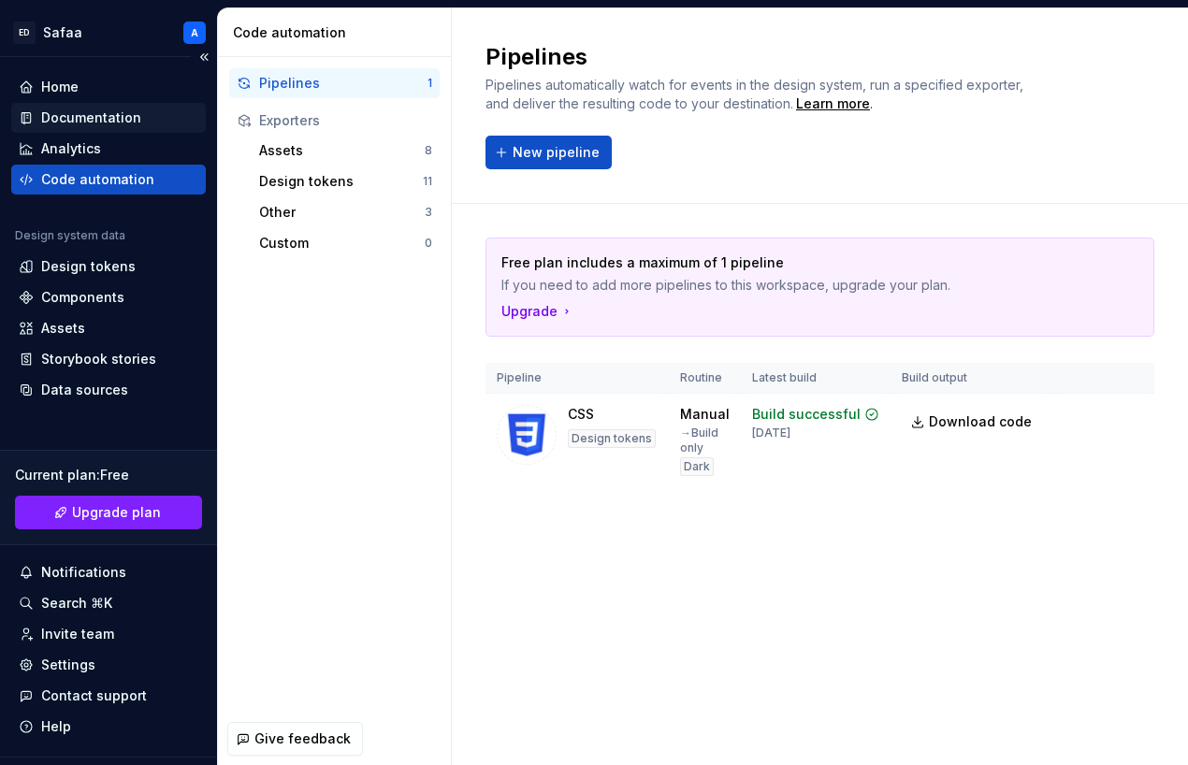
click at [113, 121] on div "Documentation" at bounding box center [91, 117] width 100 height 19
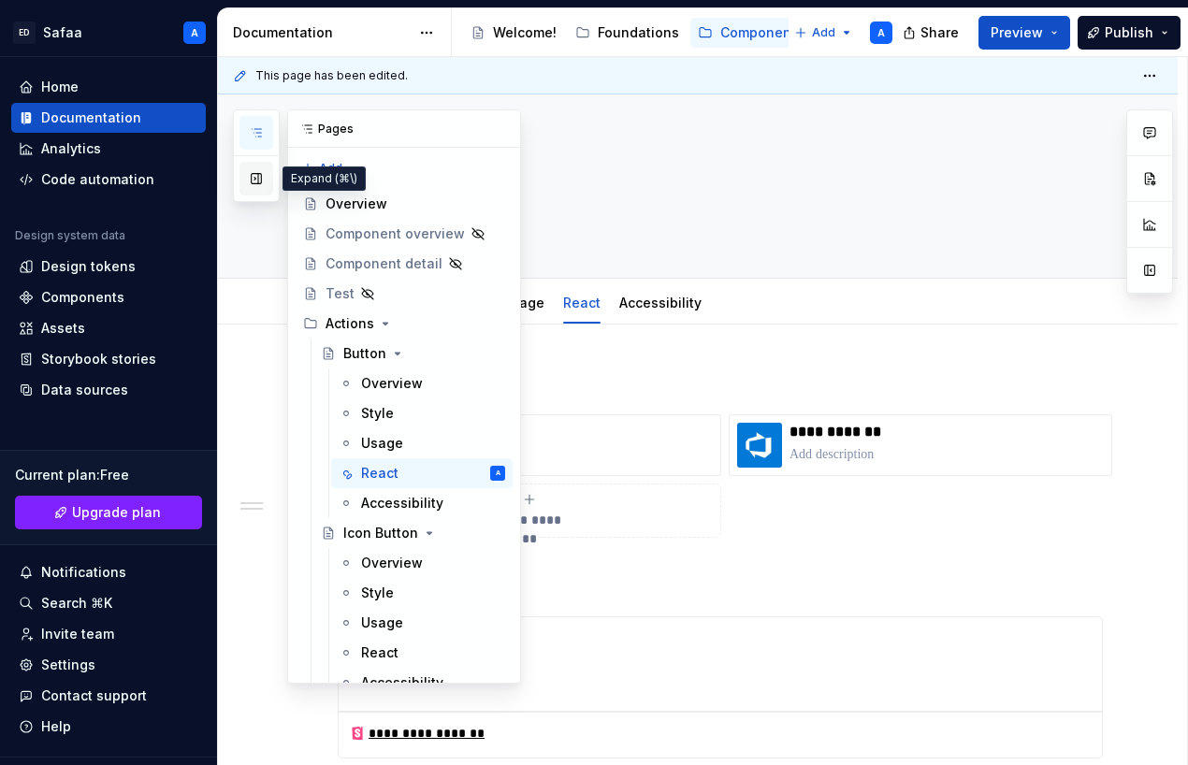
click at [261, 173] on button "button" at bounding box center [256, 179] width 34 height 34
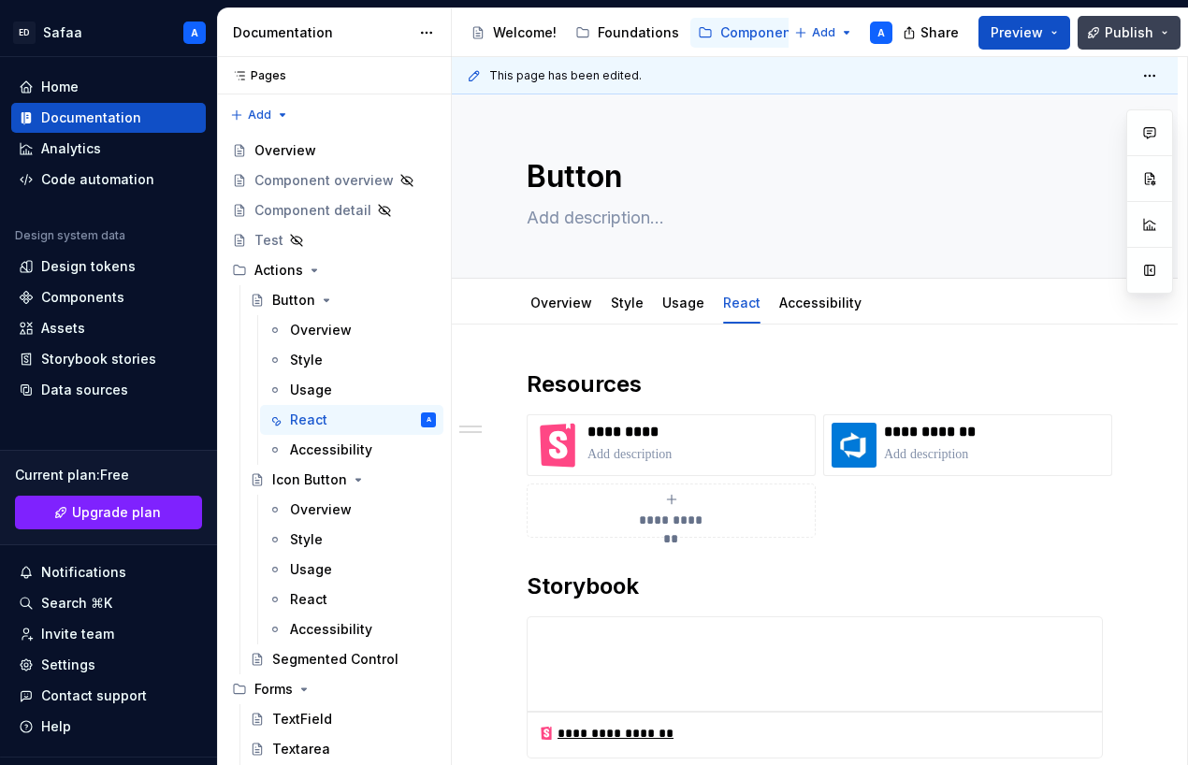
click at [991, 29] on span "Publish" at bounding box center [1129, 32] width 49 height 19
click at [493, 368] on div "**********" at bounding box center [815, 668] width 726 height 686
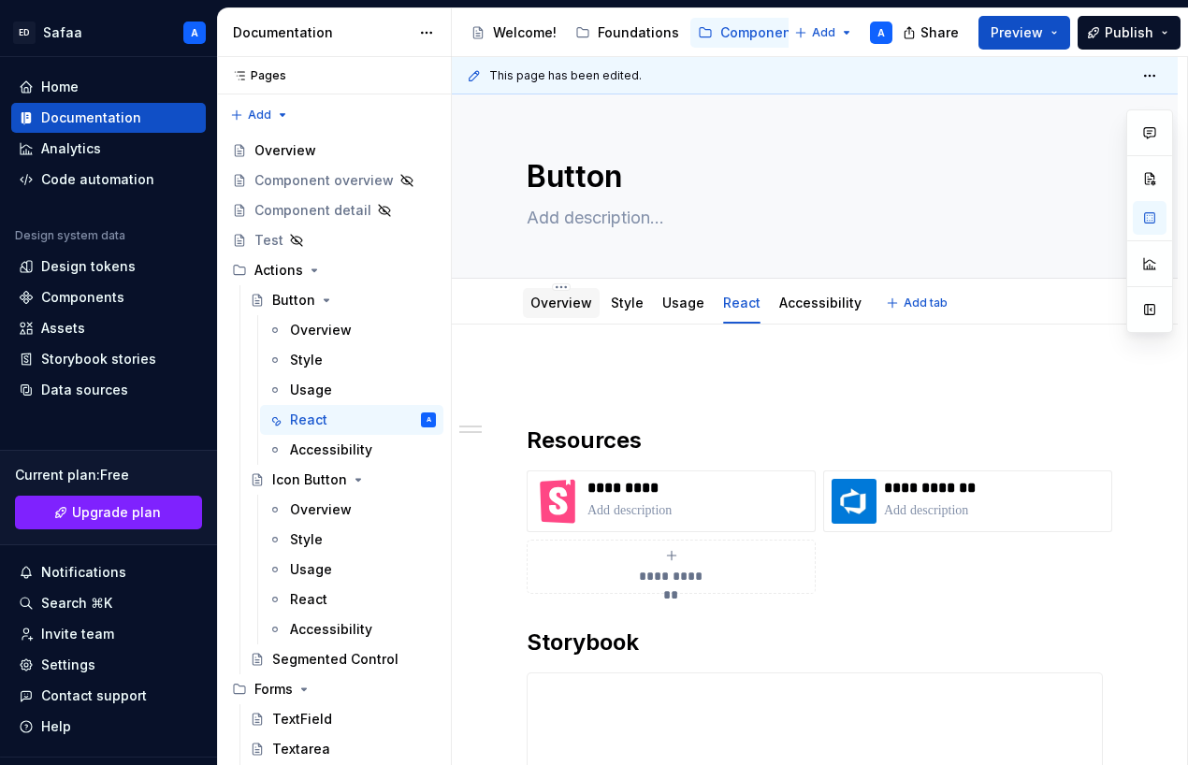
click at [552, 310] on link "Overview" at bounding box center [561, 303] width 62 height 16
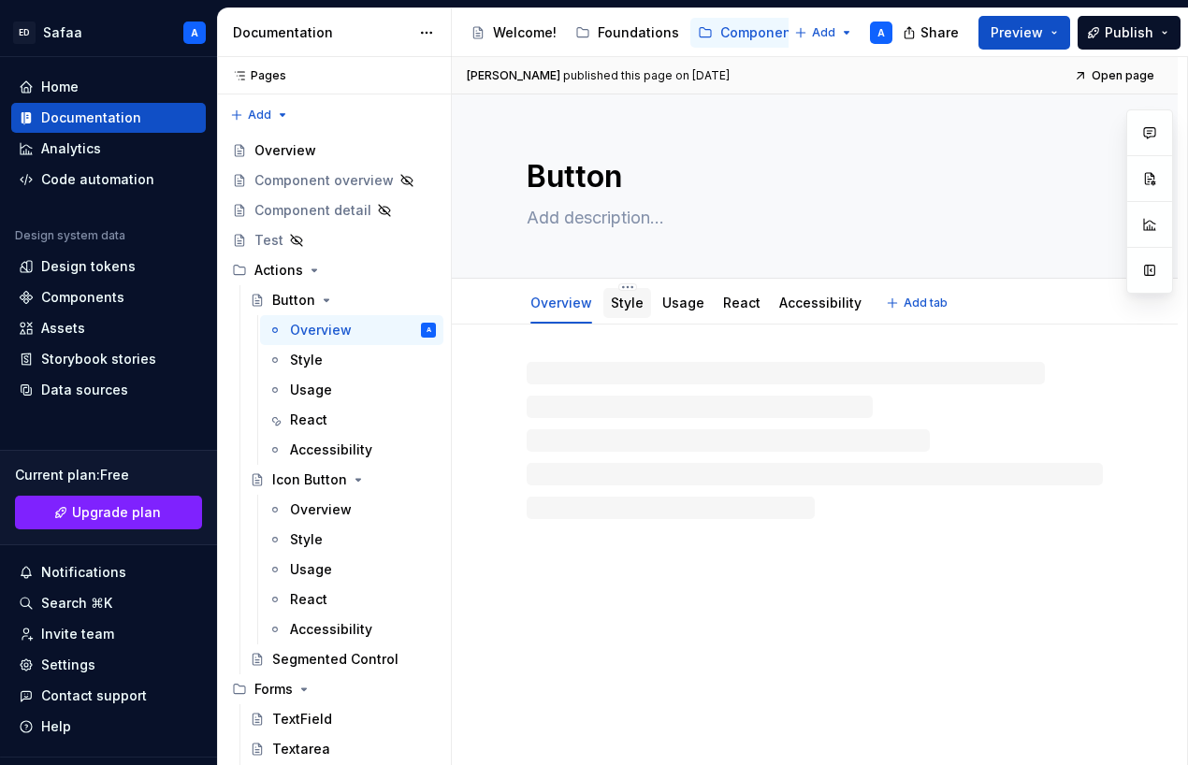
click at [623, 302] on link "Style" at bounding box center [627, 303] width 33 height 16
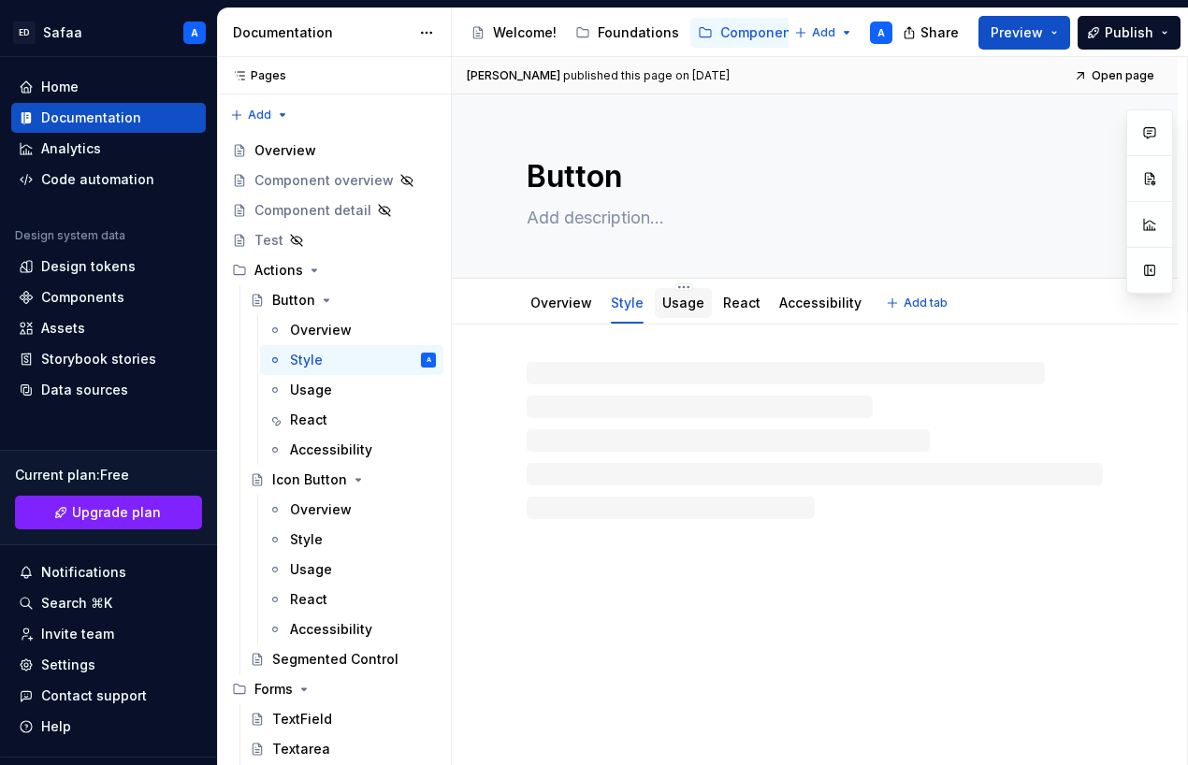
click at [679, 301] on link "Usage" at bounding box center [683, 303] width 42 height 16
click at [733, 301] on link "React" at bounding box center [741, 303] width 37 height 16
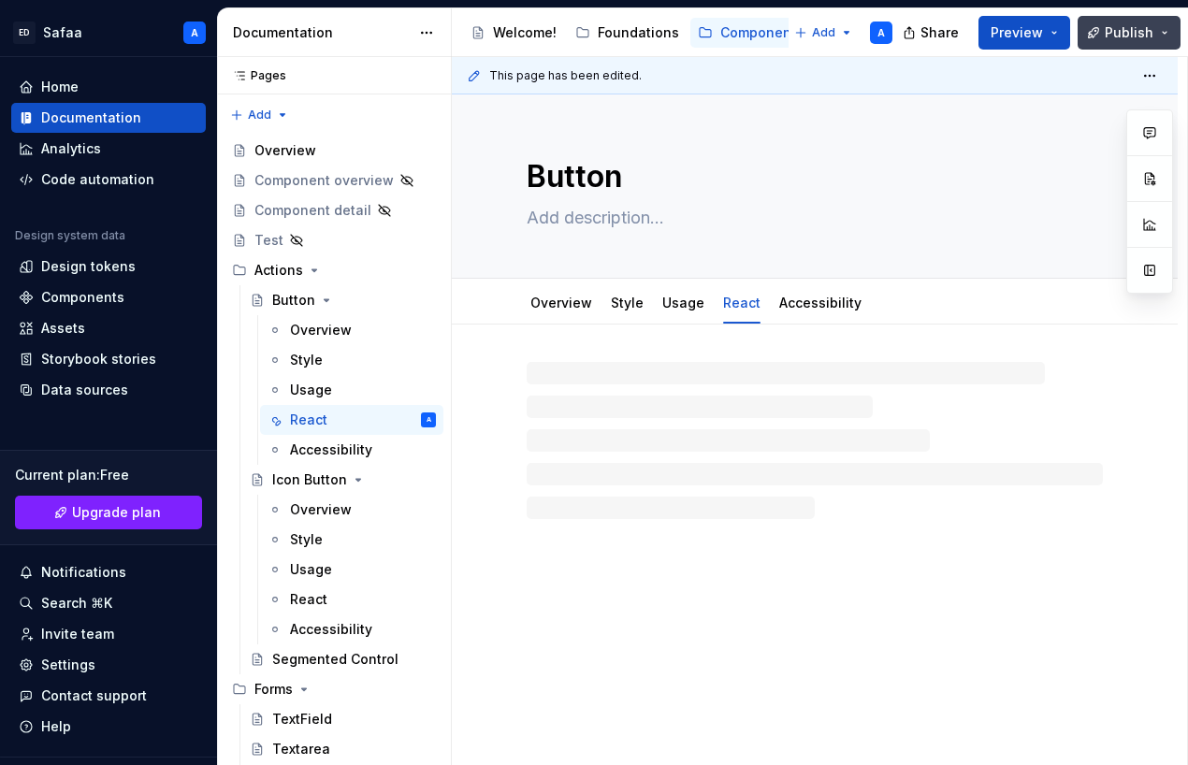
click at [991, 32] on span "Publish" at bounding box center [1129, 32] width 49 height 19
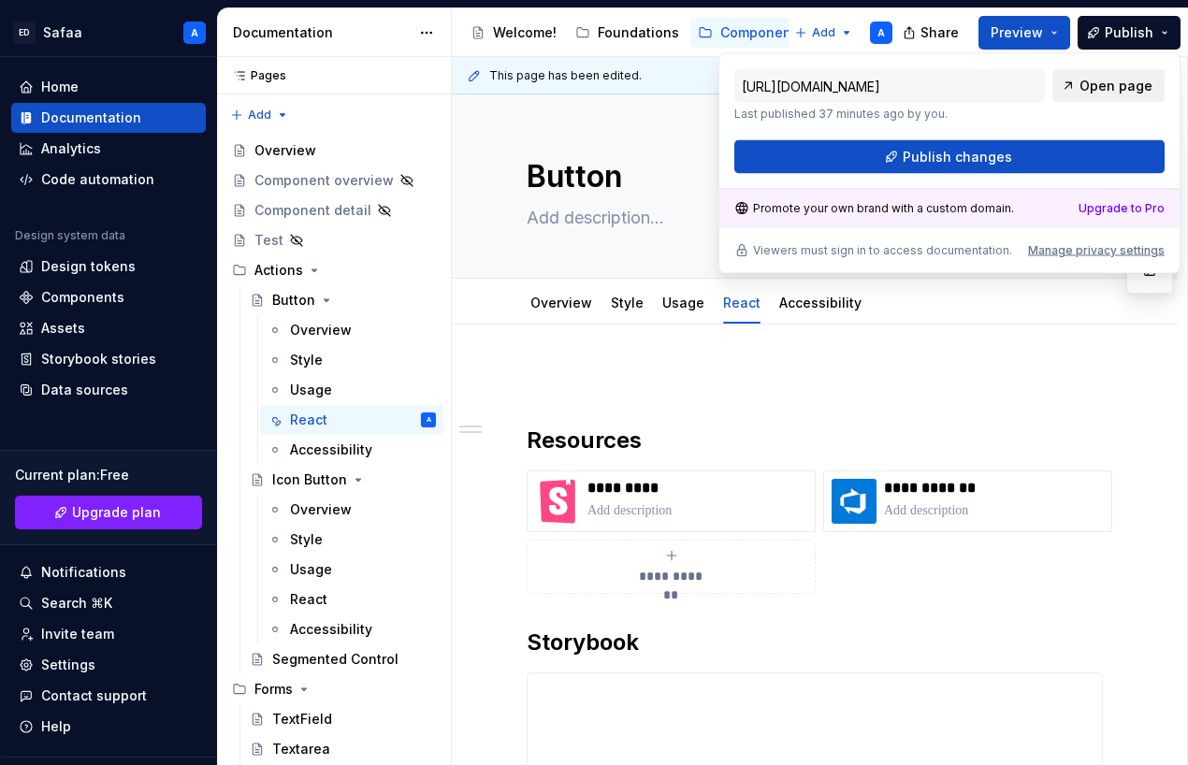
click at [991, 79] on span "Open page" at bounding box center [1115, 86] width 73 height 19
click at [991, 21] on button "Publish" at bounding box center [1129, 33] width 103 height 34
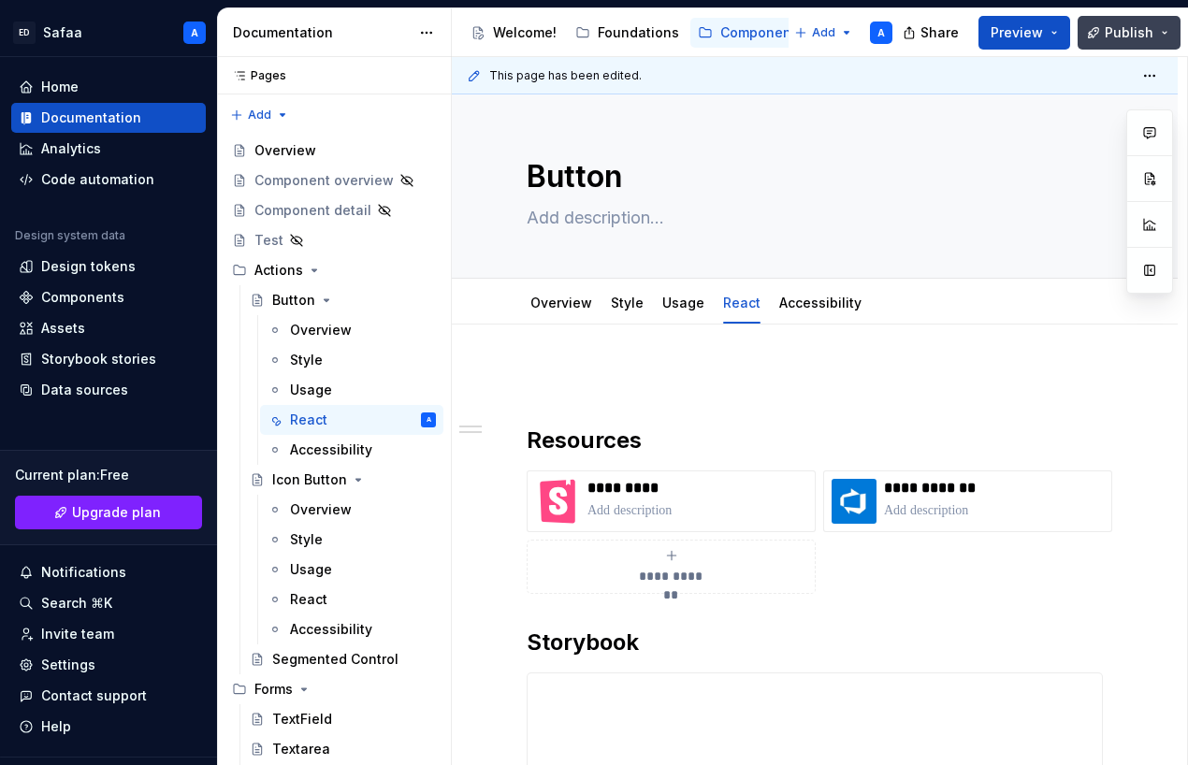
click at [991, 21] on button "Publish" at bounding box center [1129, 33] width 103 height 34
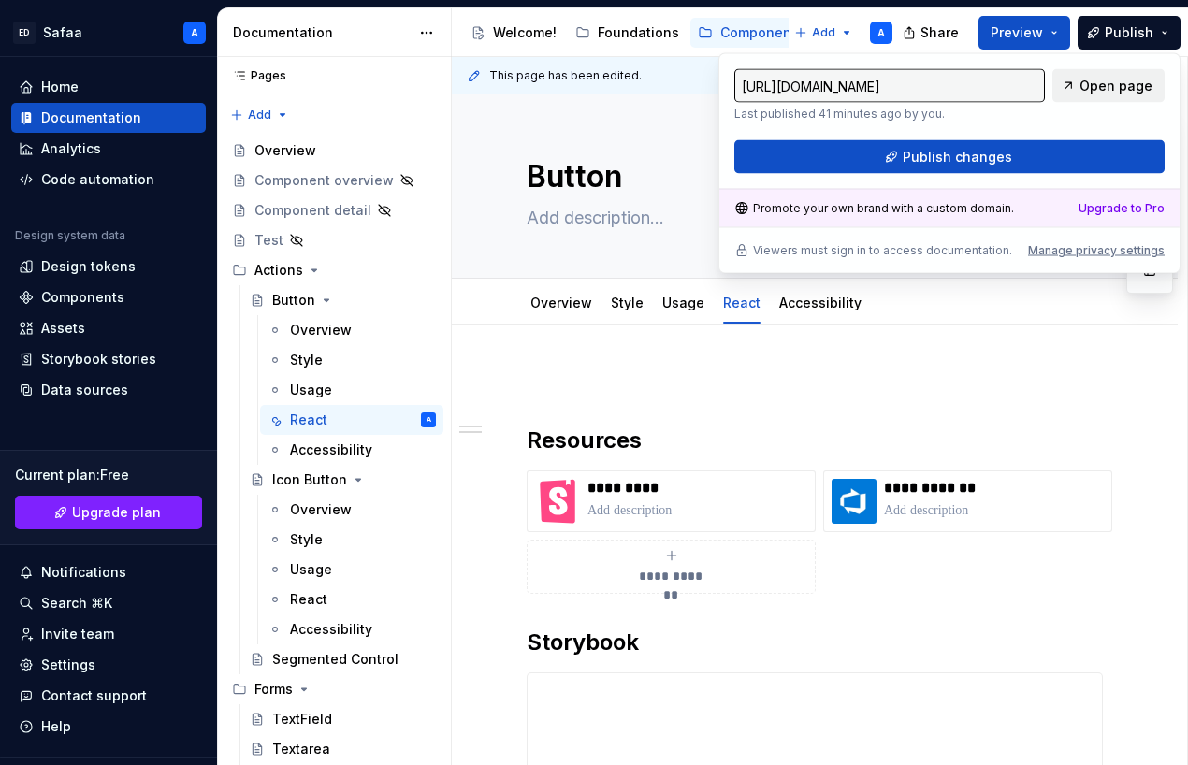
click at [991, 77] on span "Open page" at bounding box center [1115, 86] width 73 height 19
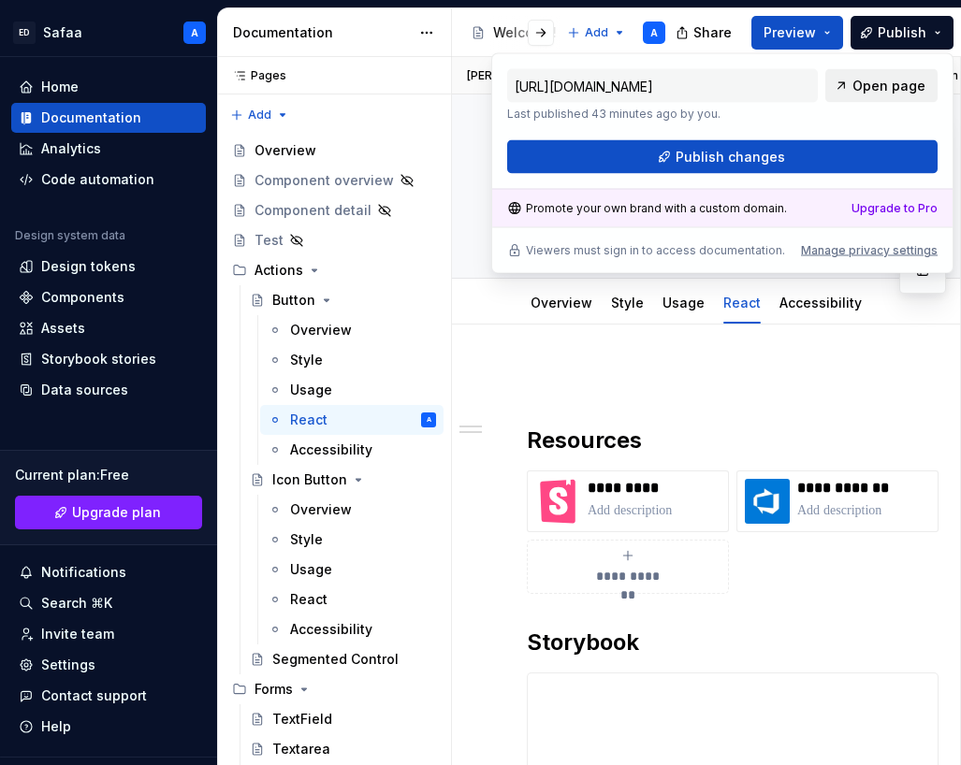
type textarea "*"
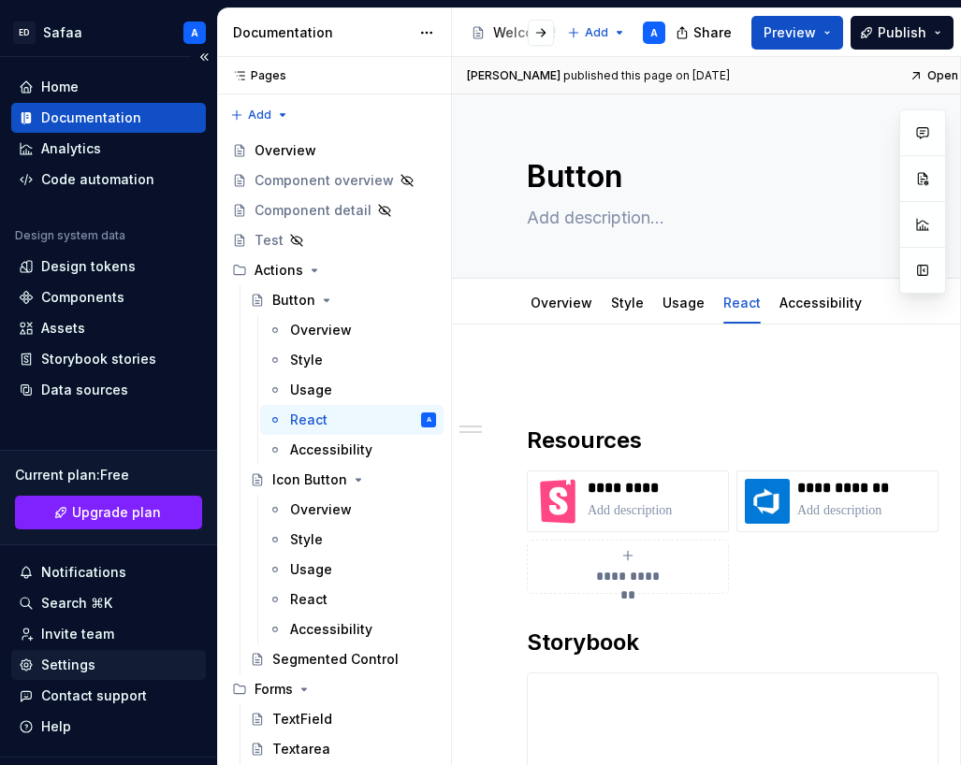
click at [69, 667] on div "Settings" at bounding box center [68, 665] width 54 height 19
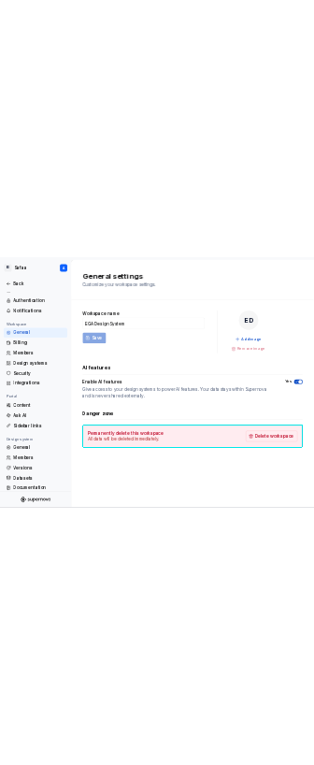
scroll to position [59, 0]
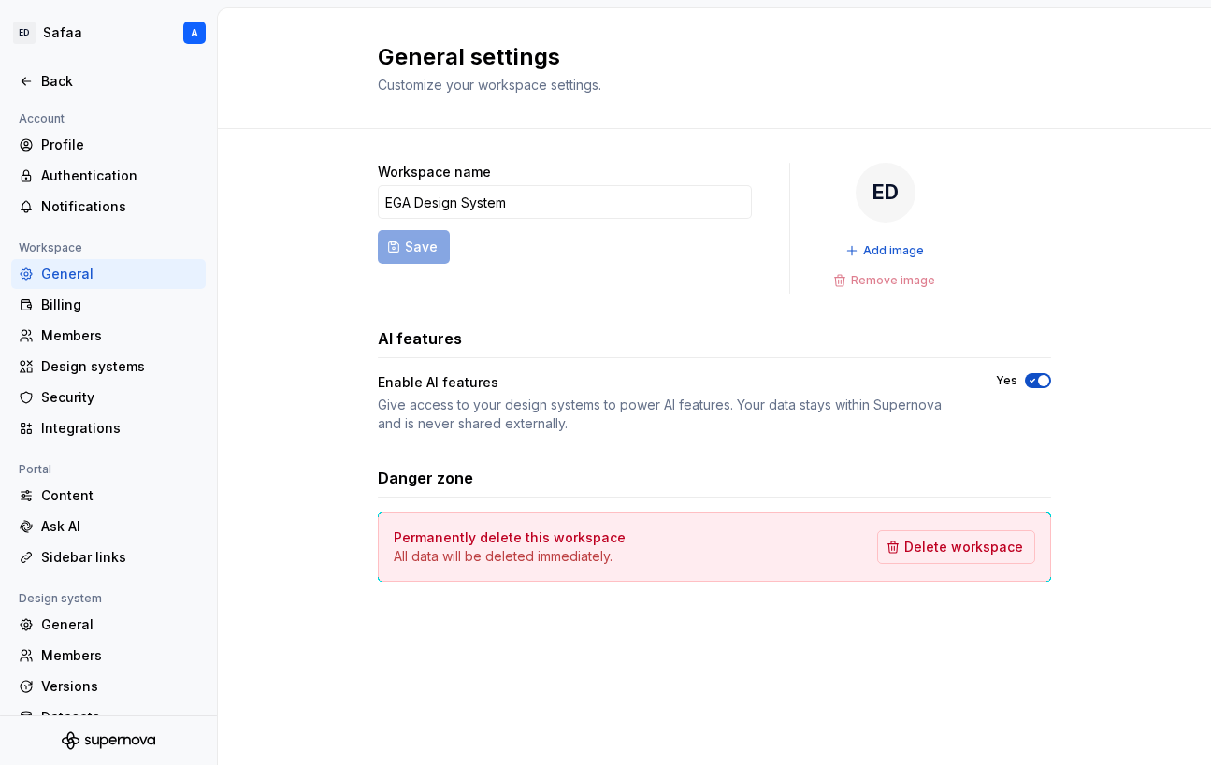
click at [258, 383] on div "Workspace name EGA Design System Save ED Add image Remove image AI features Ena…" at bounding box center [714, 391] width 993 height 524
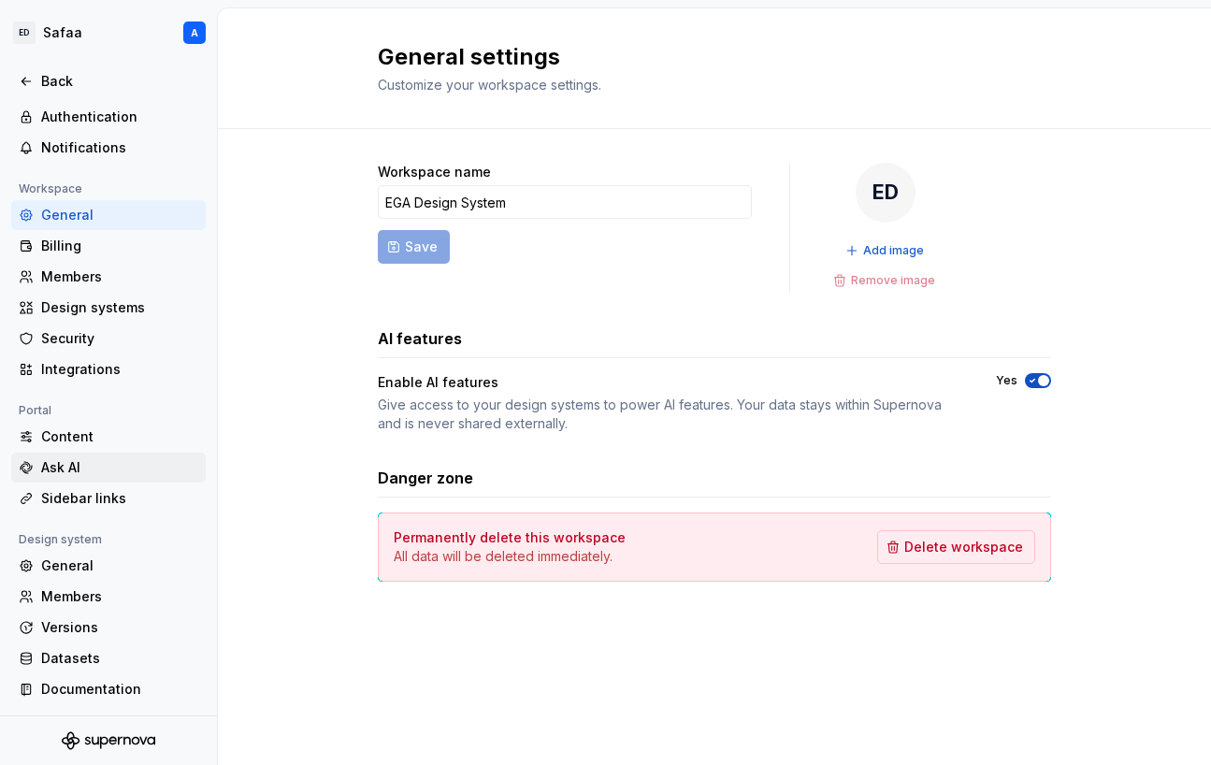
click at [101, 475] on div "Ask AI" at bounding box center [119, 467] width 157 height 19
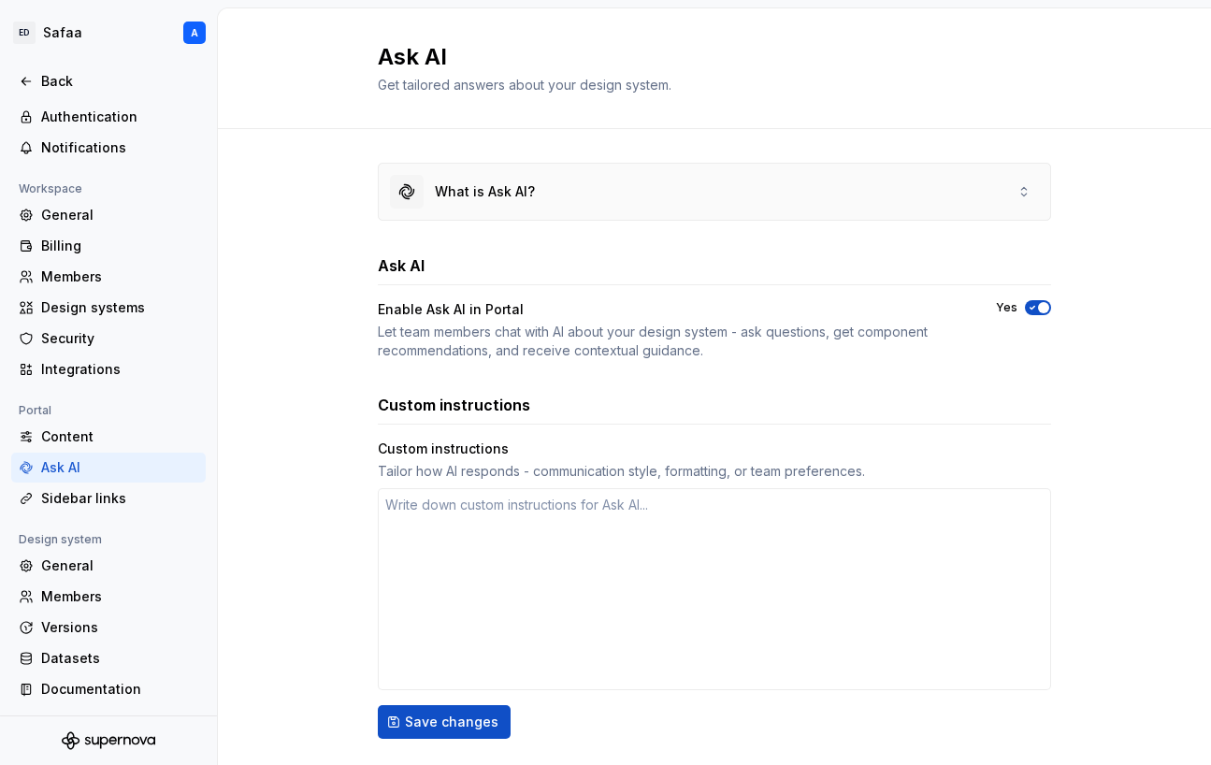
click at [313, 193] on div "What is Ask AI?" at bounding box center [715, 192] width 672 height 56
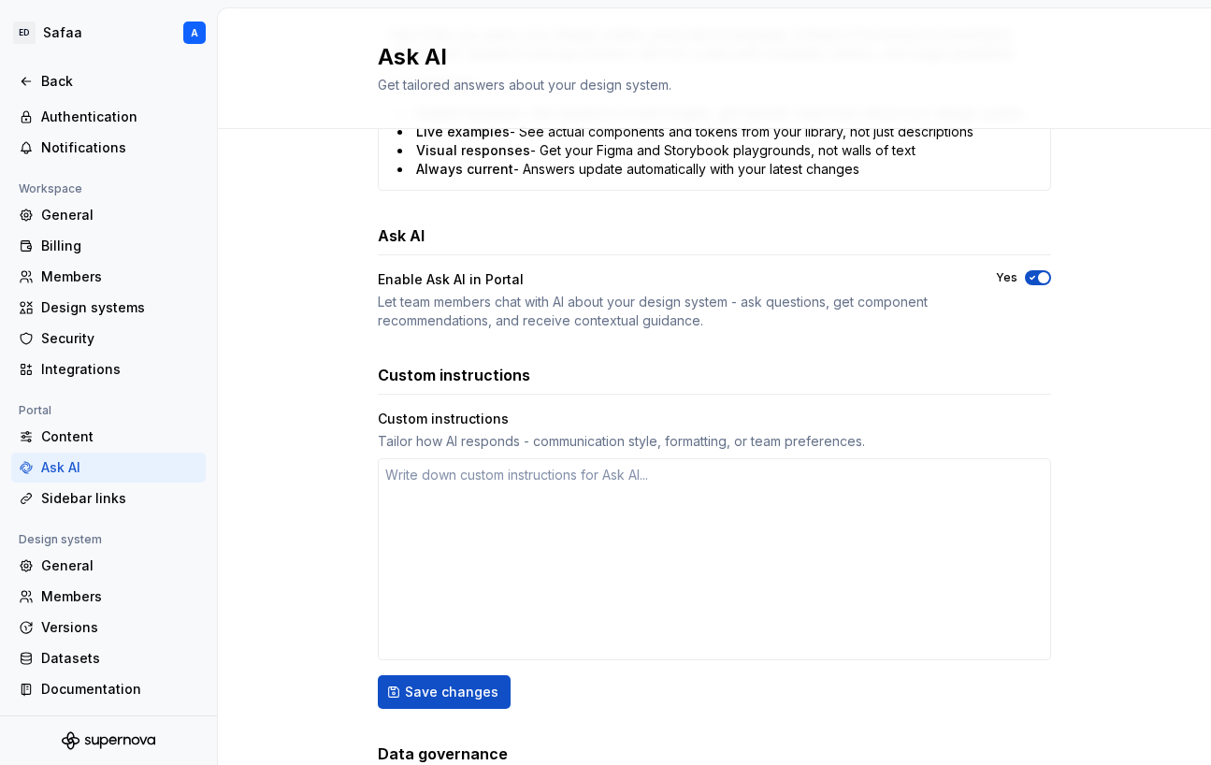
scroll to position [586, 0]
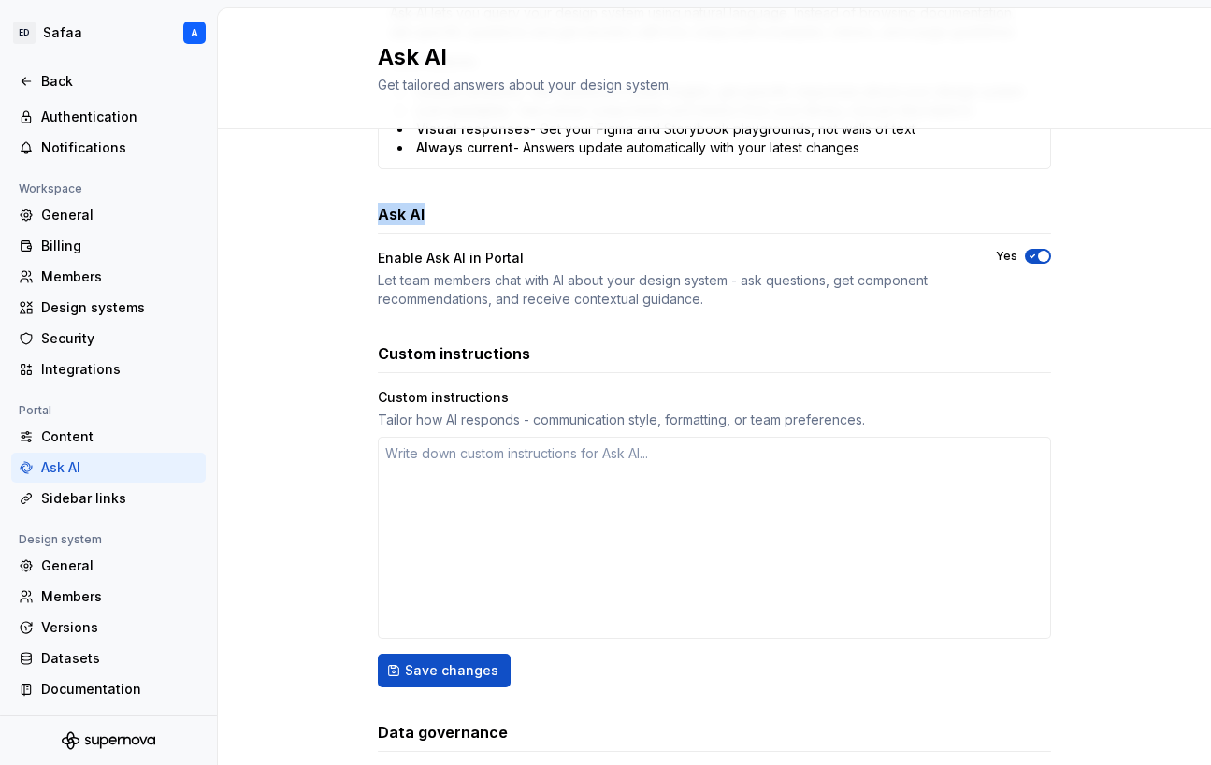
drag, startPoint x: 377, startPoint y: 216, endPoint x: 484, endPoint y: 216, distance: 106.6
click at [313, 216] on div "Ask AI" at bounding box center [714, 214] width 673 height 22
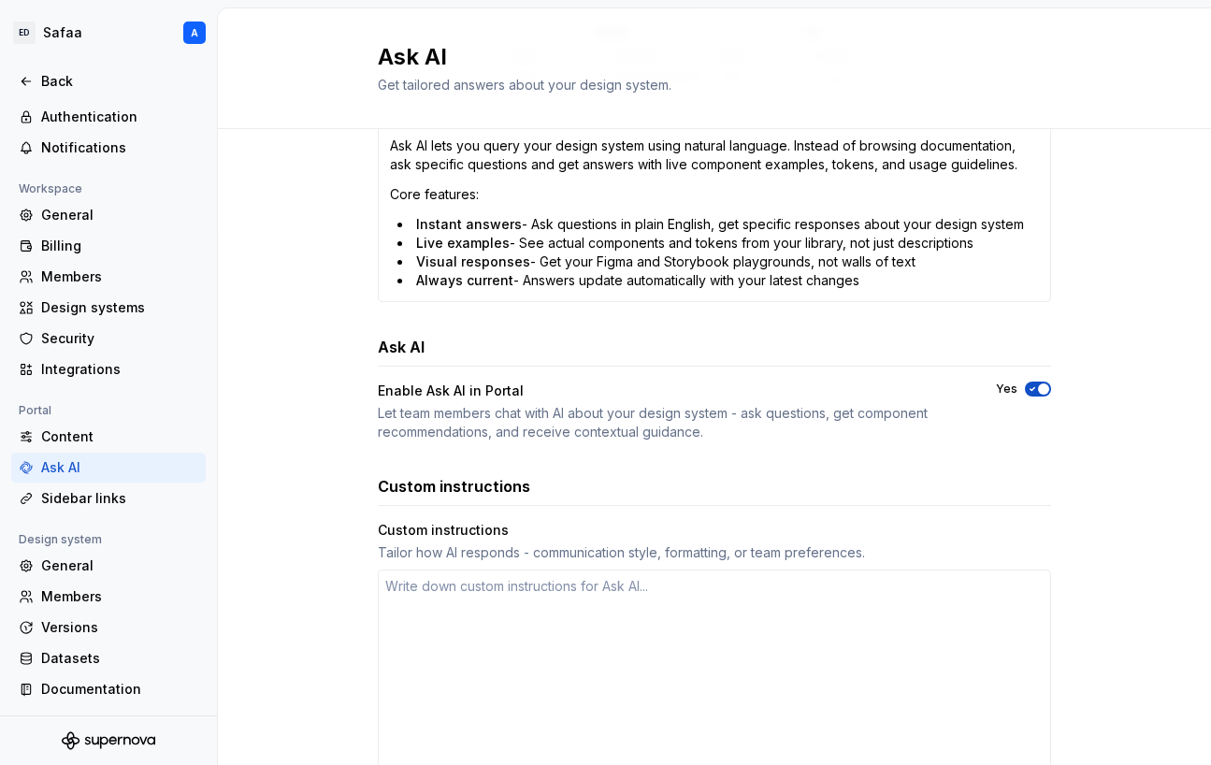
scroll to position [0, 0]
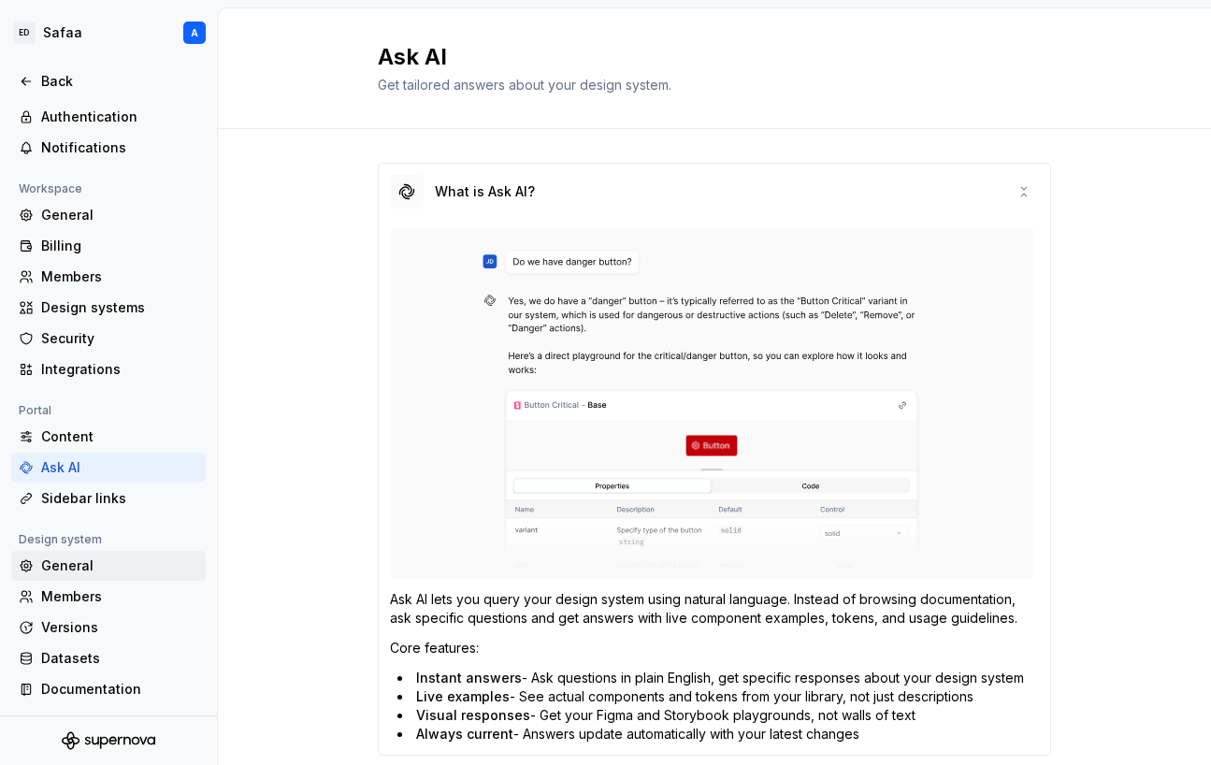
click at [77, 562] on div "General" at bounding box center [119, 566] width 157 height 19
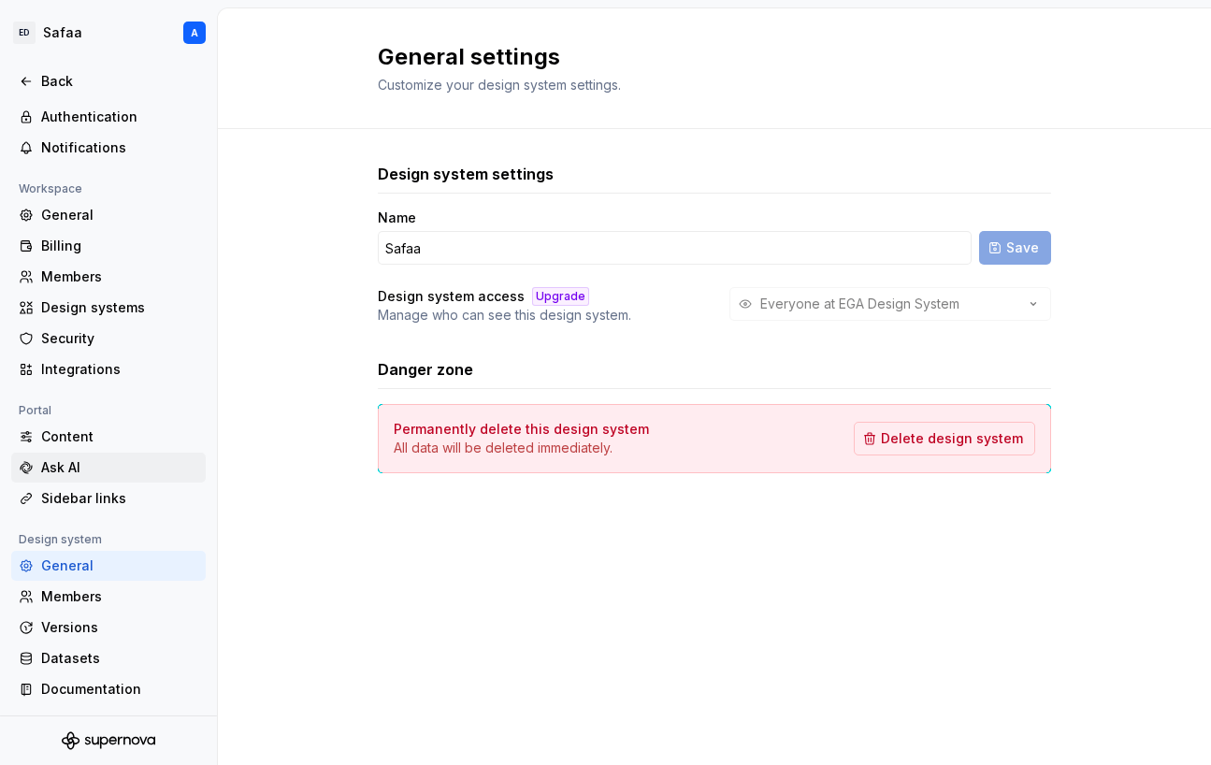
click at [83, 473] on div "Ask AI" at bounding box center [119, 467] width 157 height 19
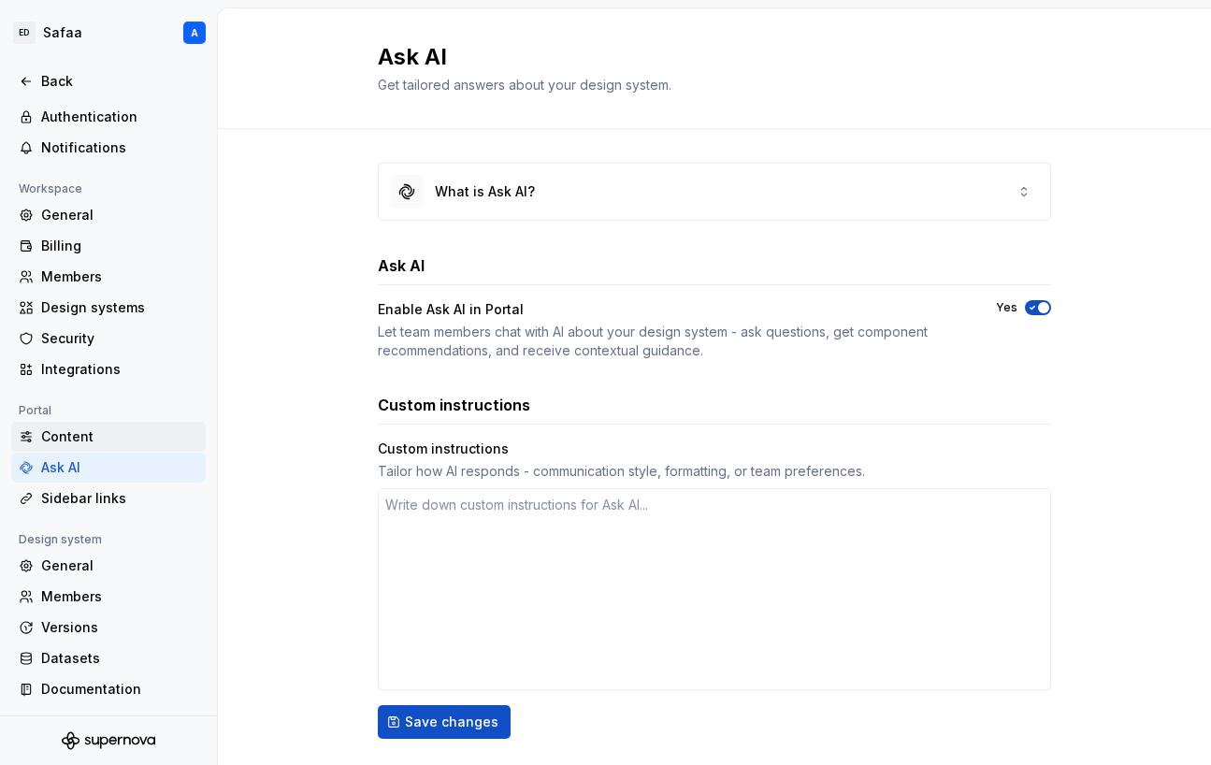
click at [79, 439] on div "Content" at bounding box center [119, 436] width 157 height 19
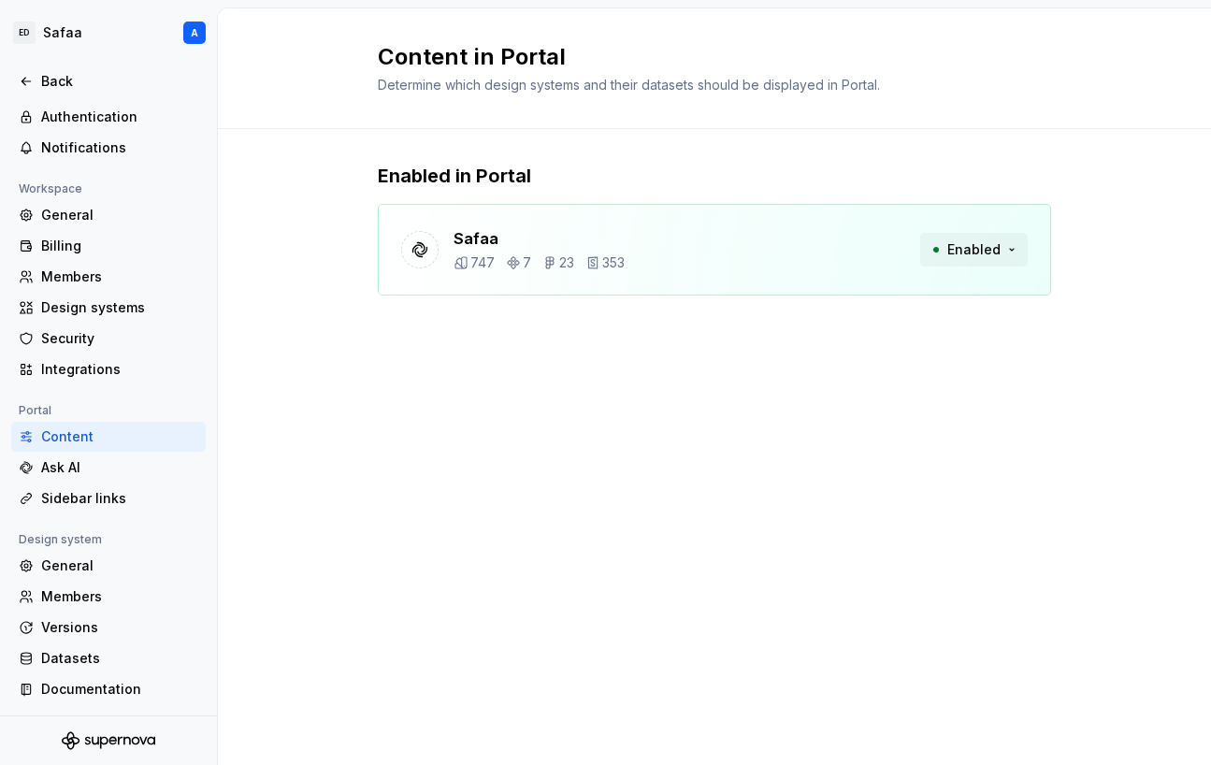
click at [313, 245] on span "Enabled" at bounding box center [973, 249] width 53 height 19
click at [313, 337] on div "Enabled in Portal Safaa 747 7 23 353 Enabled" at bounding box center [714, 248] width 673 height 238
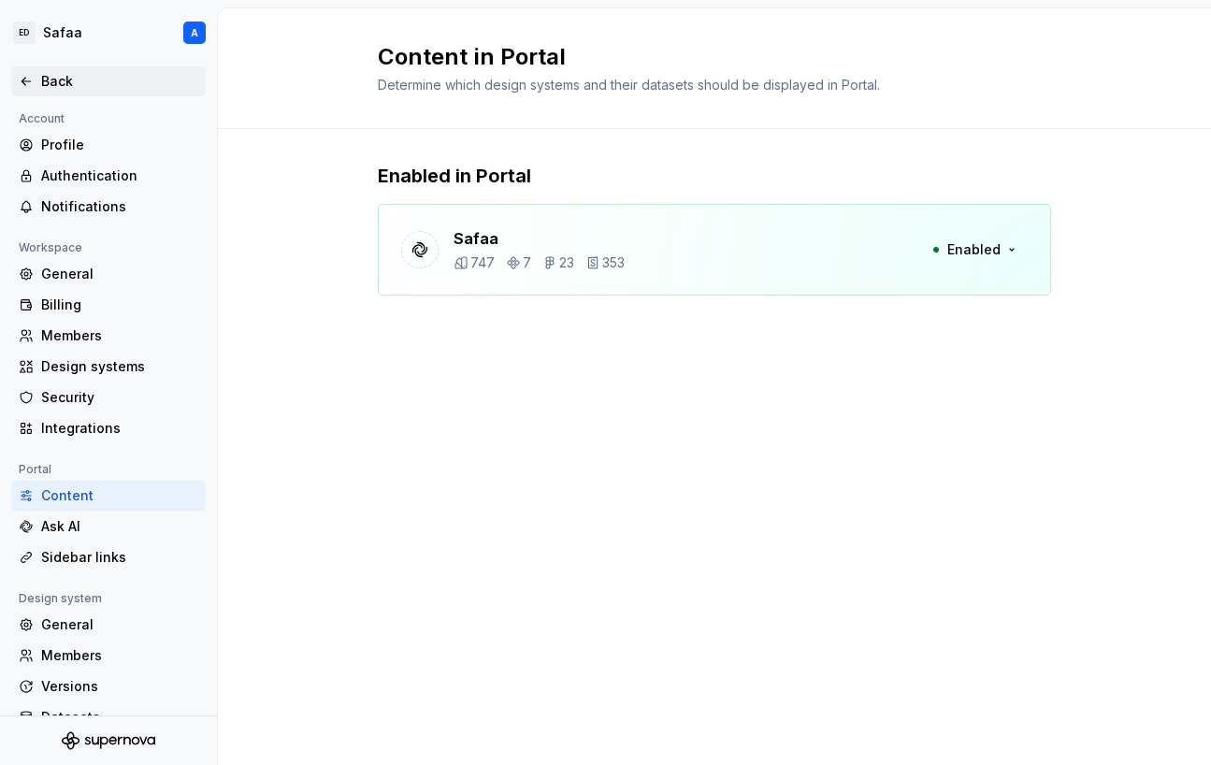
click at [39, 89] on div "Back" at bounding box center [109, 81] width 180 height 19
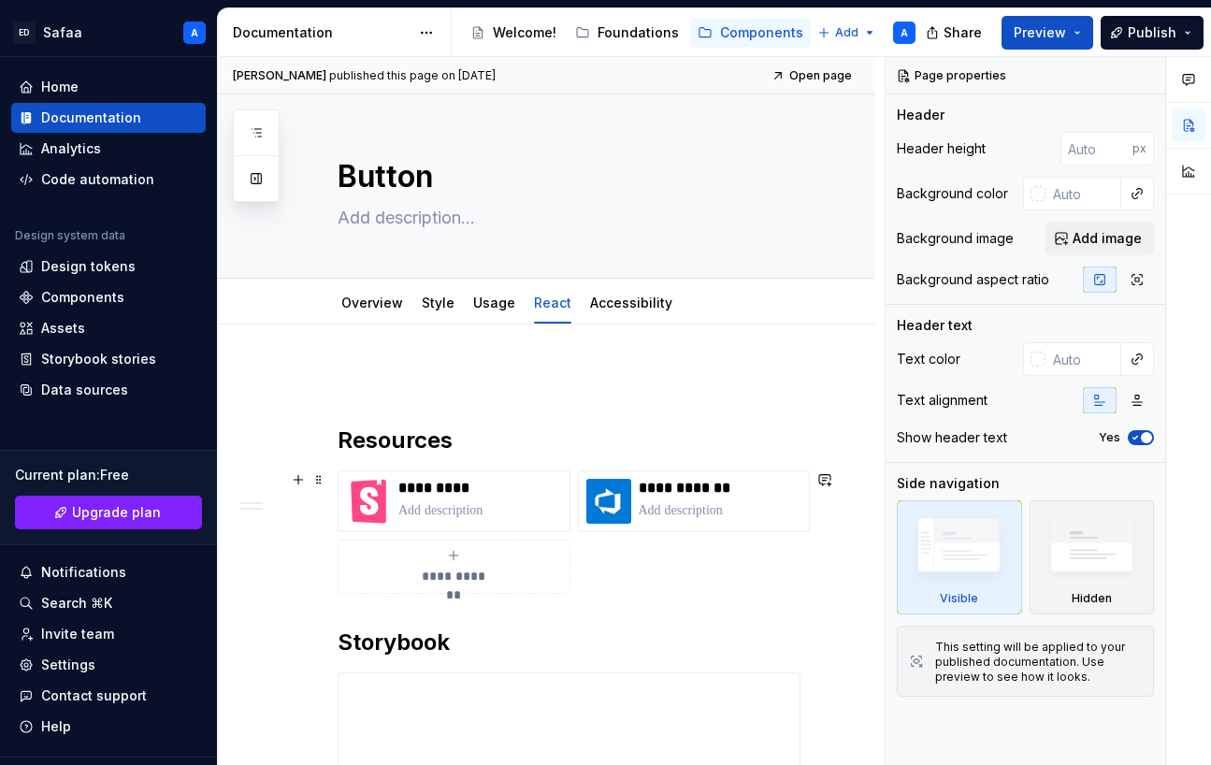
scroll to position [299, 0]
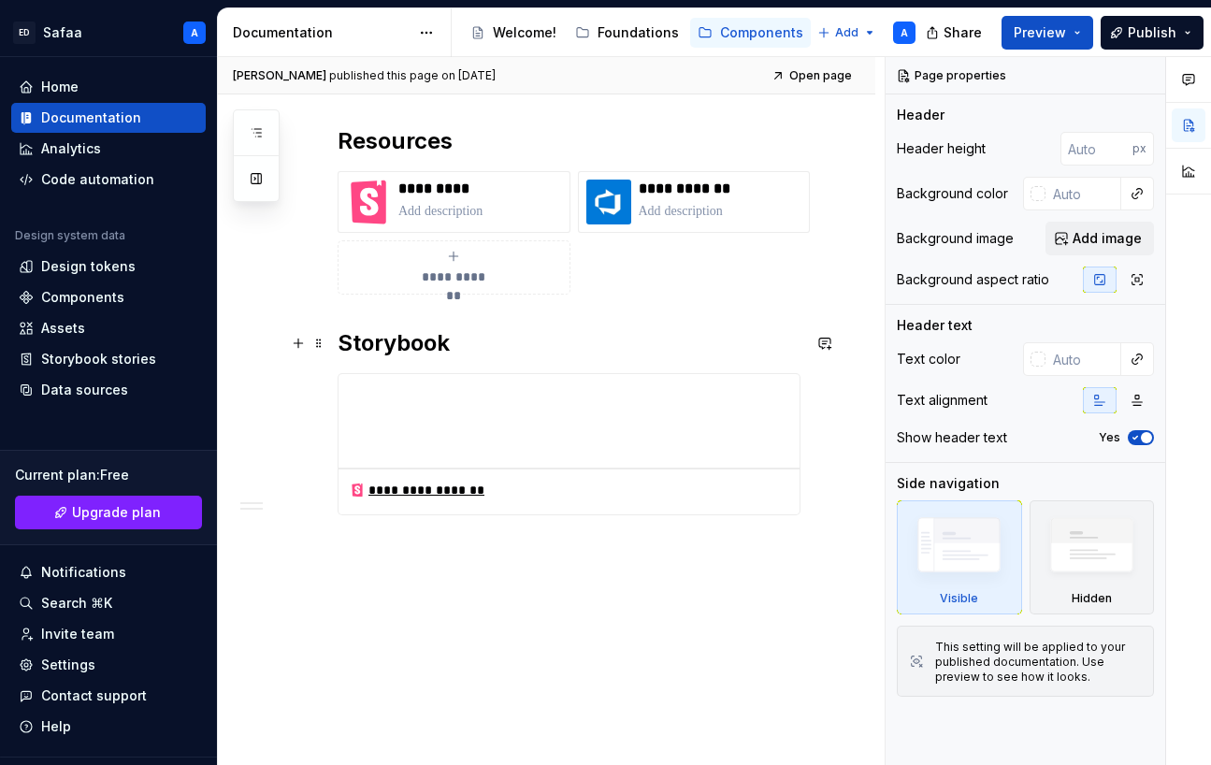
click at [313, 344] on h2 "Storybook" at bounding box center [569, 343] width 463 height 30
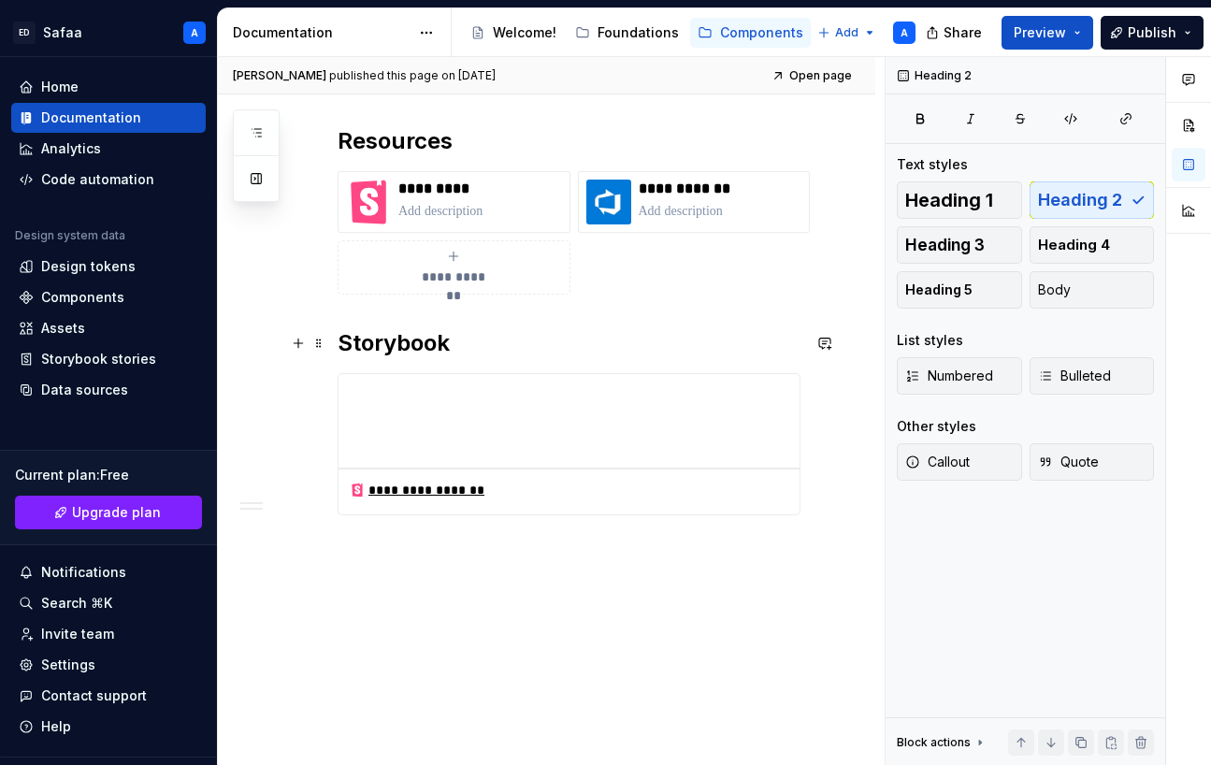
click at [313, 341] on h2 "Storybook" at bounding box center [569, 343] width 463 height 30
click at [313, 343] on h2 "Storybook" at bounding box center [569, 343] width 463 height 30
click at [313, 668] on div "**********" at bounding box center [547, 396] width 658 height 742
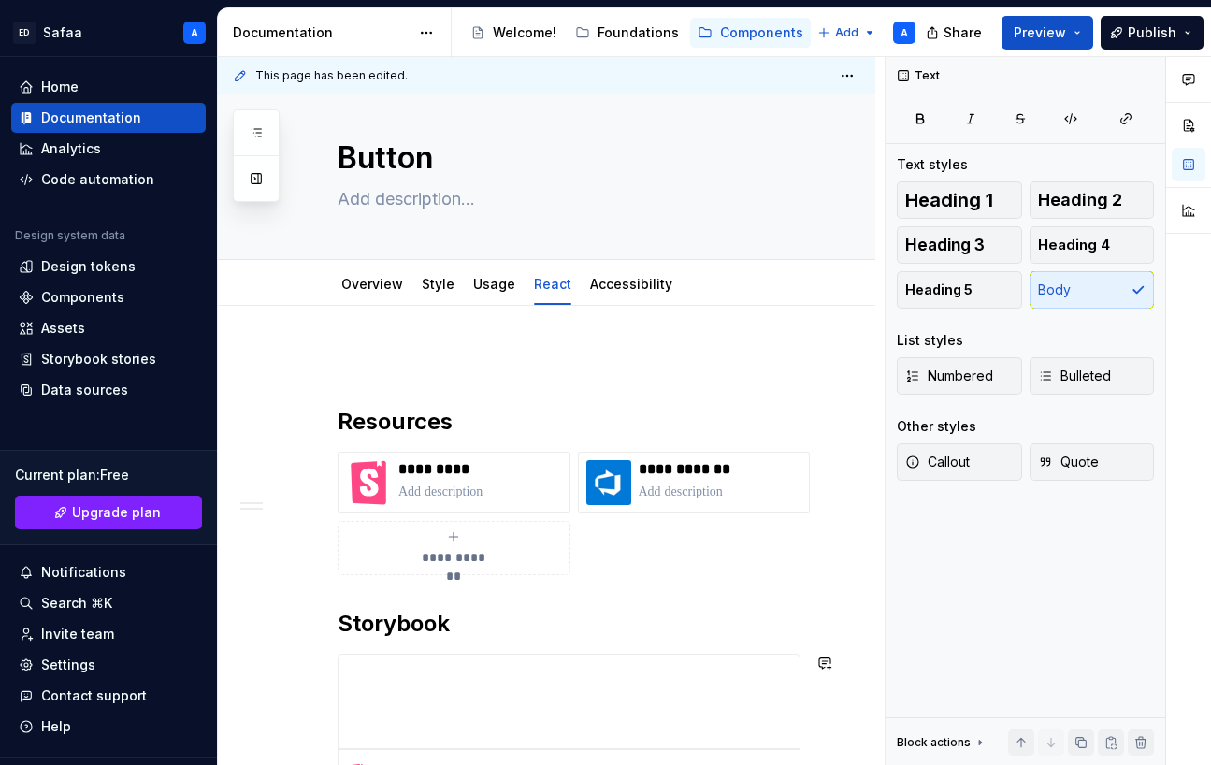
scroll to position [0, 0]
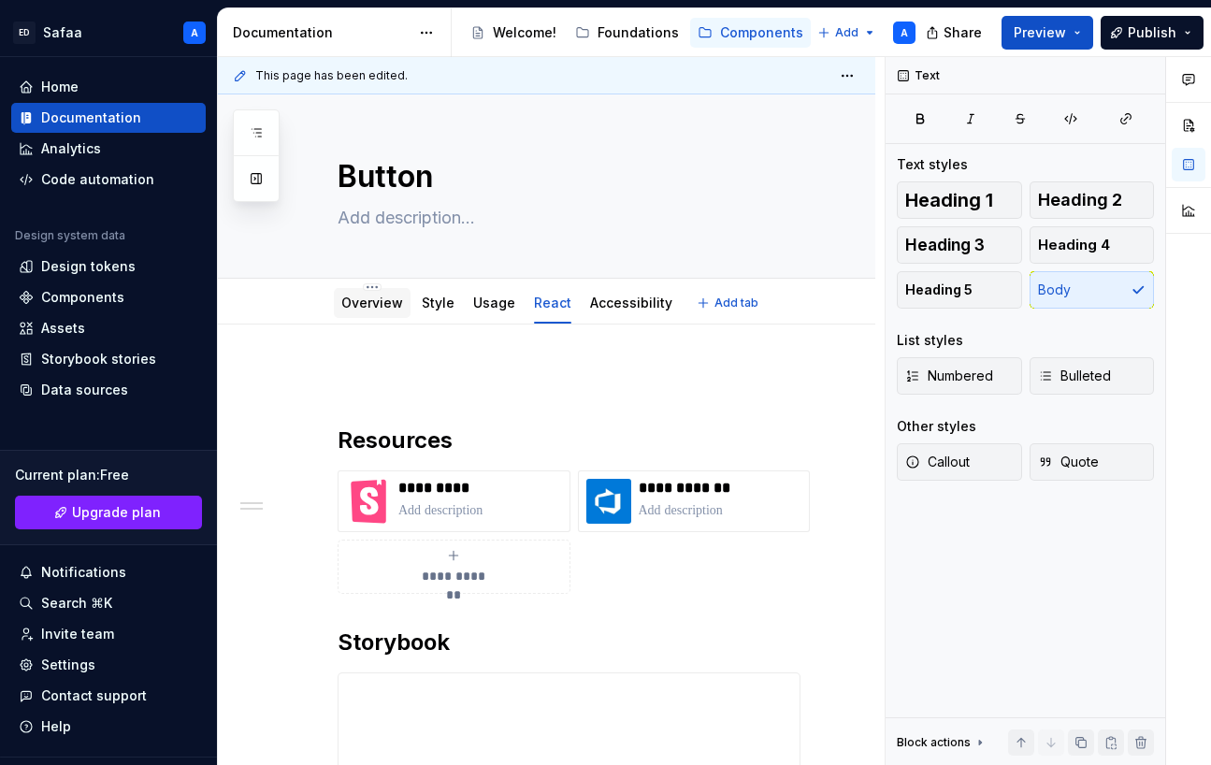
click at [313, 309] on link "Overview" at bounding box center [372, 303] width 62 height 16
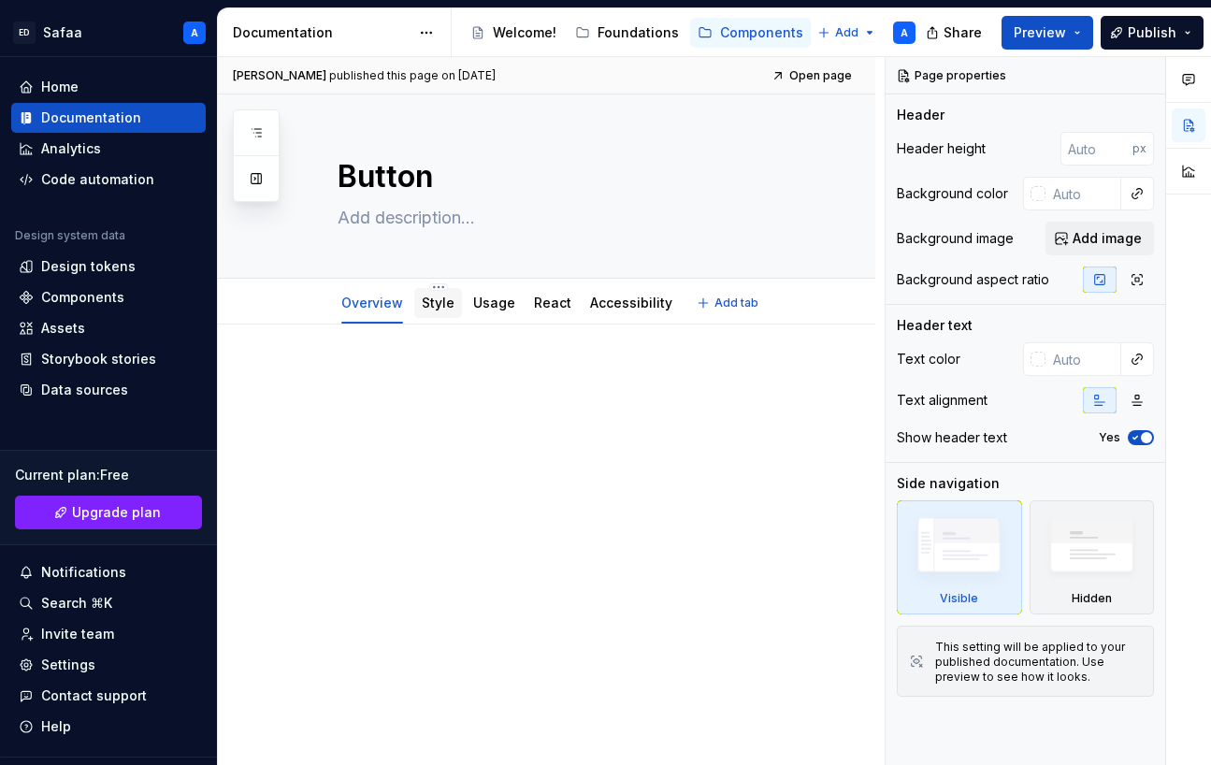
click at [313, 310] on link "Style" at bounding box center [438, 303] width 33 height 16
click at [313, 310] on link "Usage" at bounding box center [494, 303] width 42 height 16
click at [313, 386] on p at bounding box center [569, 380] width 463 height 22
click at [313, 308] on link "React" at bounding box center [552, 303] width 37 height 16
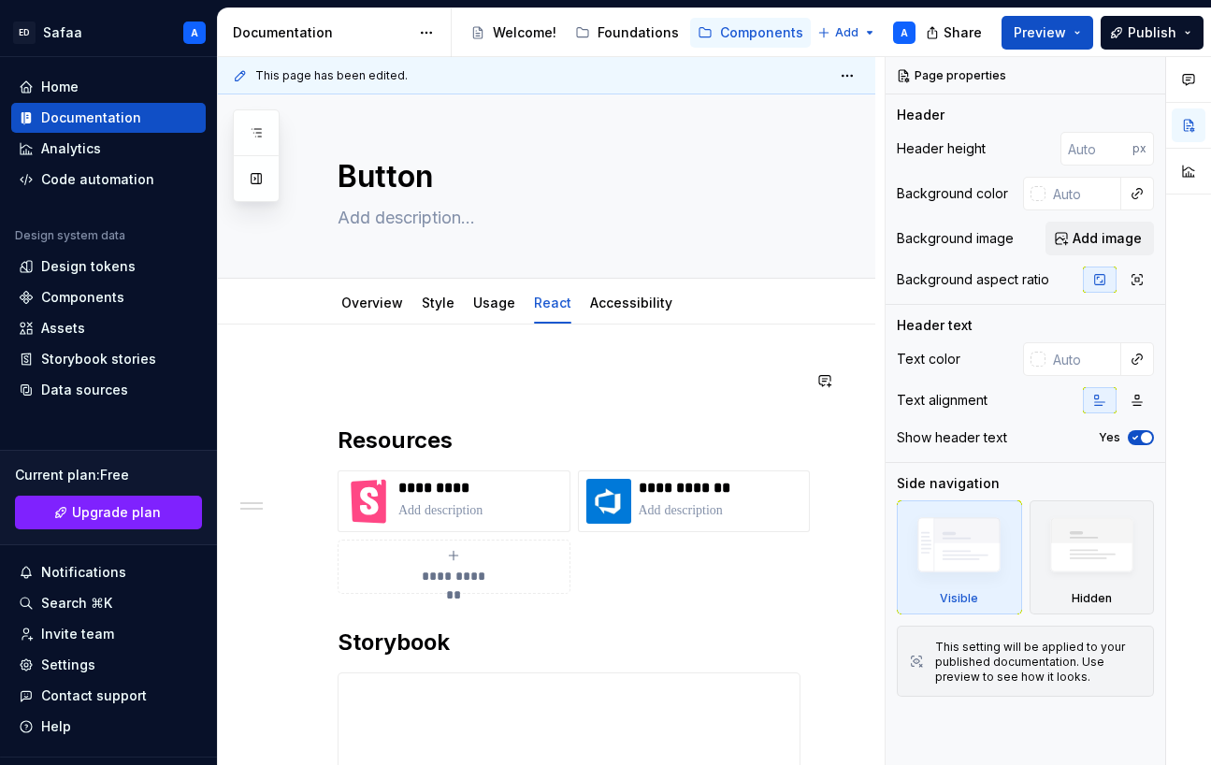
click at [313, 414] on div "**********" at bounding box center [569, 614] width 463 height 490
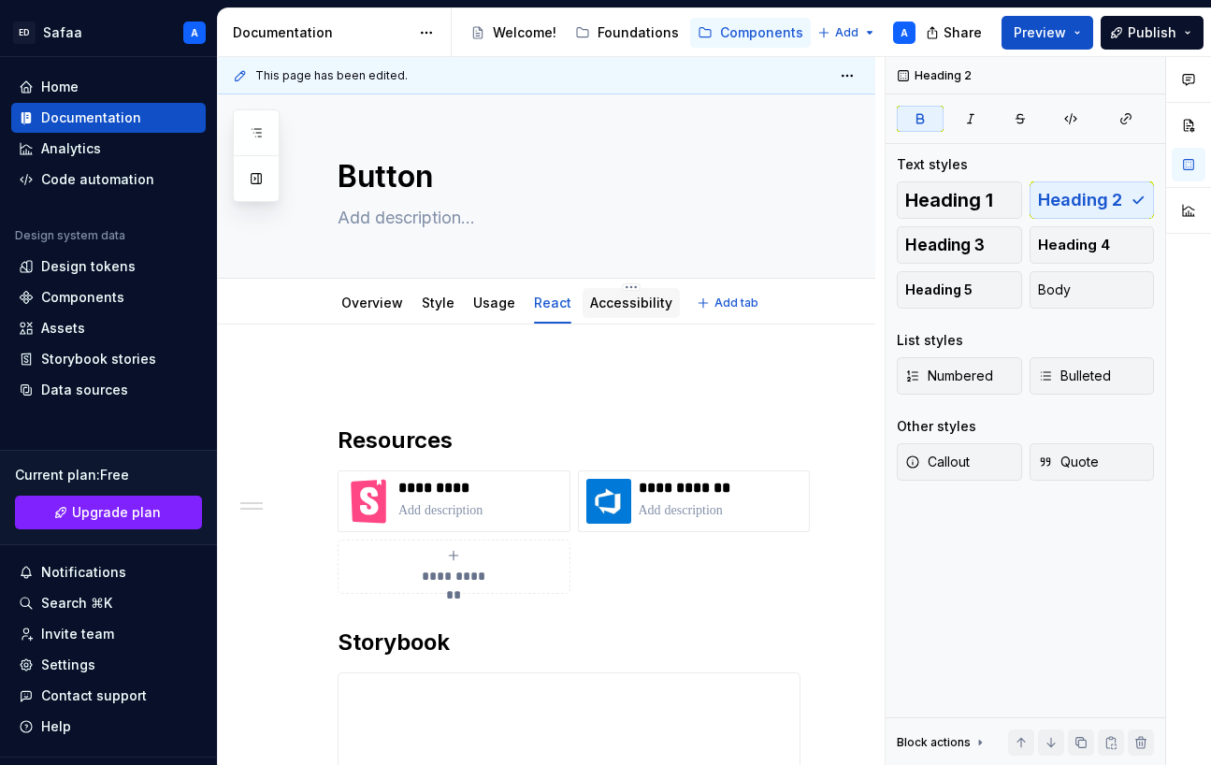
click at [313, 309] on link "Accessibility" at bounding box center [631, 303] width 82 height 16
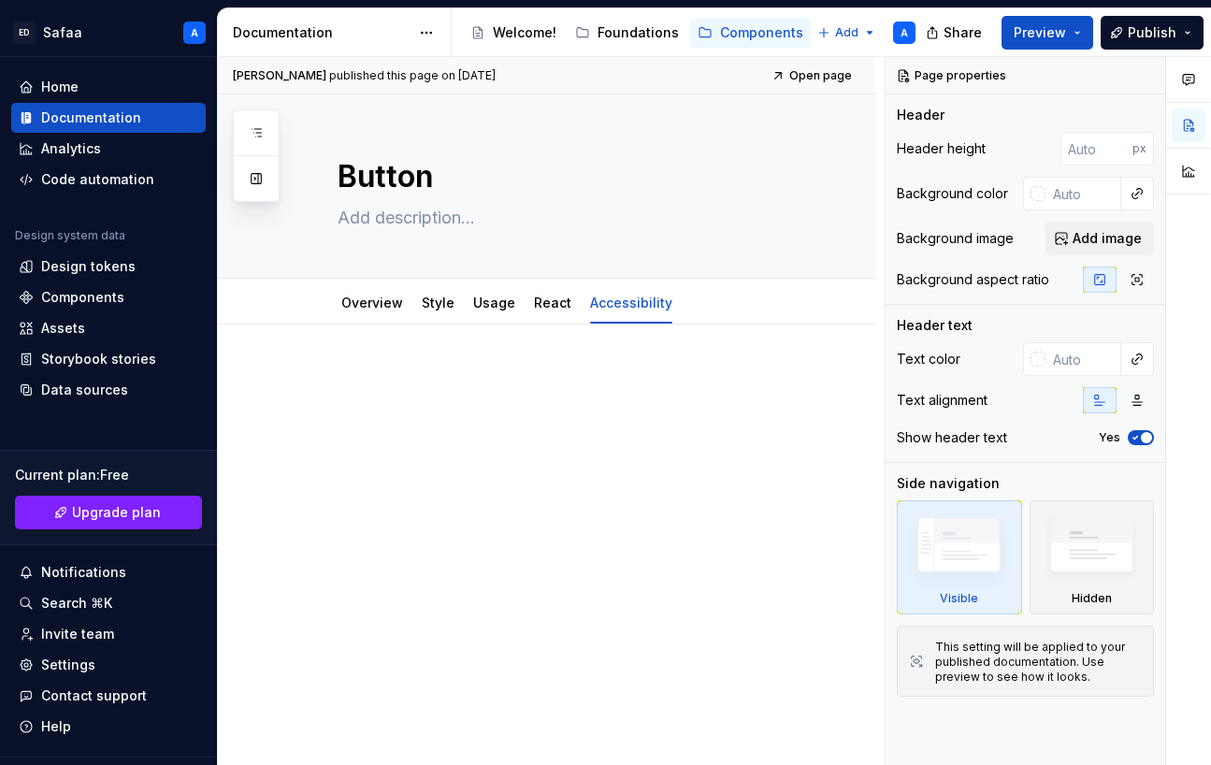
click at [313, 382] on p at bounding box center [569, 380] width 463 height 22
click at [313, 303] on link "React" at bounding box center [552, 303] width 37 height 16
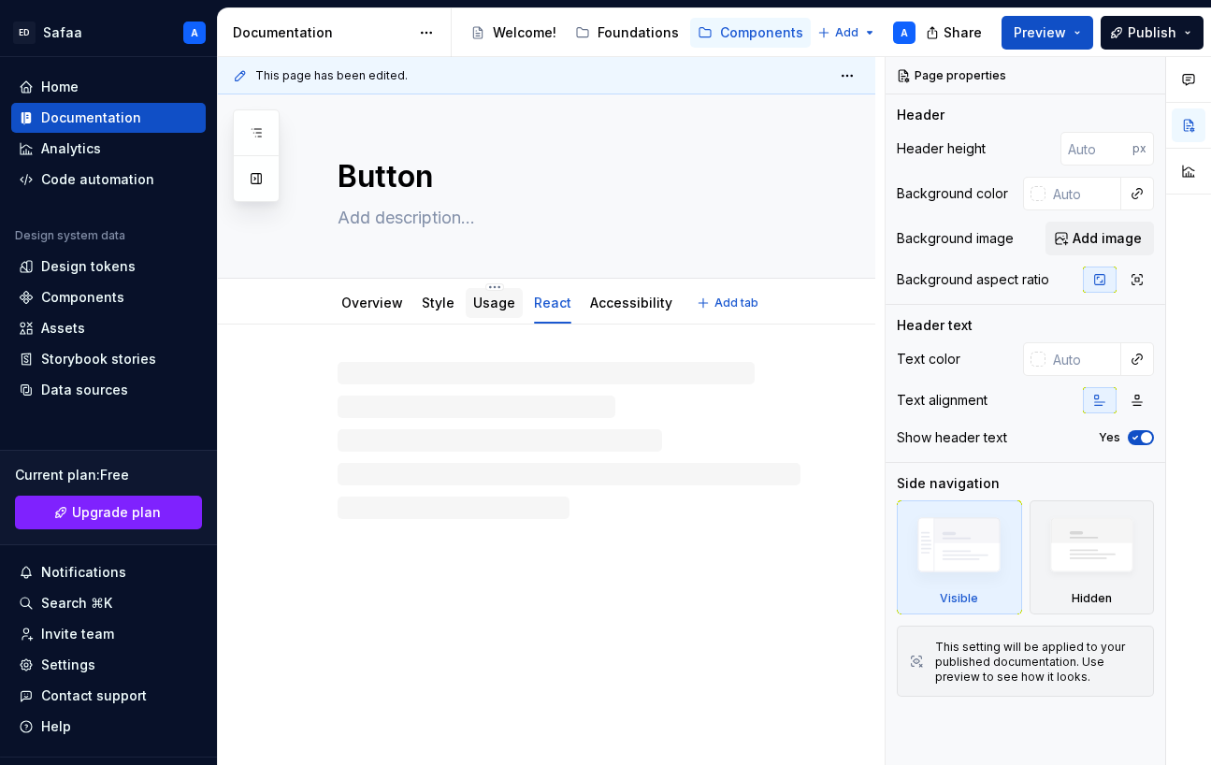
click at [313, 310] on link "Usage" at bounding box center [494, 303] width 42 height 16
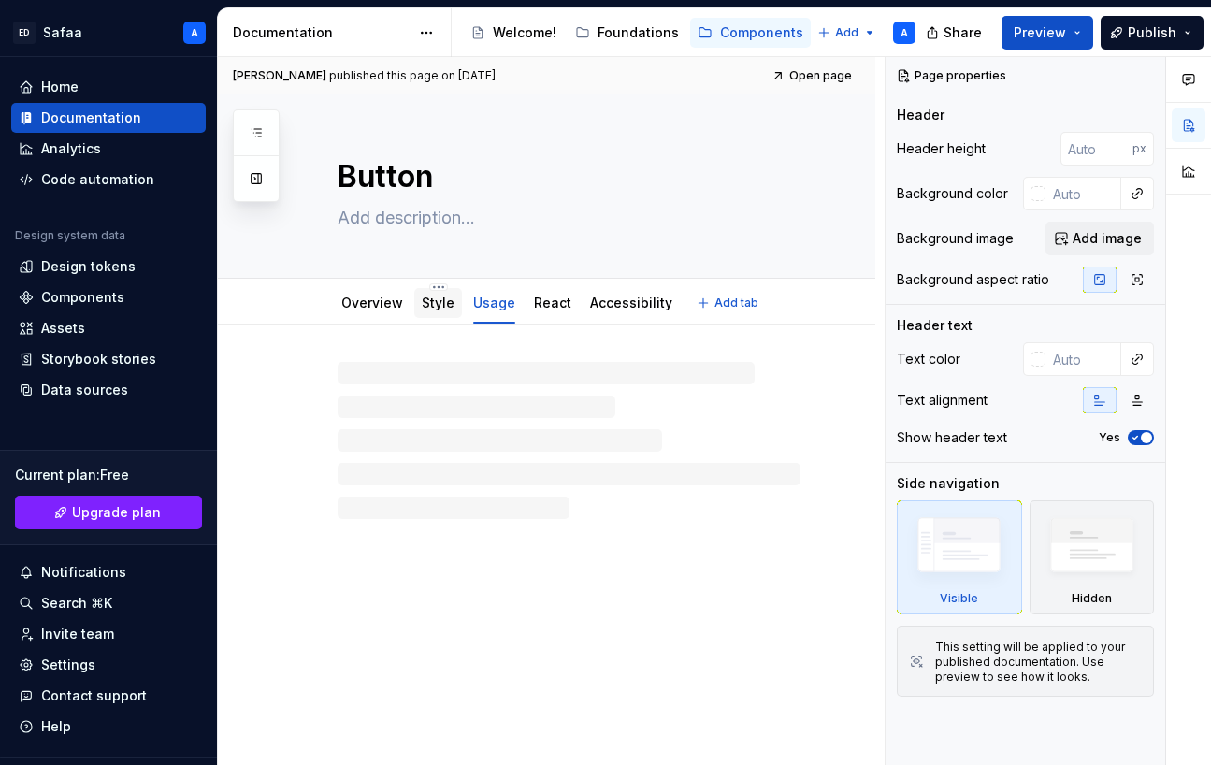
click at [313, 308] on link "Style" at bounding box center [438, 303] width 33 height 16
click at [313, 309] on link "Overview" at bounding box center [372, 303] width 62 height 16
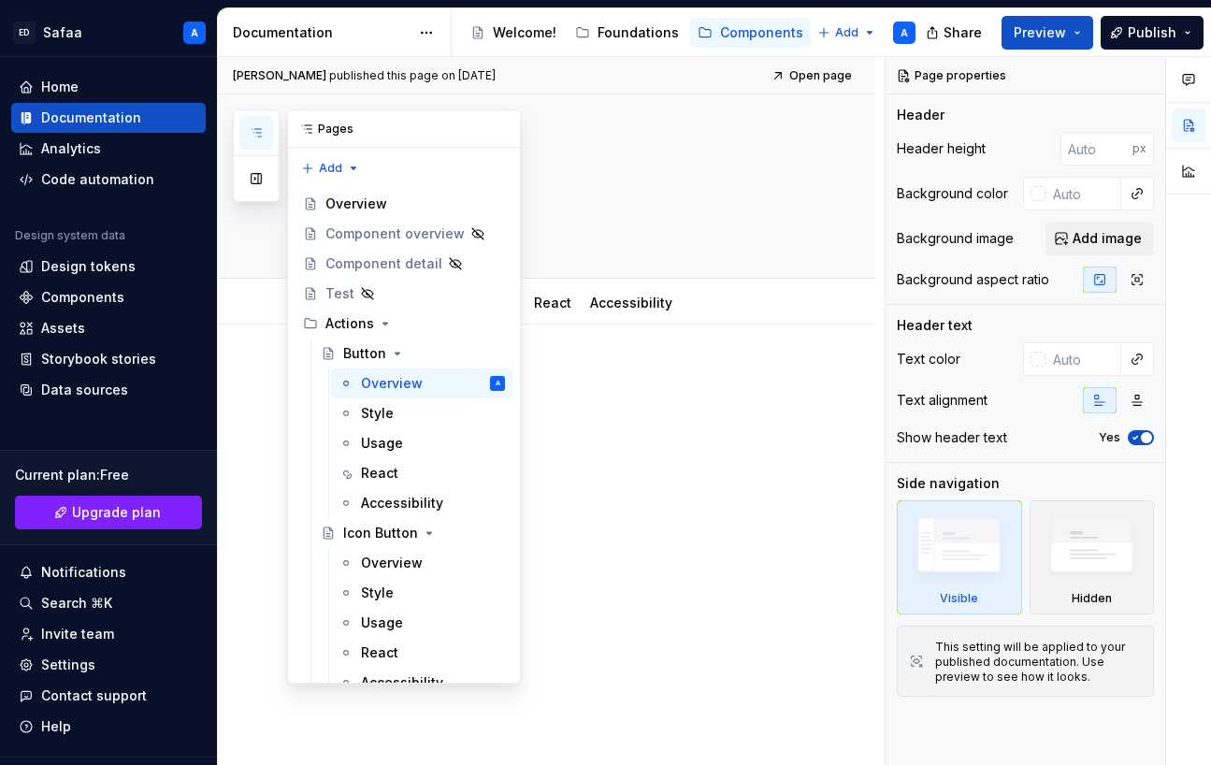
click at [262, 130] on icon "button" at bounding box center [256, 132] width 15 height 15
click at [261, 174] on button "button" at bounding box center [256, 179] width 34 height 34
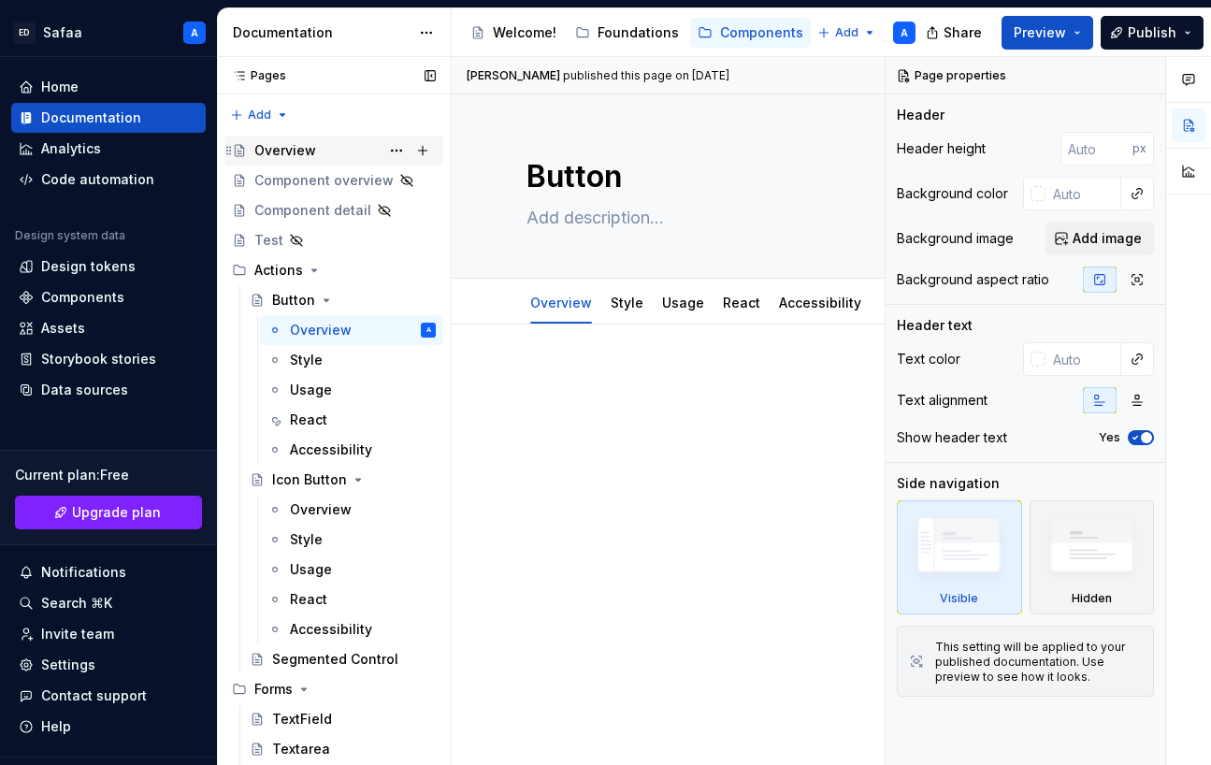
click at [286, 142] on div "Overview" at bounding box center [285, 150] width 62 height 19
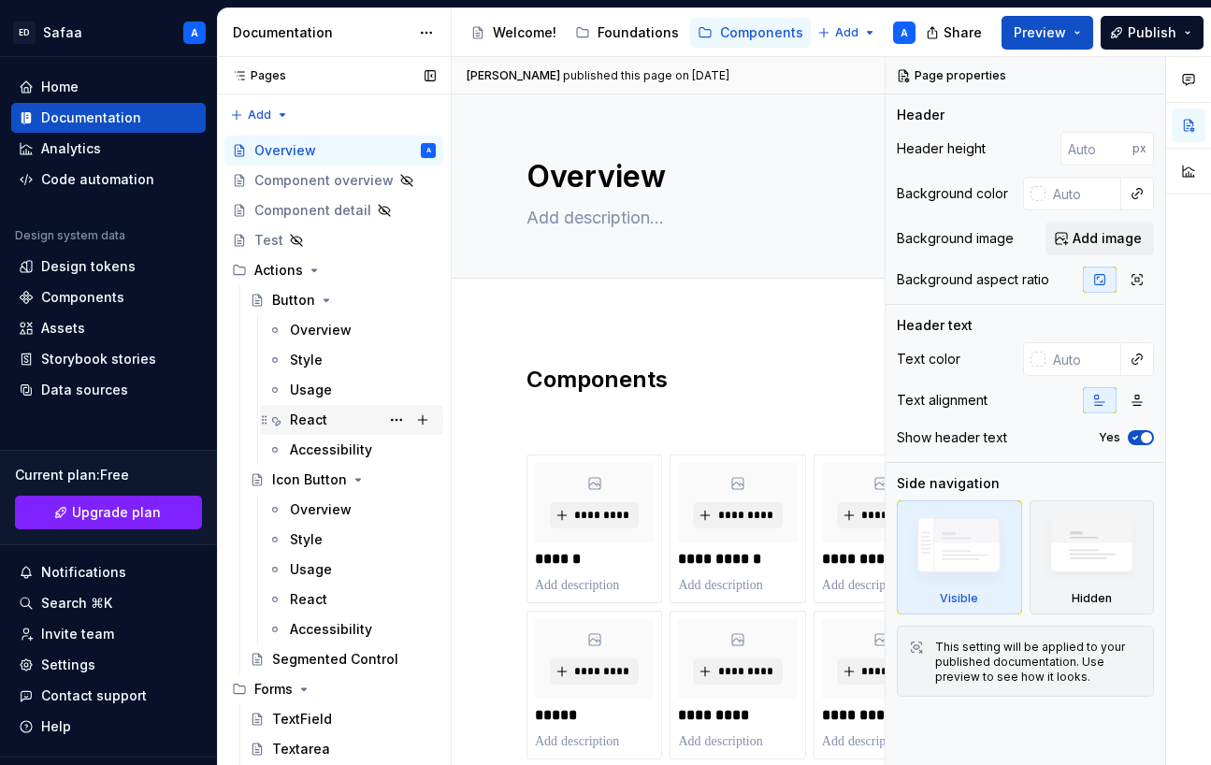
click at [313, 422] on div "React" at bounding box center [308, 420] width 37 height 19
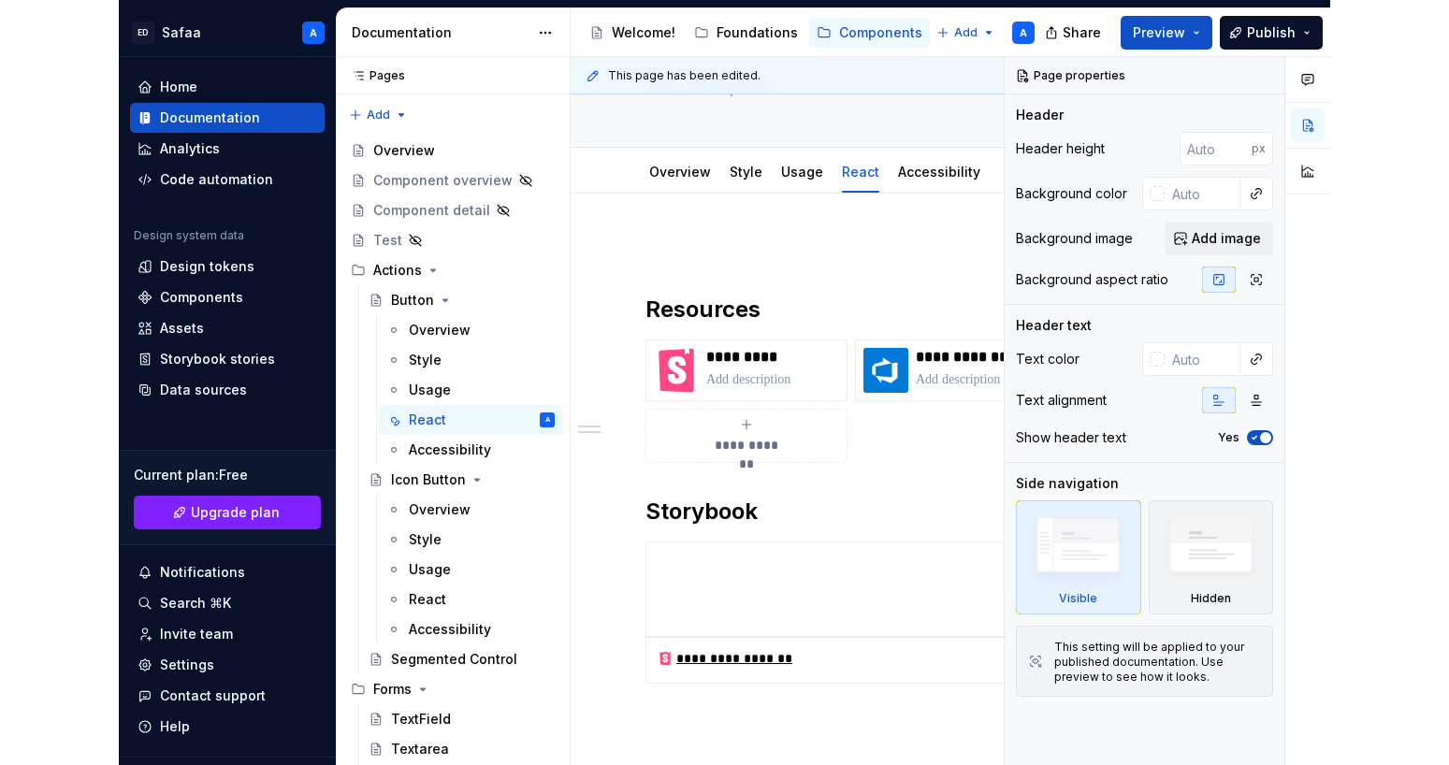
scroll to position [139, 0]
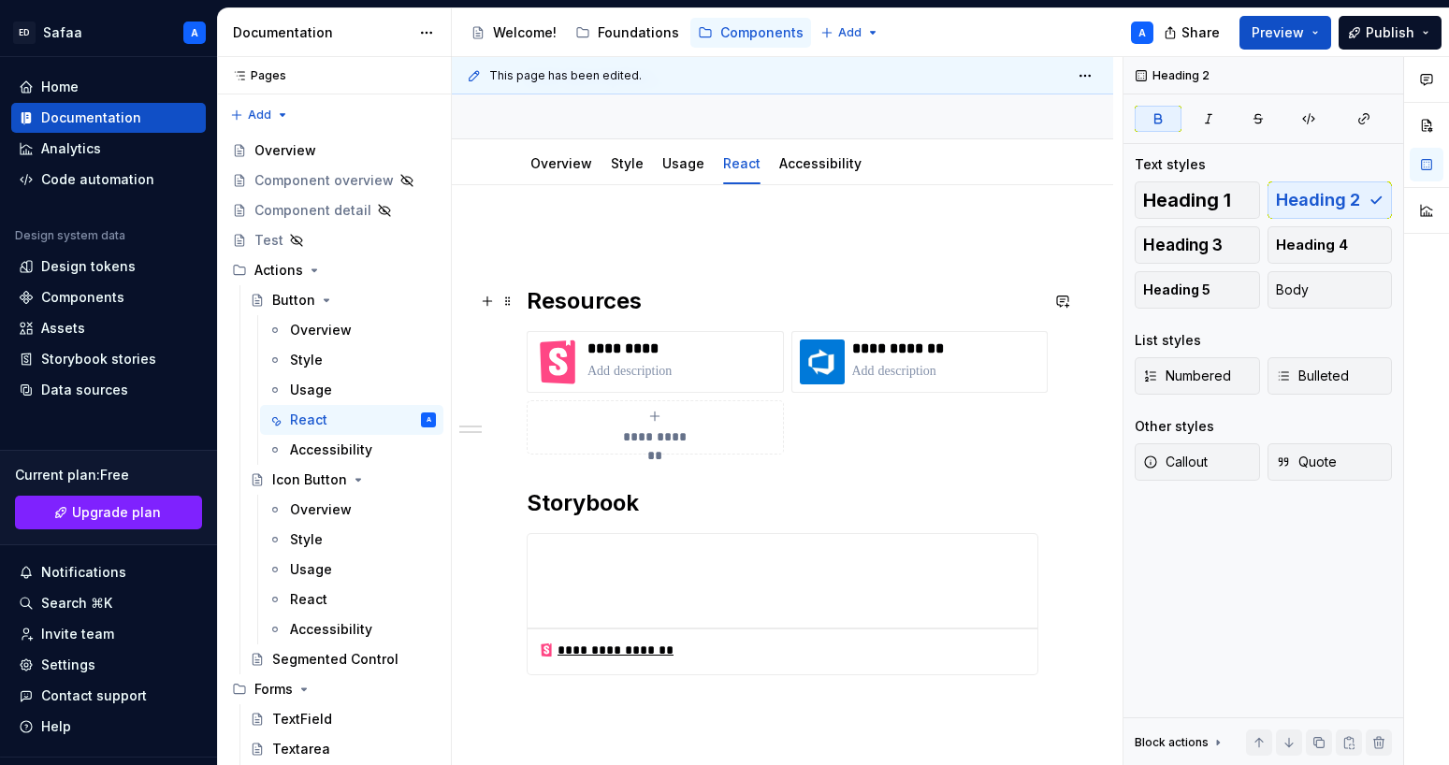
click at [313, 307] on strong "Resources" at bounding box center [584, 300] width 115 height 27
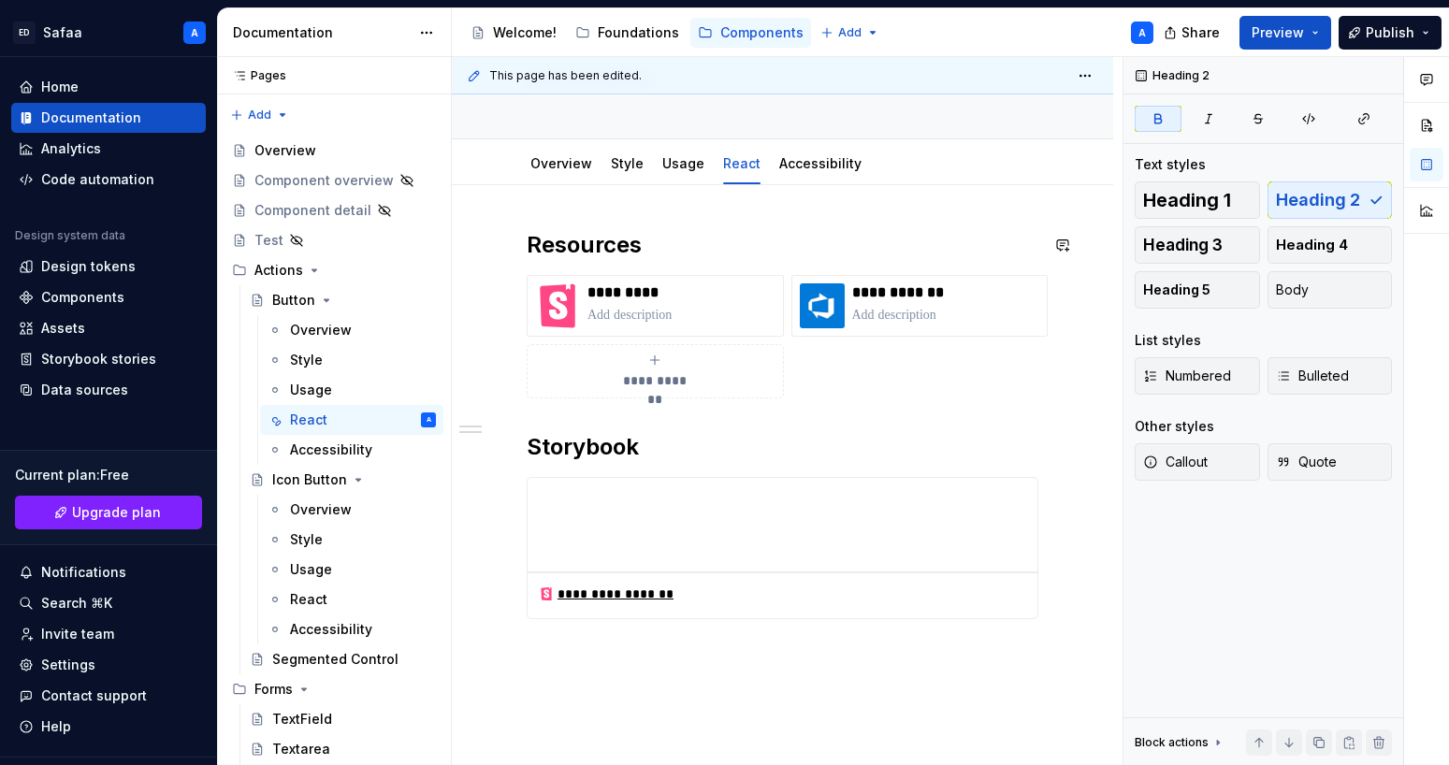
click at [313, 211] on div "**********" at bounding box center [782, 550] width 661 height 730
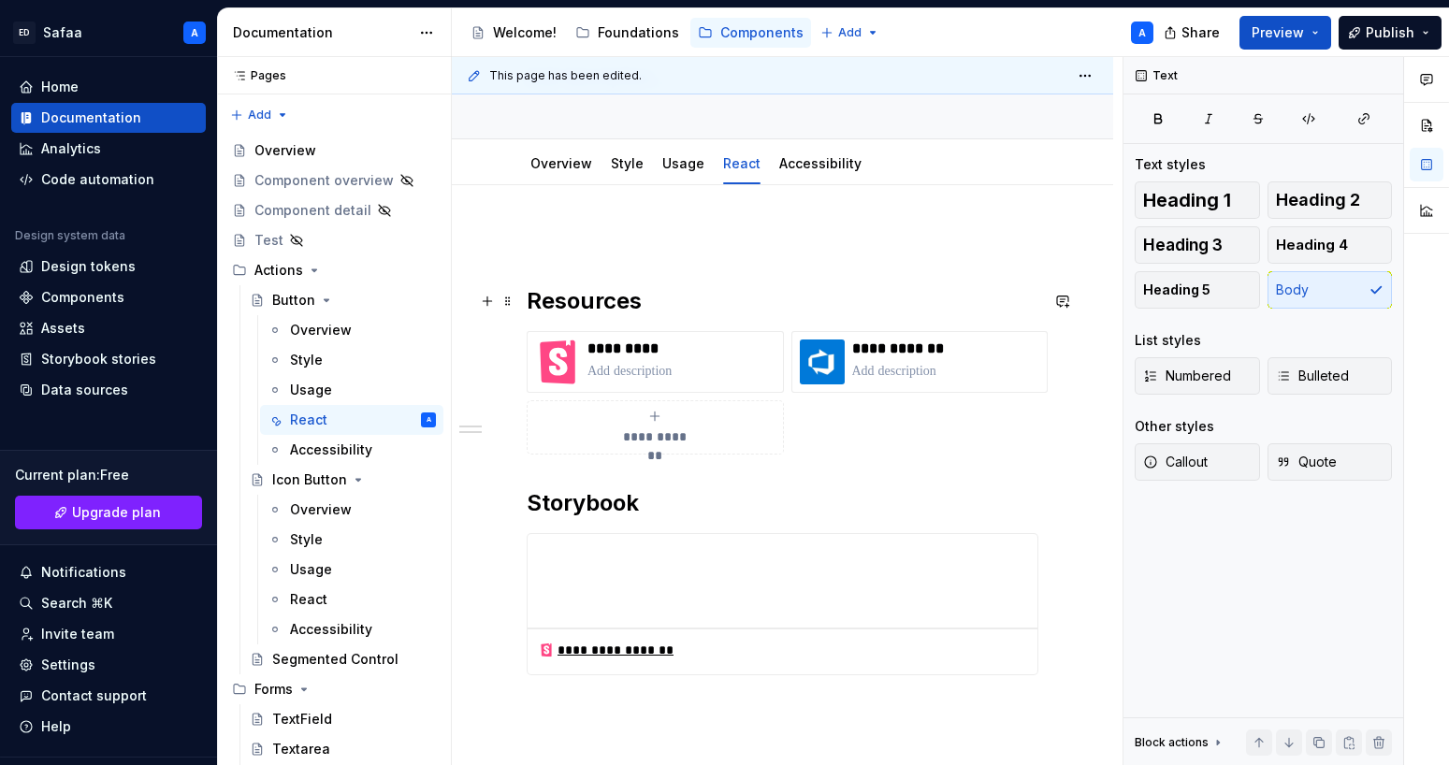
click at [313, 293] on div "**********" at bounding box center [782, 578] width 661 height 787
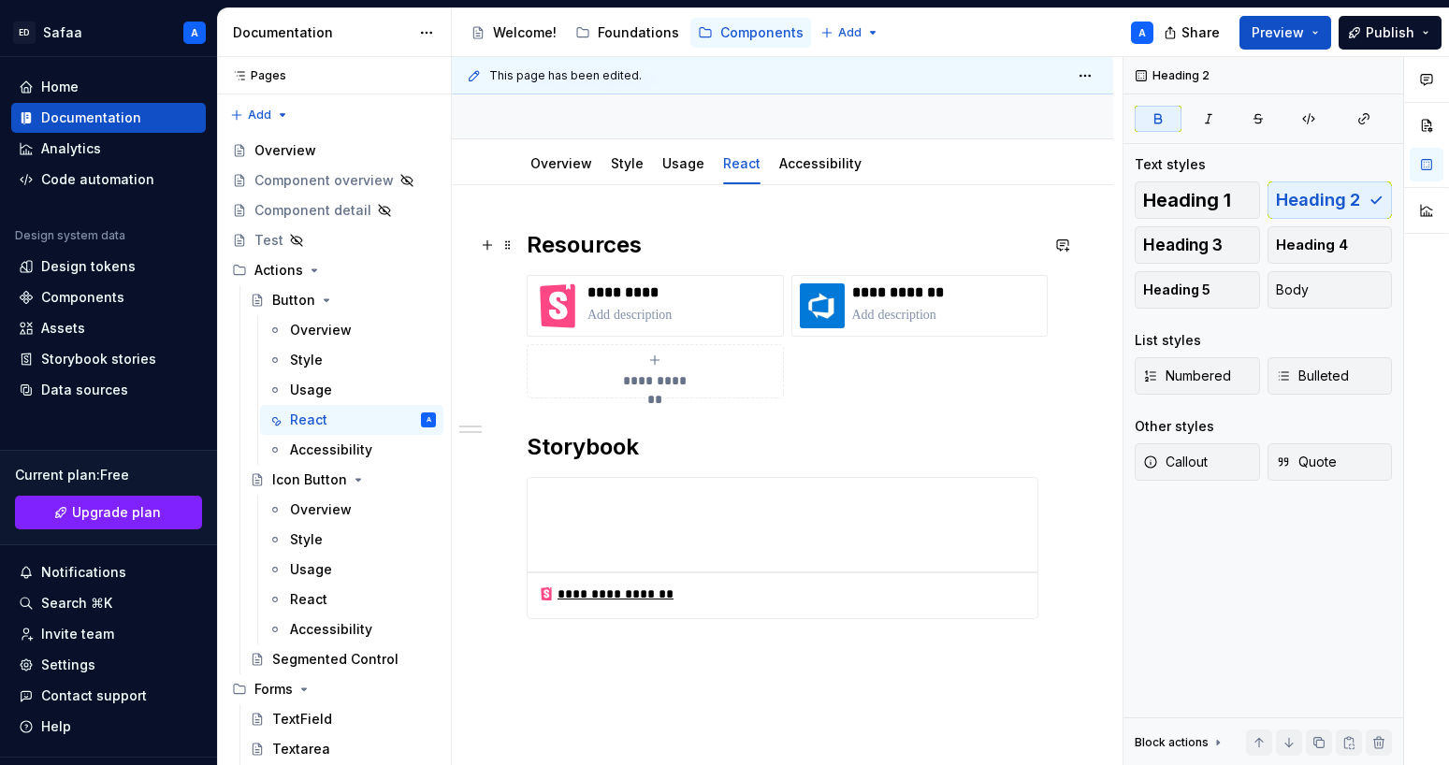
click at [313, 249] on h2 "Resources" at bounding box center [783, 245] width 512 height 30
click at [313, 169] on link "Accessibility" at bounding box center [820, 163] width 82 height 16
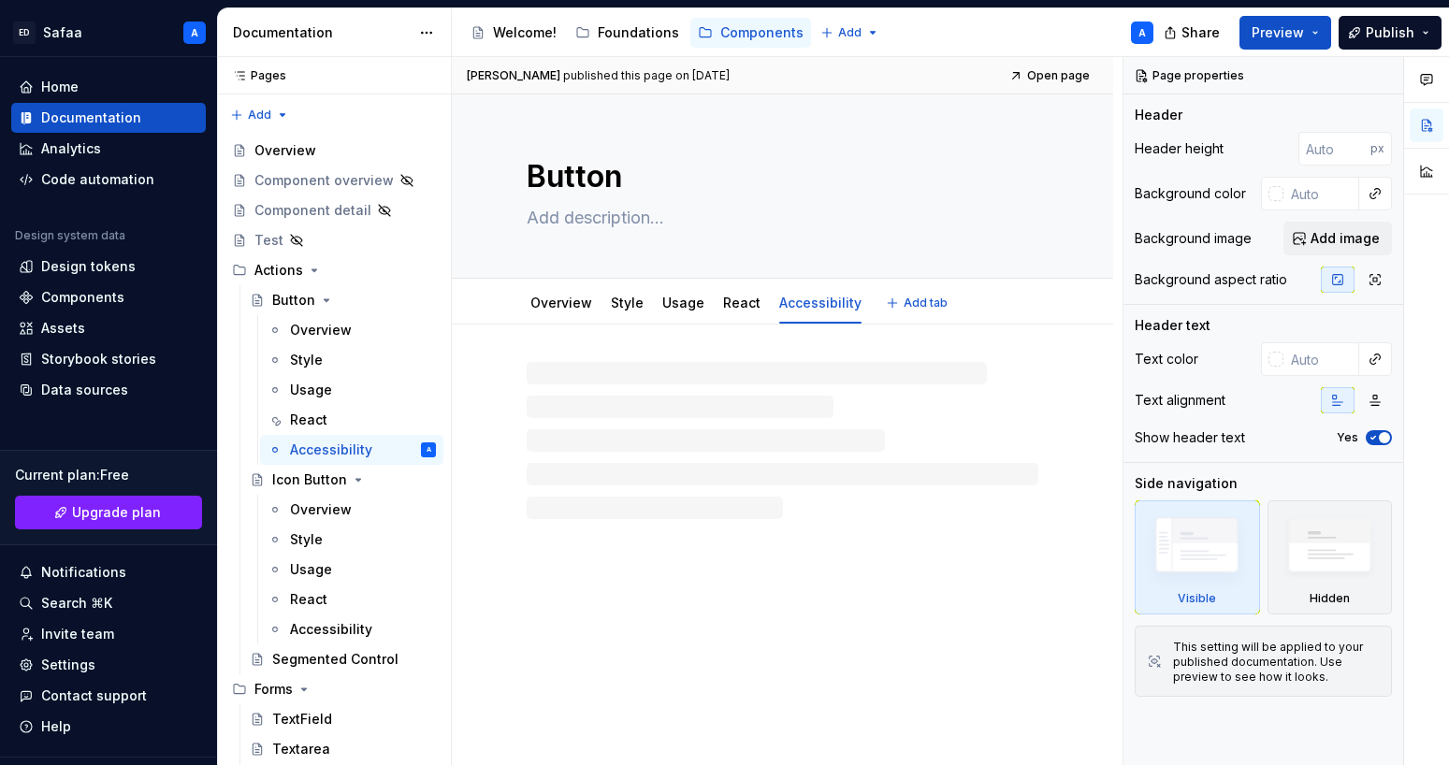
click at [313, 165] on textarea "Button" at bounding box center [779, 176] width 512 height 45
click at [313, 296] on link "React" at bounding box center [741, 303] width 37 height 16
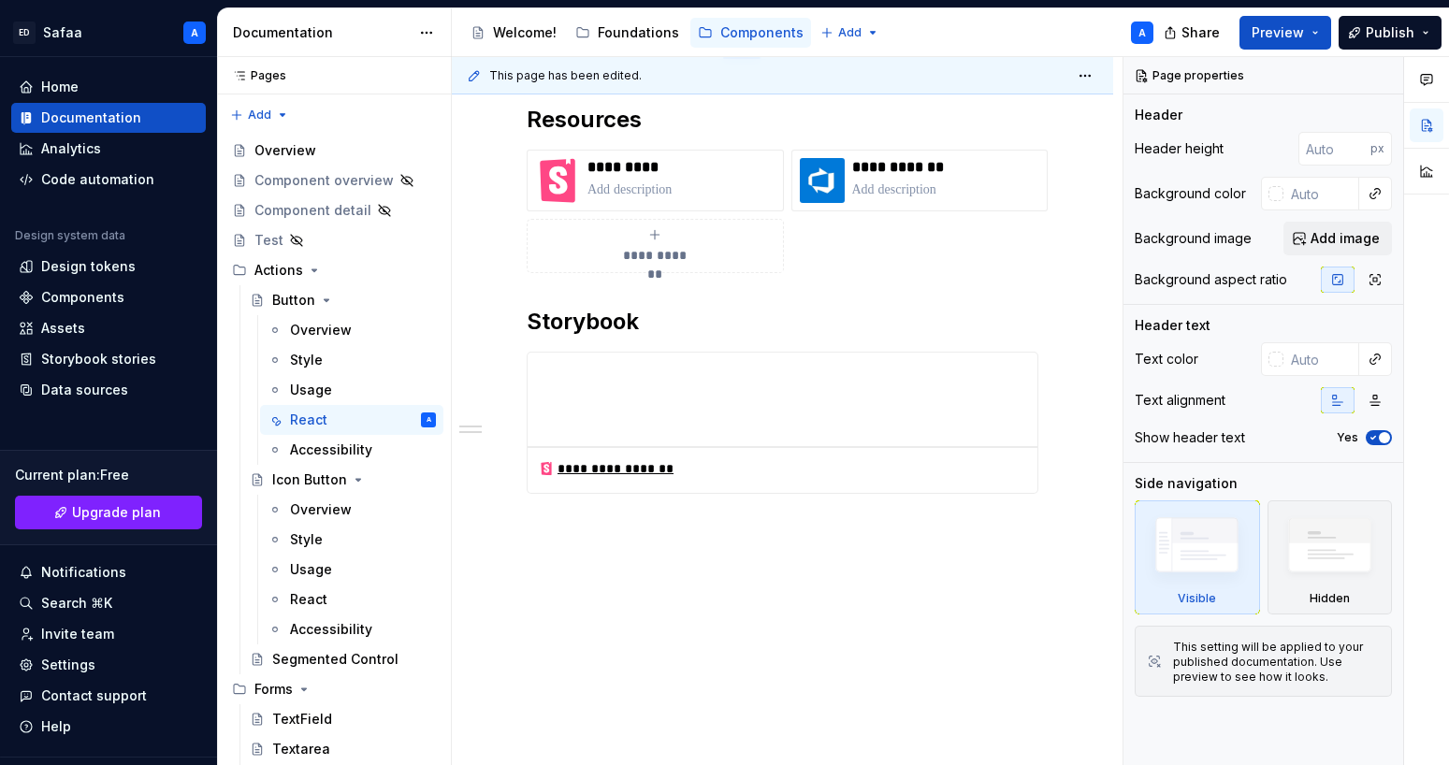
scroll to position [282, 0]
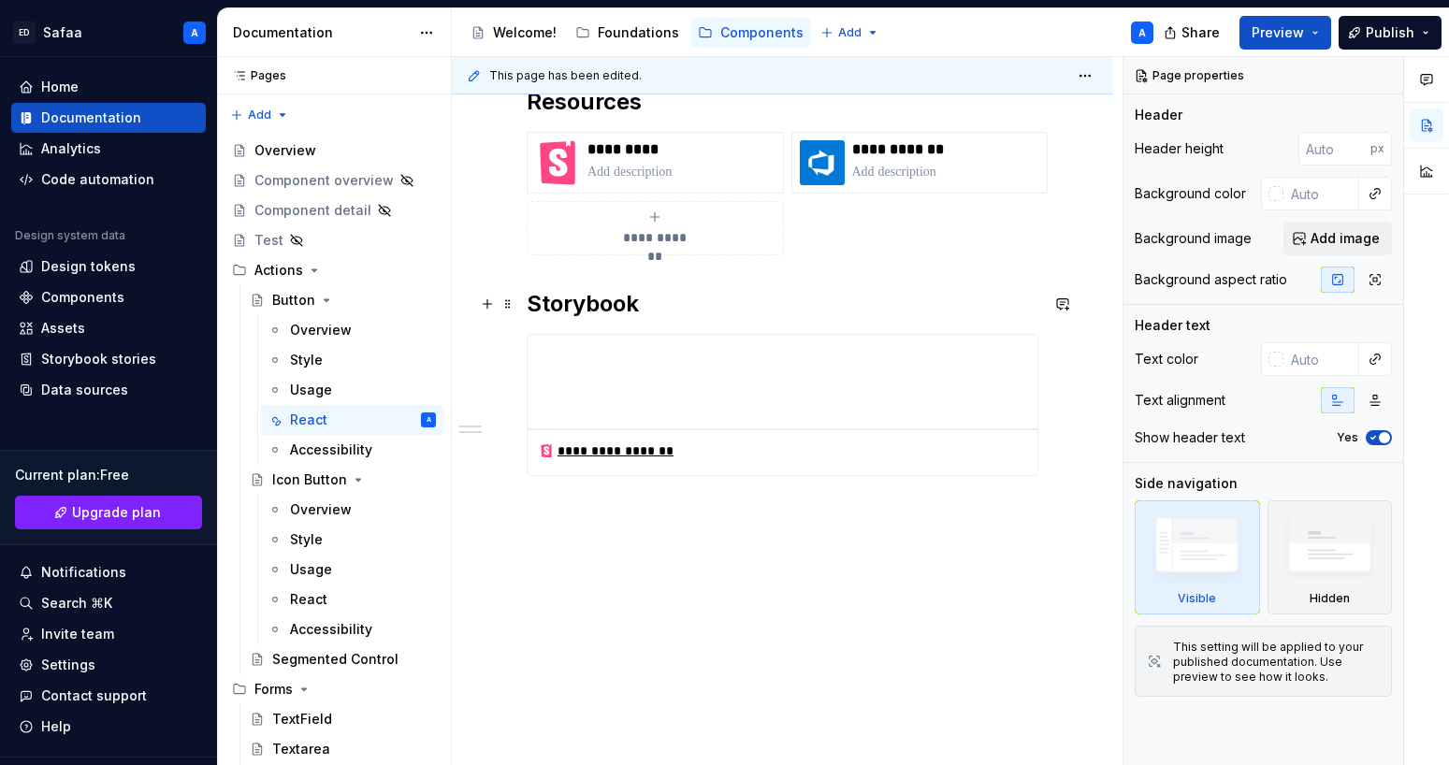
click at [313, 306] on h2 "Storybook" at bounding box center [783, 304] width 512 height 30
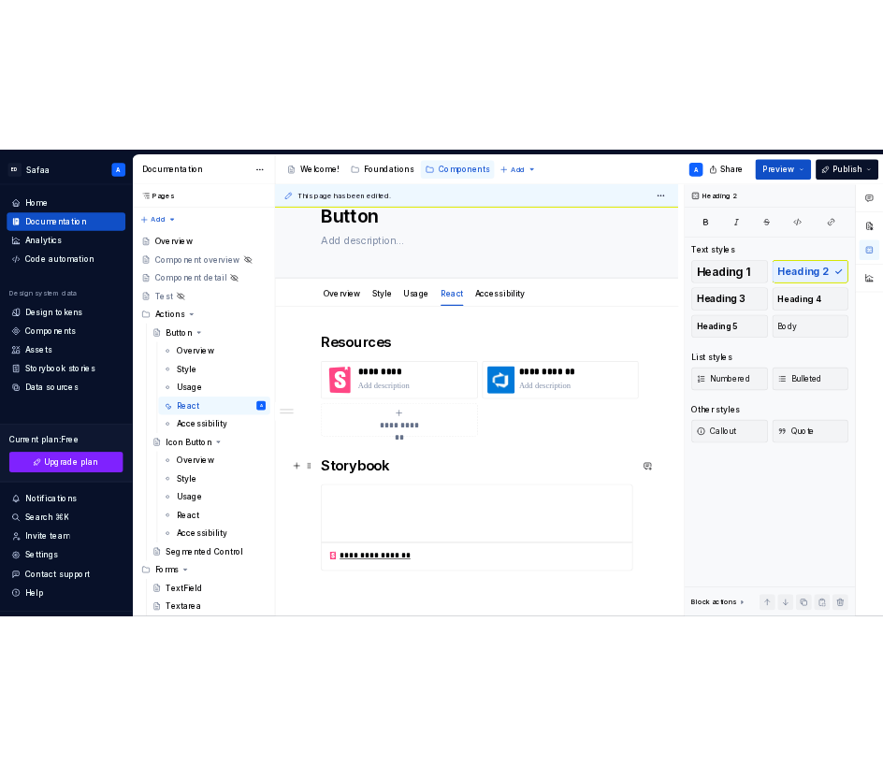
scroll to position [62, 0]
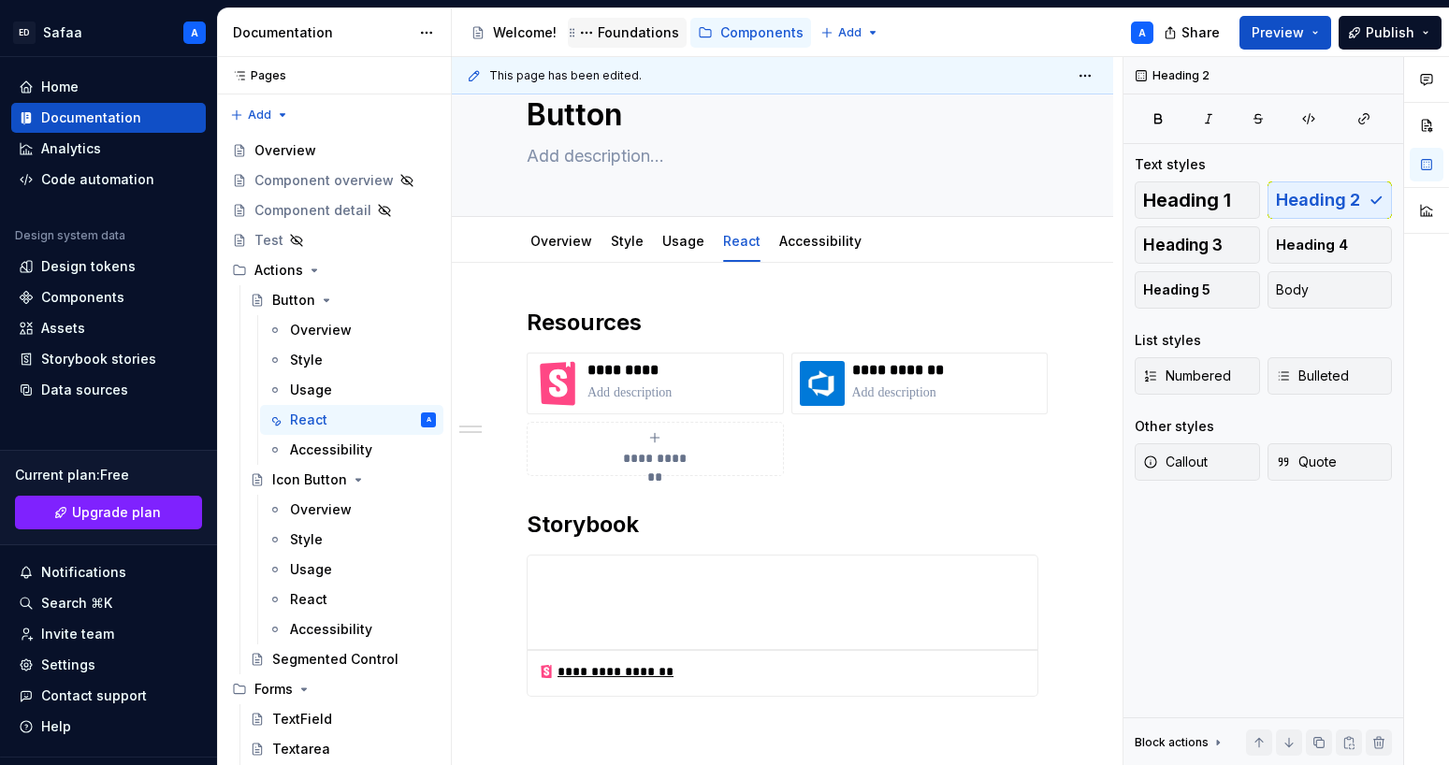
click at [313, 36] on div "Foundations" at bounding box center [638, 32] width 81 height 19
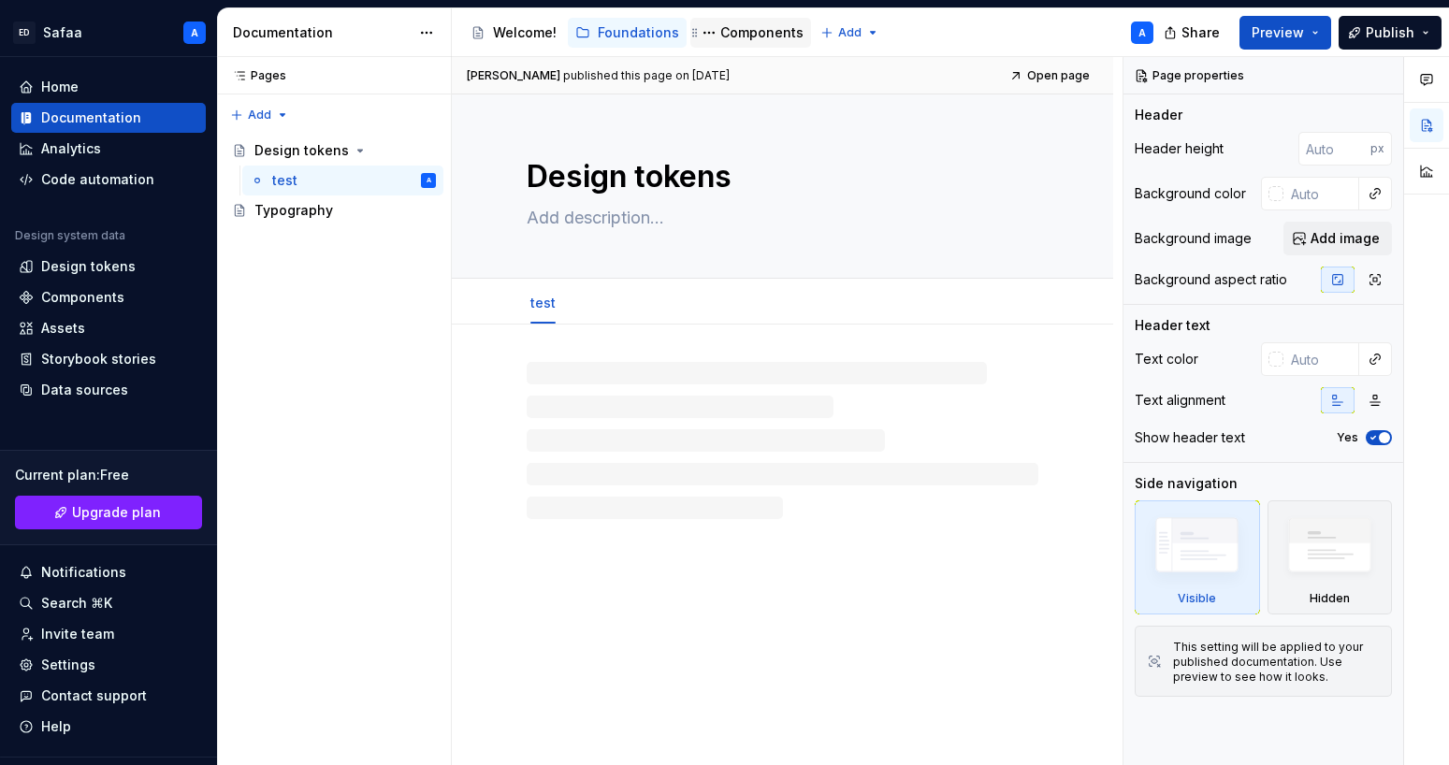
click at [313, 30] on div "Components" at bounding box center [761, 32] width 83 height 19
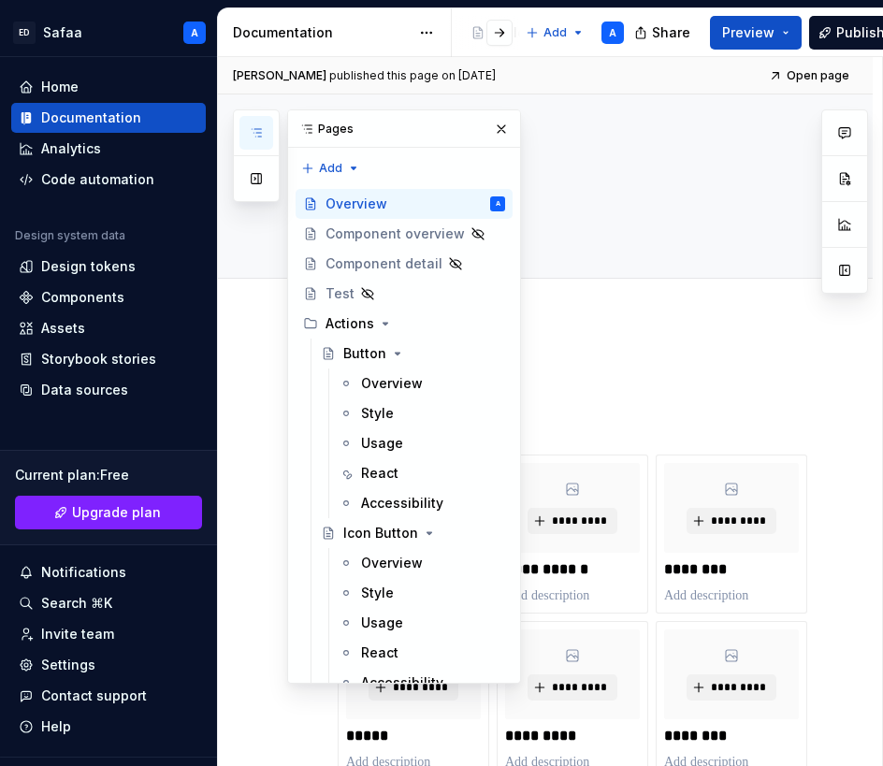
click at [255, 138] on icon "button" at bounding box center [256, 132] width 15 height 15
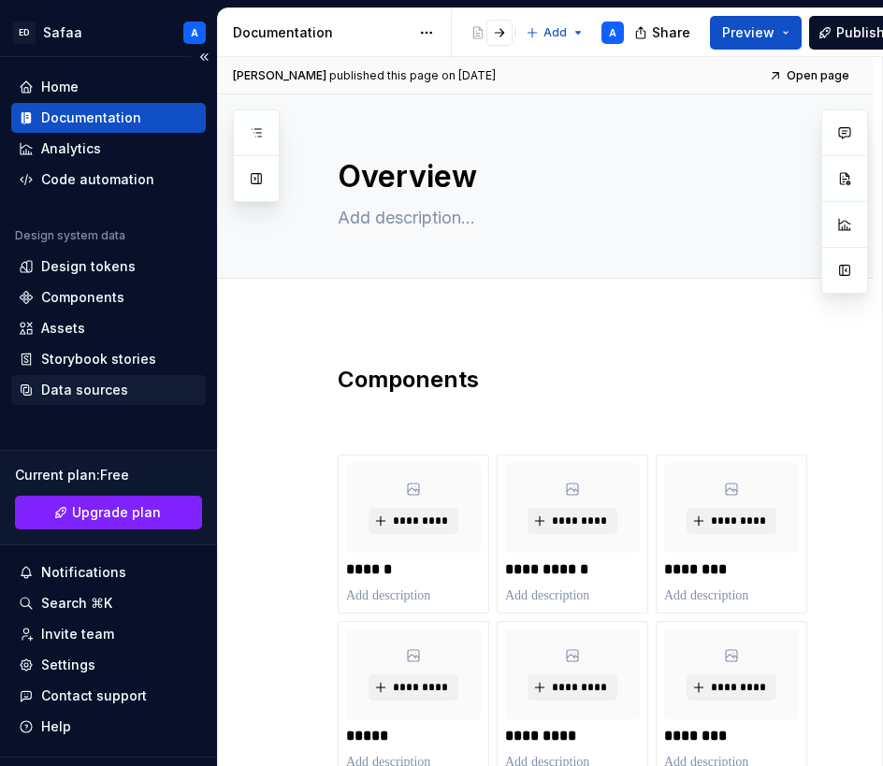
type textarea "*"
